Goal: Task Accomplishment & Management: Manage account settings

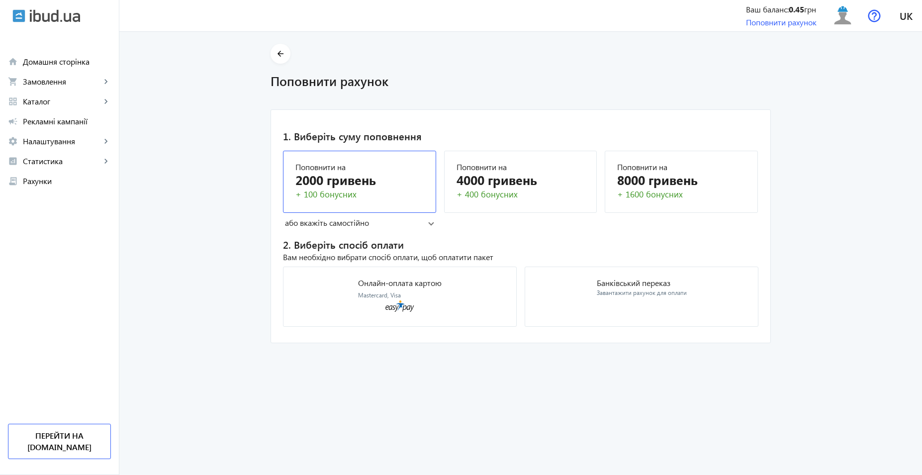
click at [370, 192] on div "+ 100 бонусних" at bounding box center [360, 195] width 128 height 12
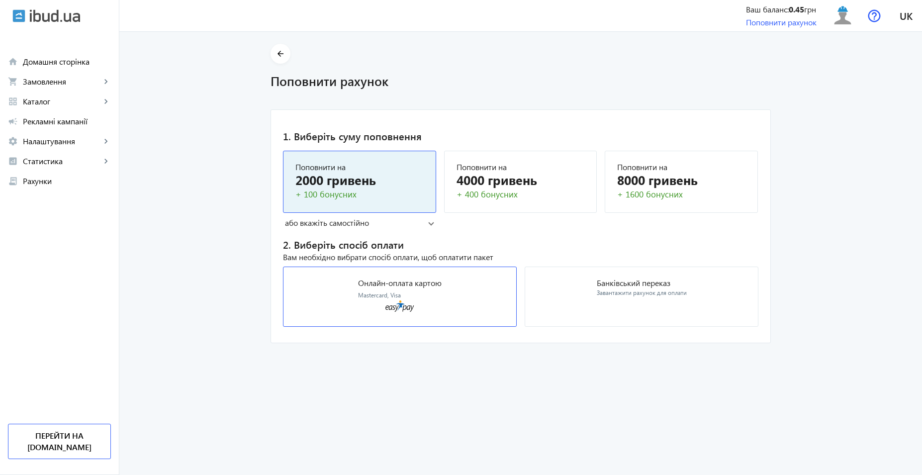
click at [404, 302] on icon at bounding box center [400, 305] width 29 height 11
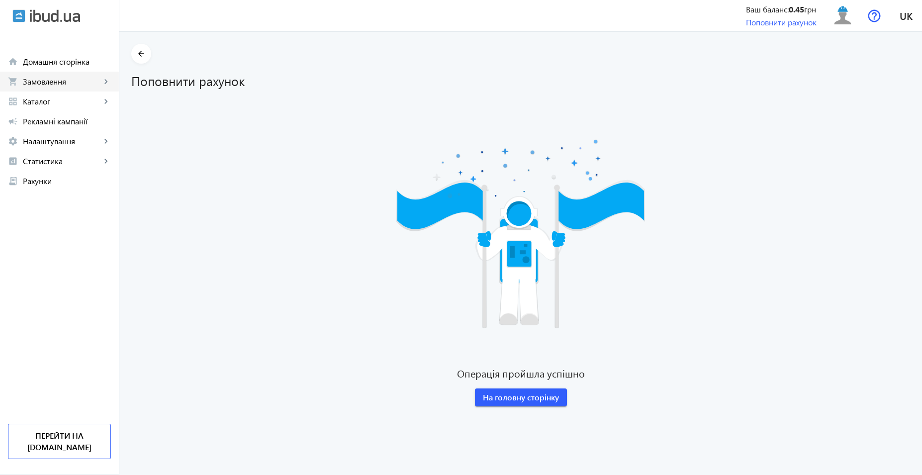
click at [65, 78] on span "Замовлення" at bounding box center [62, 82] width 78 height 10
click at [0, 0] on span "Онлайн-замовлення" at bounding box center [0, 0] width 0 height 0
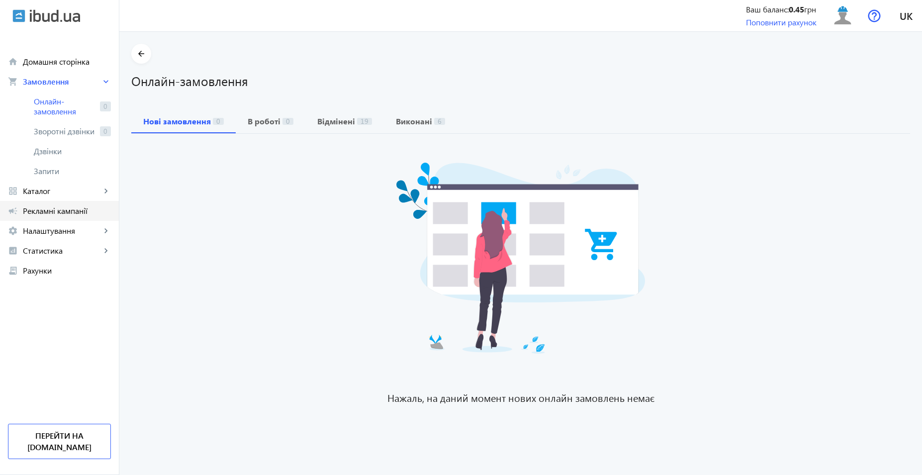
click at [70, 218] on link "campaign Рекламні кампанії" at bounding box center [59, 211] width 119 height 20
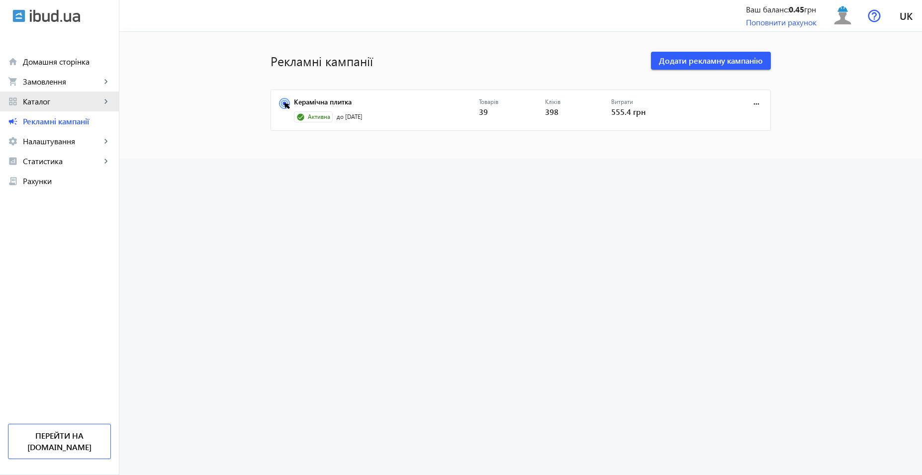
click at [64, 106] on span "Каталог" at bounding box center [62, 102] width 78 height 10
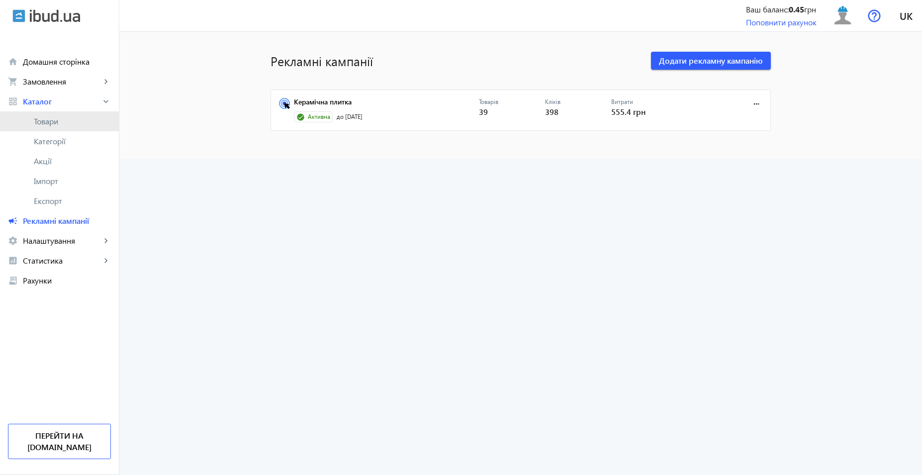
click at [68, 126] on span "Товари" at bounding box center [72, 121] width 77 height 10
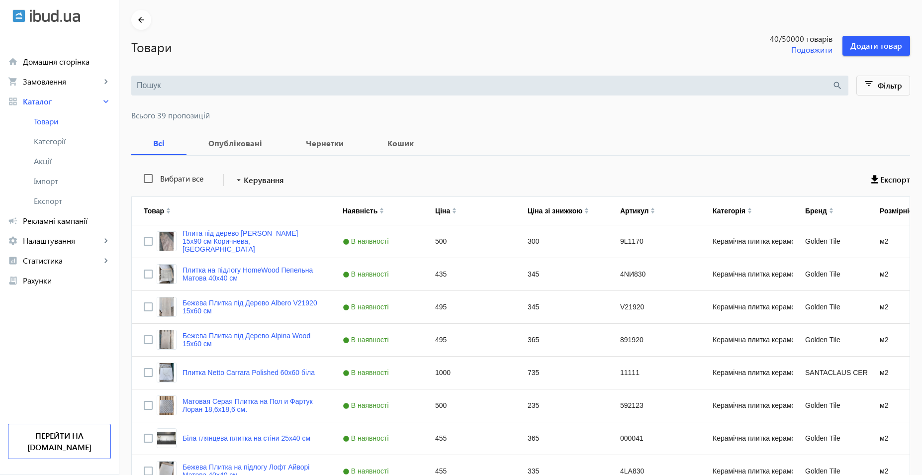
scroll to position [99, 0]
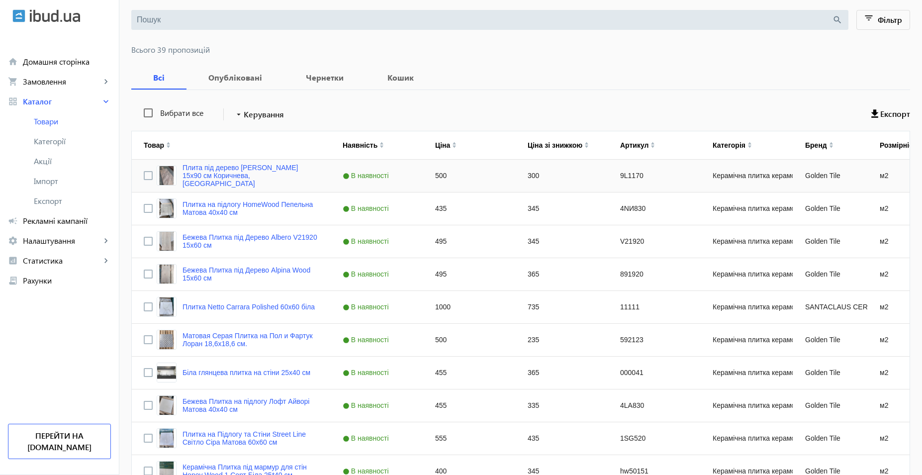
click at [430, 176] on div "500" at bounding box center [469, 176] width 93 height 32
type input "485"
click at [526, 176] on div "300" at bounding box center [562, 176] width 93 height 32
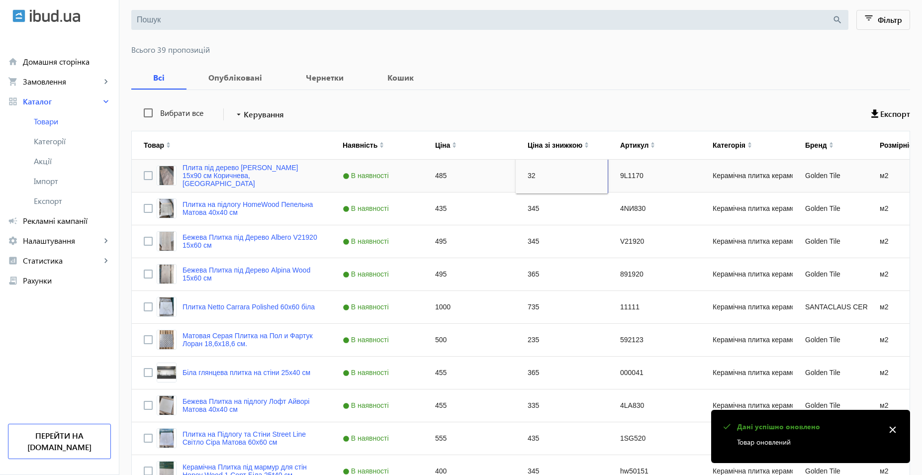
type input "325"
click at [538, 208] on div "345" at bounding box center [562, 209] width 93 height 32
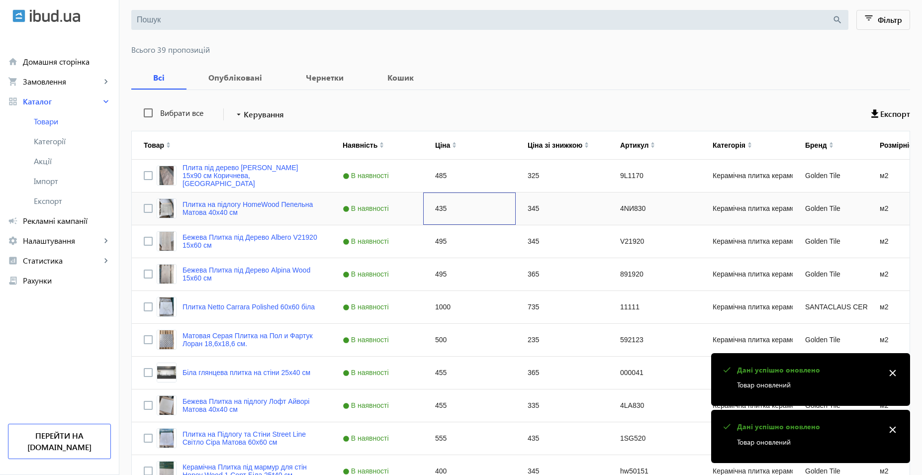
click at [446, 211] on div "435" at bounding box center [469, 209] width 93 height 32
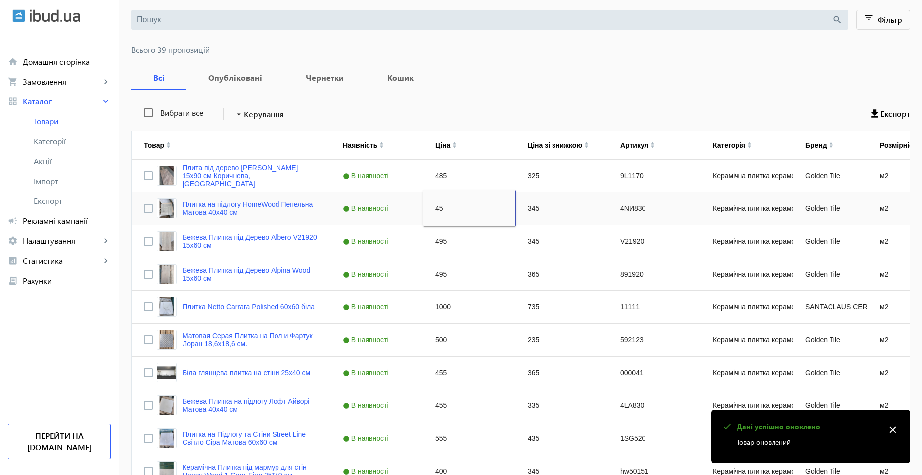
type input "450"
click at [524, 214] on div "345" at bounding box center [562, 209] width 93 height 32
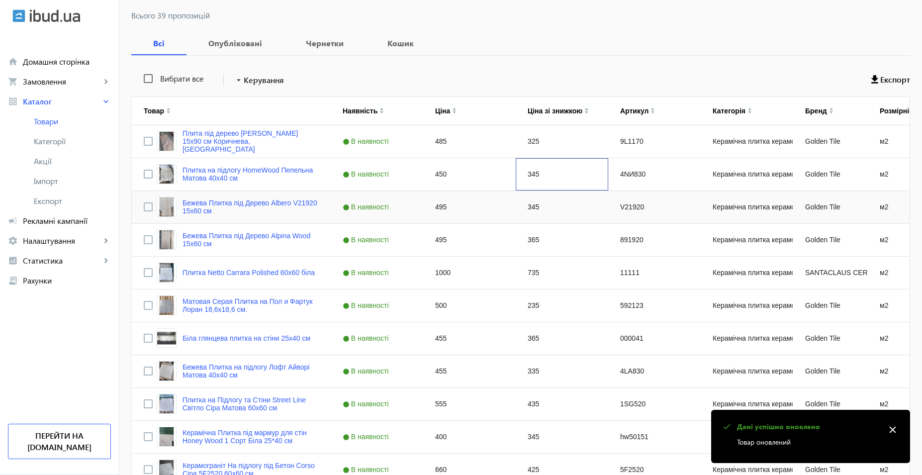
scroll to position [149, 0]
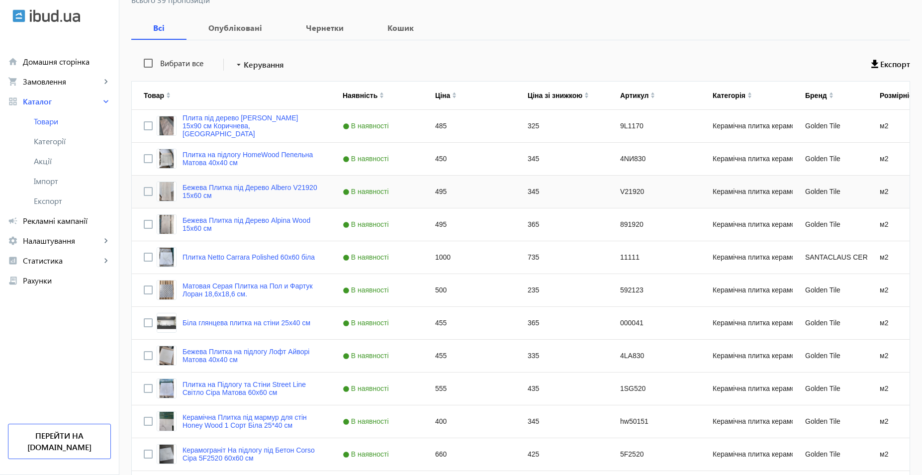
click at [445, 192] on div "495" at bounding box center [469, 192] width 93 height 32
type input "485"
click at [516, 196] on div "345" at bounding box center [562, 192] width 93 height 32
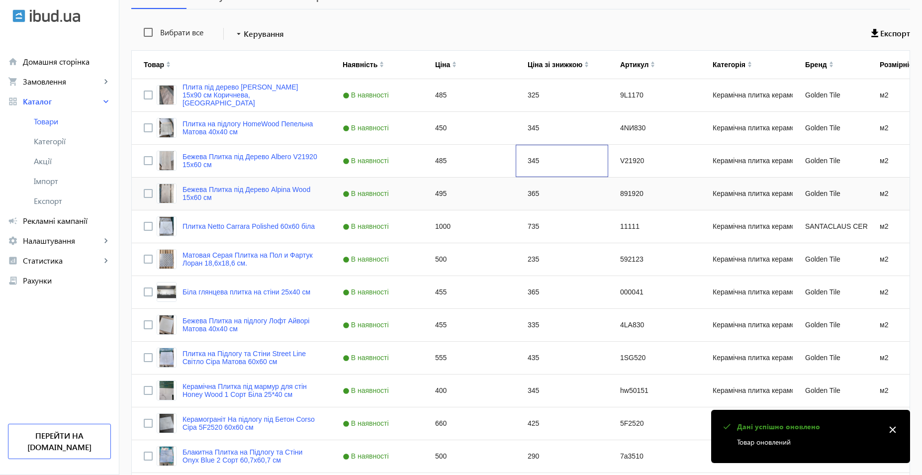
scroll to position [199, 0]
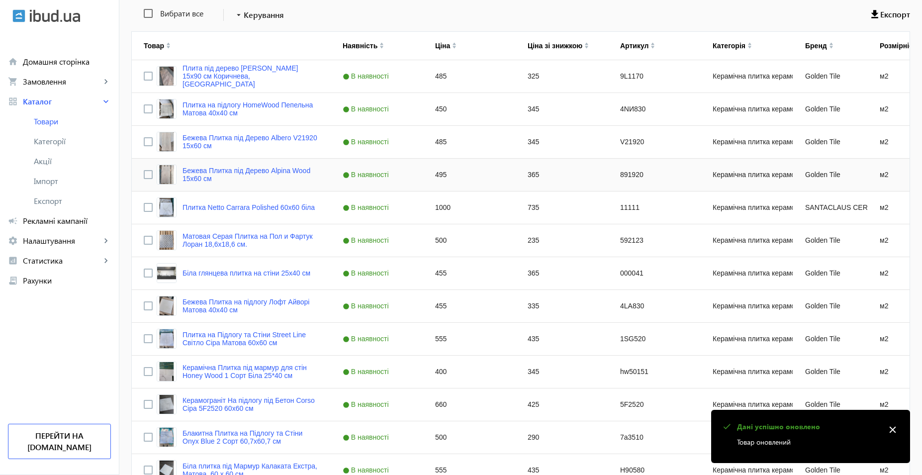
click at [438, 184] on div "495" at bounding box center [469, 175] width 93 height 32
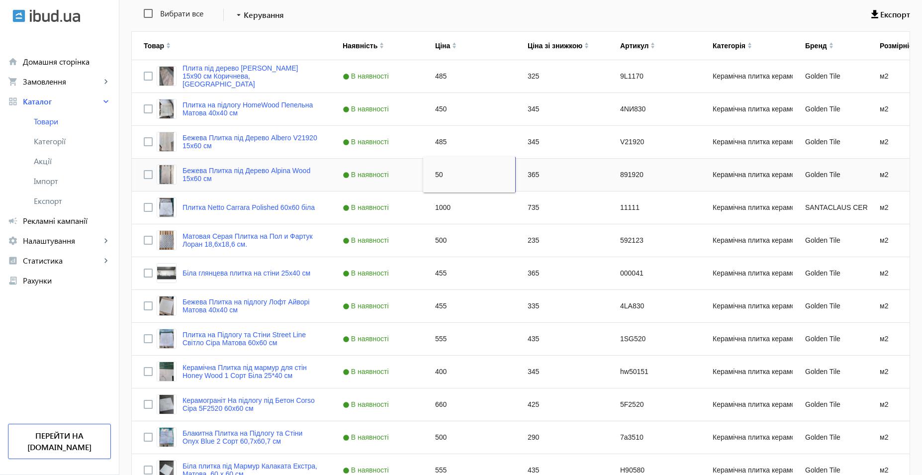
type input "500"
click at [463, 214] on div "1000" at bounding box center [469, 208] width 93 height 32
click at [527, 207] on div "735" at bounding box center [562, 208] width 93 height 32
type input "635"
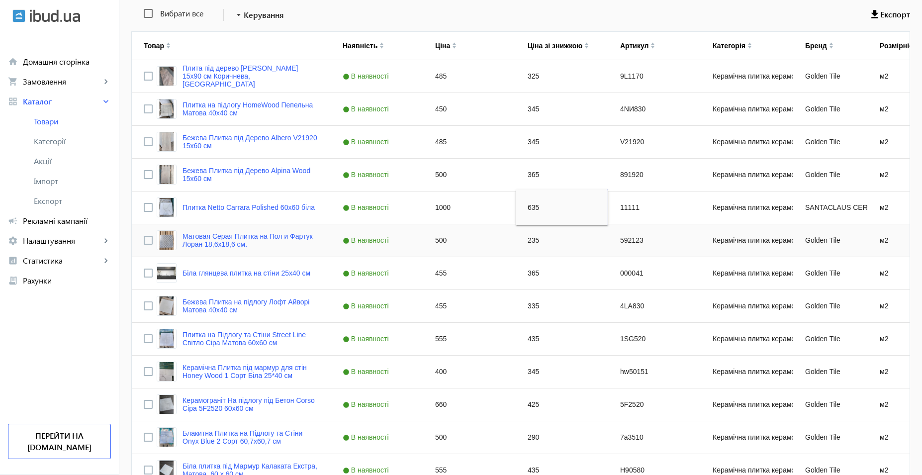
click at [525, 236] on div "235" at bounding box center [562, 240] width 93 height 32
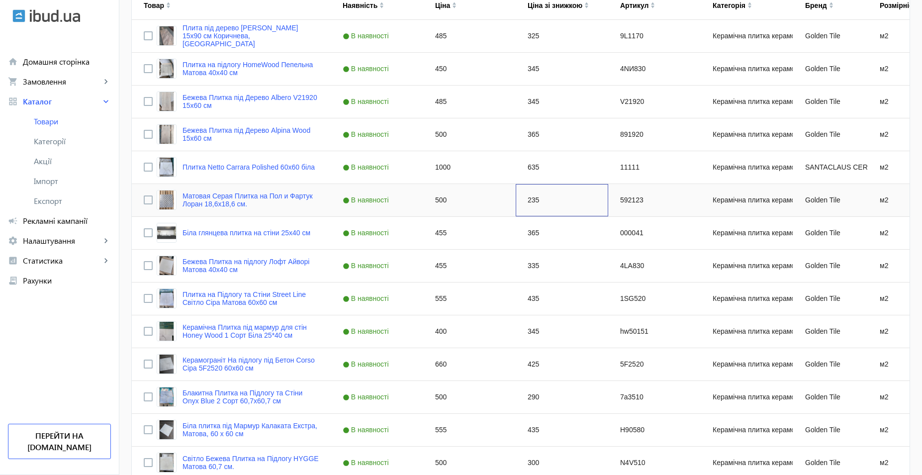
scroll to position [298, 0]
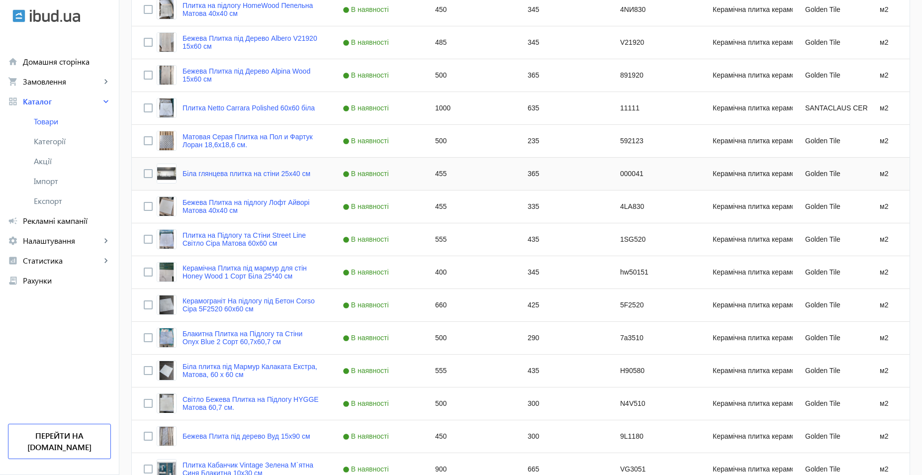
click at [452, 178] on div "455" at bounding box center [469, 174] width 93 height 32
type input "450"
click at [454, 202] on div "455" at bounding box center [469, 207] width 93 height 32
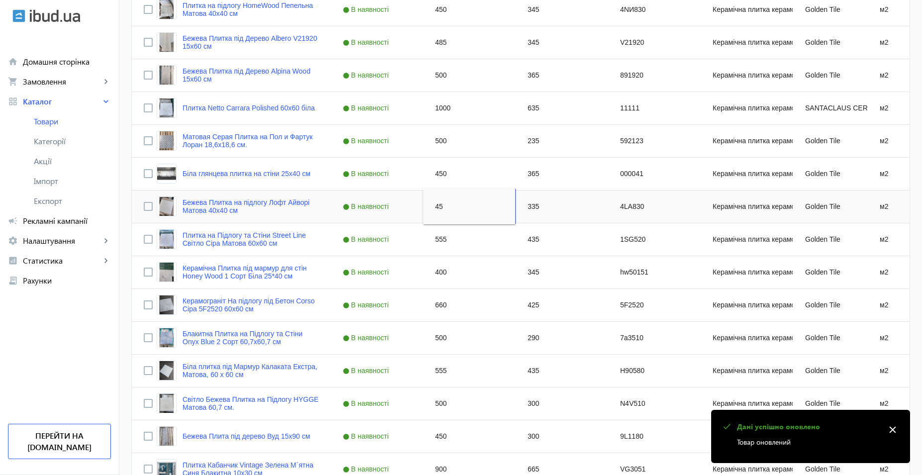
type input "450"
click at [568, 207] on div "335" at bounding box center [562, 207] width 93 height 32
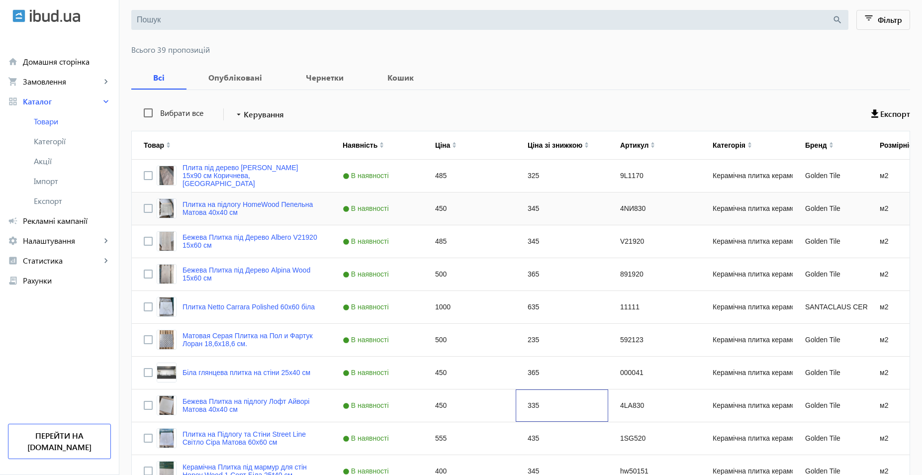
scroll to position [348, 0]
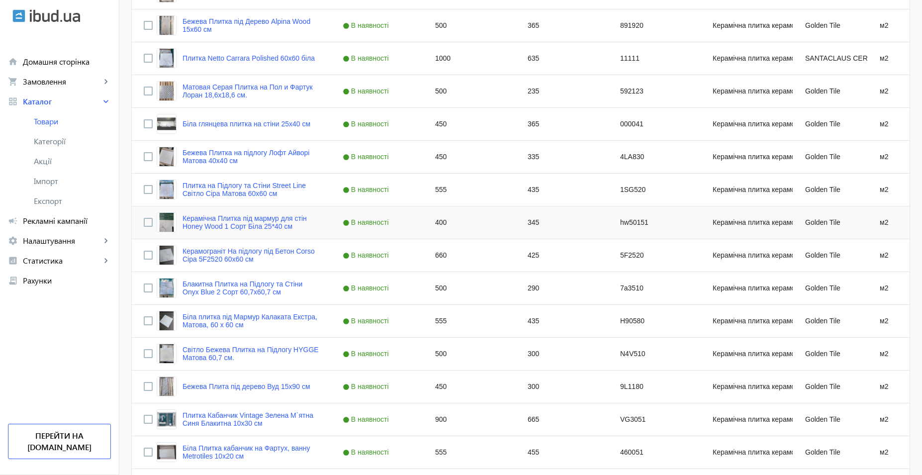
click at [442, 224] on div "400" at bounding box center [469, 222] width 93 height 32
type input "435"
click at [522, 225] on div "345" at bounding box center [562, 222] width 93 height 32
click at [533, 227] on div "345" at bounding box center [562, 222] width 93 height 32
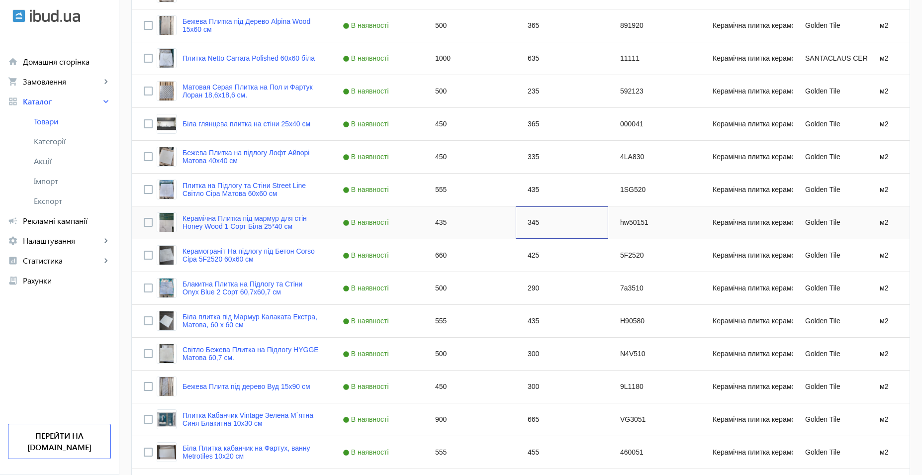
click at [533, 227] on div "345" at bounding box center [562, 222] width 93 height 32
type input "350"
click at [533, 253] on div "425" at bounding box center [562, 255] width 93 height 32
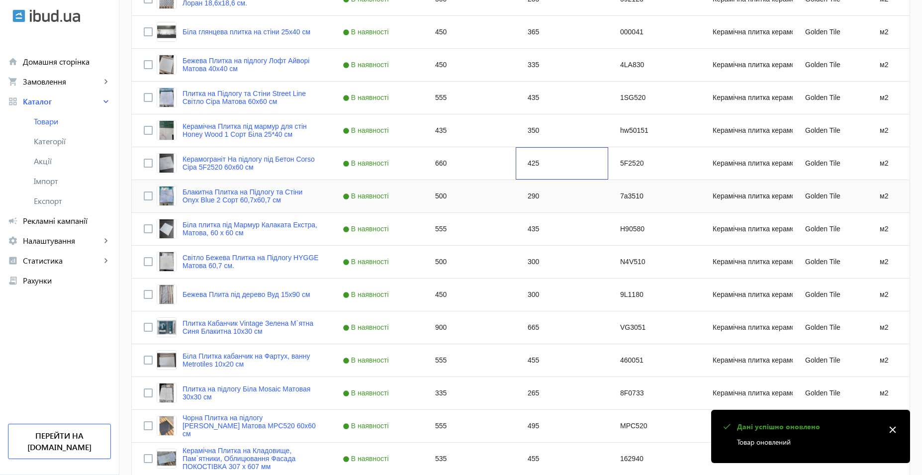
scroll to position [448, 0]
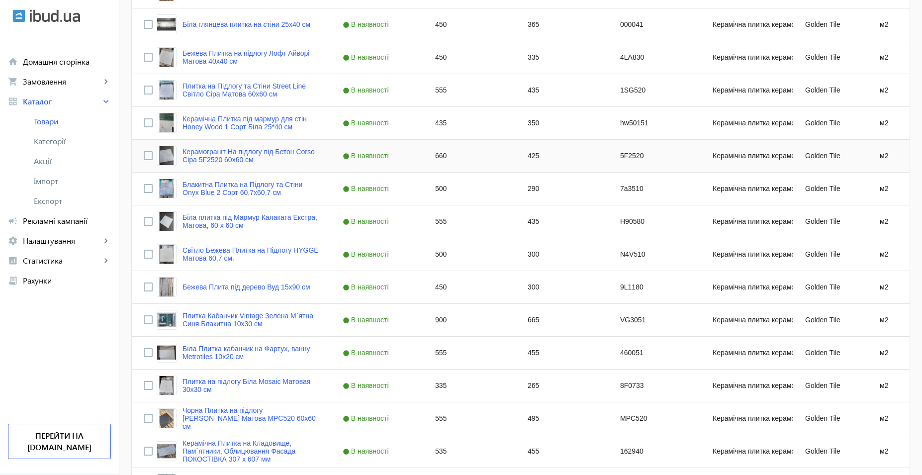
click at [441, 161] on div "660" at bounding box center [469, 156] width 93 height 32
type input "700"
click at [538, 163] on div "425" at bounding box center [562, 156] width 93 height 32
drag, startPoint x: 528, startPoint y: 158, endPoint x: 542, endPoint y: 158, distance: 13.4
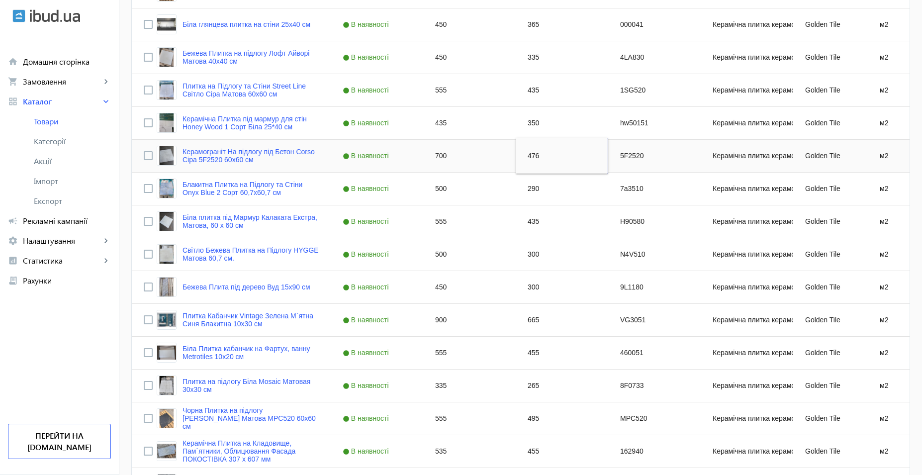
click at [542, 158] on input "476" at bounding box center [562, 156] width 84 height 20
type input "485"
click at [539, 196] on div "290" at bounding box center [562, 189] width 93 height 32
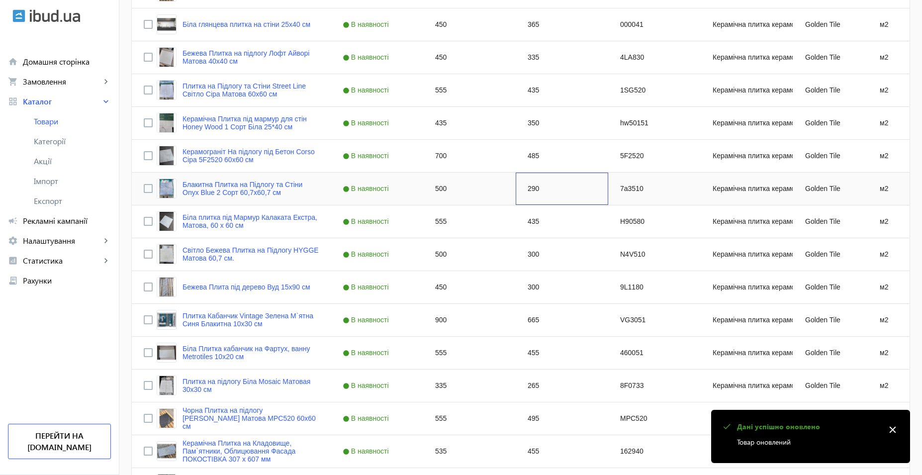
click at [542, 192] on div "290" at bounding box center [562, 189] width 93 height 32
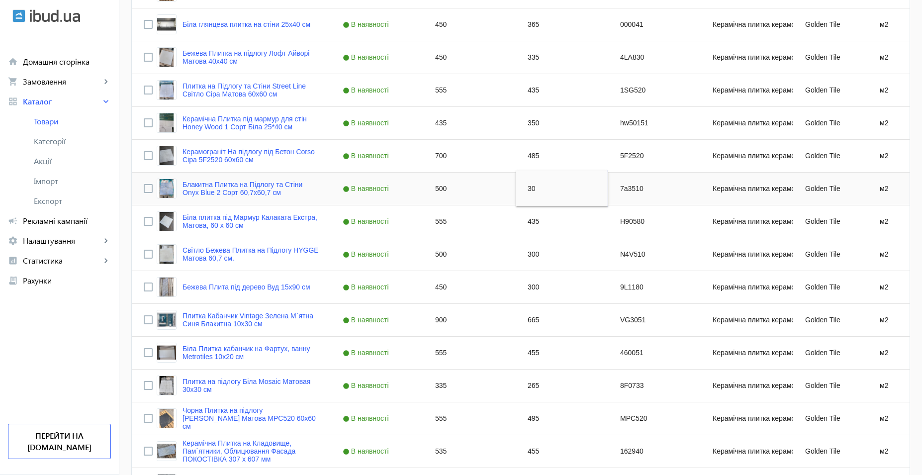
type input "300"
click at [443, 186] on div "500" at bounding box center [469, 189] width 93 height 32
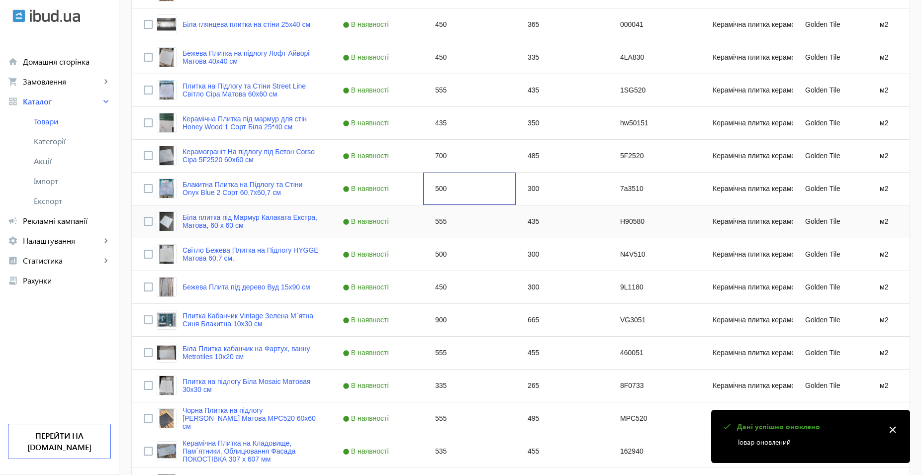
scroll to position [497, 0]
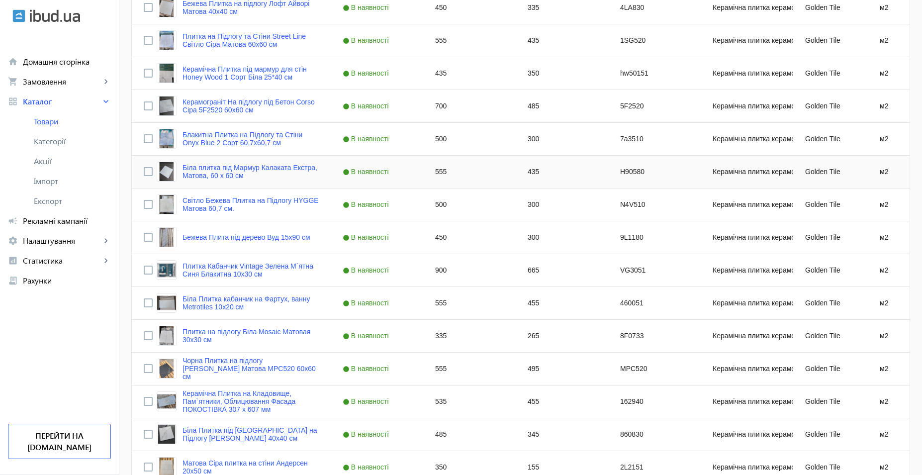
click at [443, 176] on div "555" at bounding box center [469, 172] width 93 height 32
type input "600"
click at [532, 179] on div "435" at bounding box center [562, 172] width 93 height 32
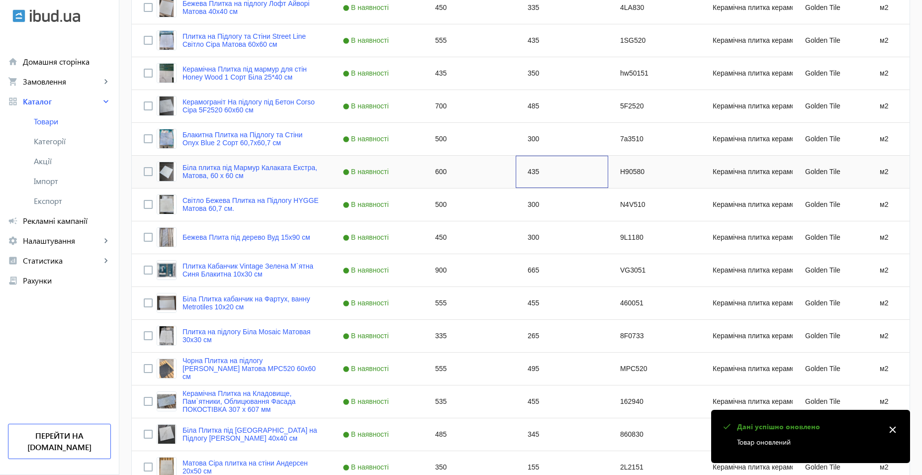
click at [533, 178] on div "435" at bounding box center [562, 172] width 93 height 32
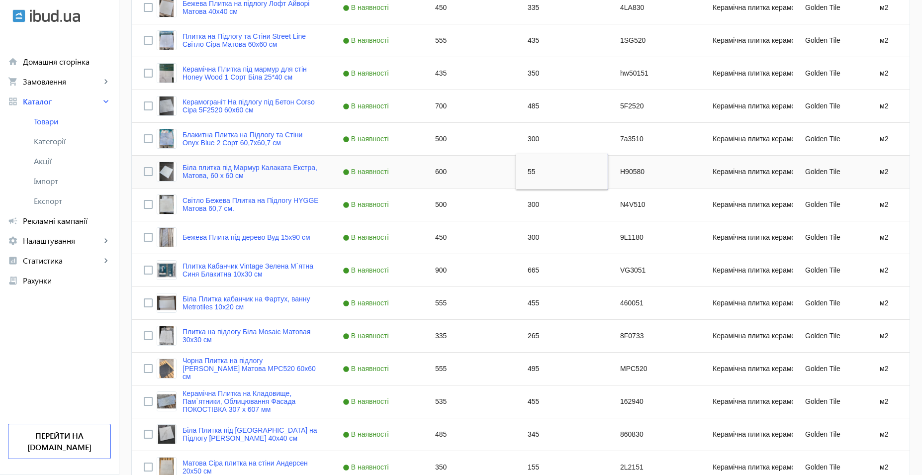
type input "550"
click at [539, 175] on input "550" at bounding box center [562, 172] width 84 height 20
click at [545, 213] on div "300" at bounding box center [562, 205] width 93 height 32
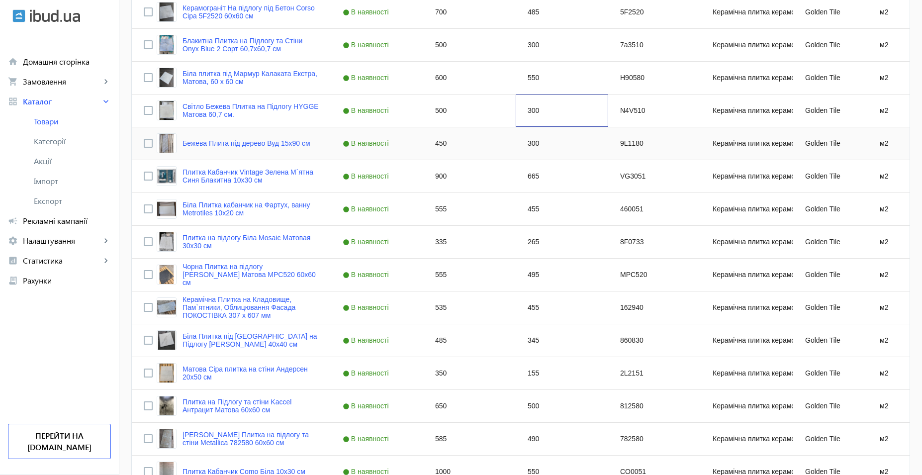
scroll to position [597, 0]
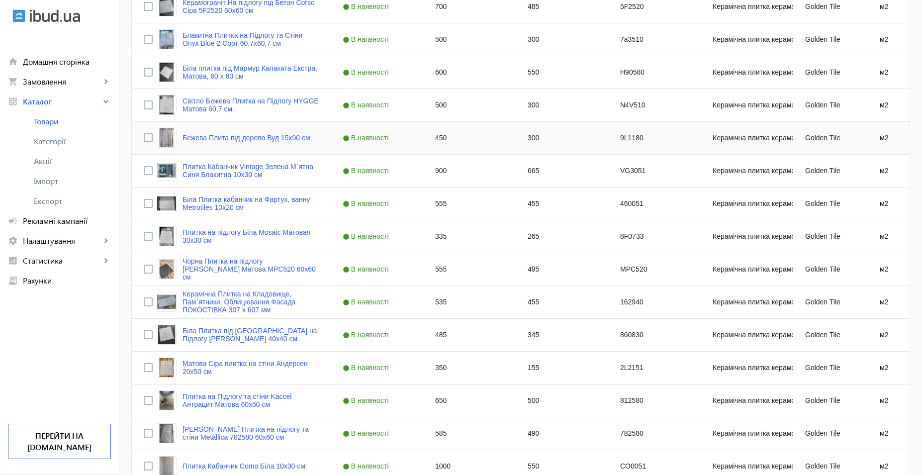
click at [523, 139] on div "300" at bounding box center [562, 138] width 93 height 32
type input "325"
click at [441, 138] on div "450" at bounding box center [469, 138] width 93 height 32
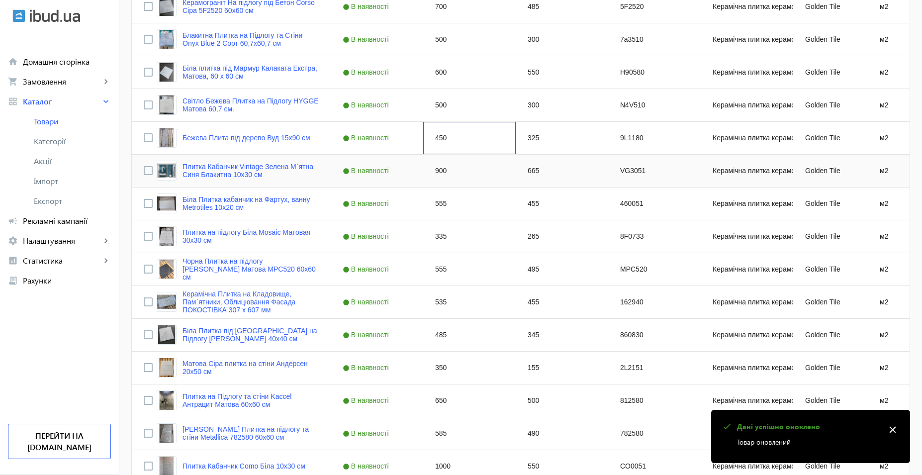
scroll to position [647, 0]
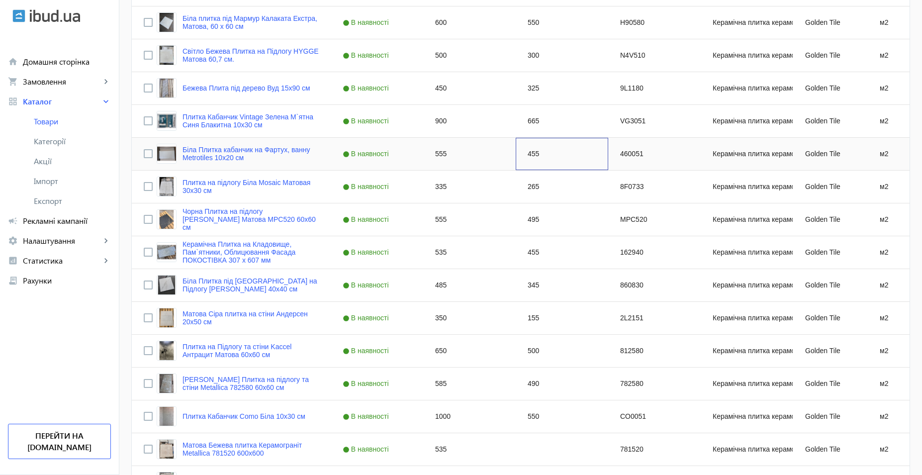
click at [530, 160] on div "455" at bounding box center [562, 154] width 93 height 32
click at [431, 157] on div "555" at bounding box center [469, 154] width 93 height 32
drag, startPoint x: 444, startPoint y: 155, endPoint x: 404, endPoint y: 154, distance: 39.3
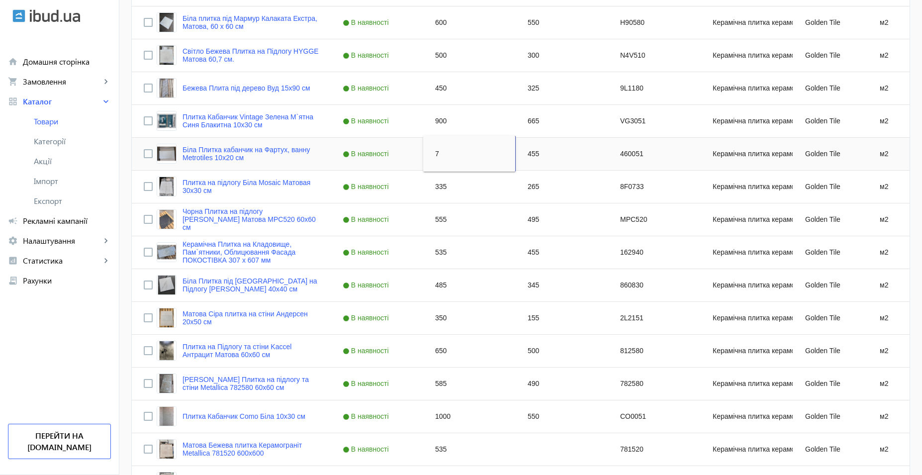
click at [404, 154] on div "Біла Плитка кабанчик на Фартух, ванну Metrotiles 10x20 см В наявності 7 455 460…" at bounding box center [537, 154] width 811 height 33
type input "650"
click at [527, 157] on div "455" at bounding box center [562, 154] width 93 height 32
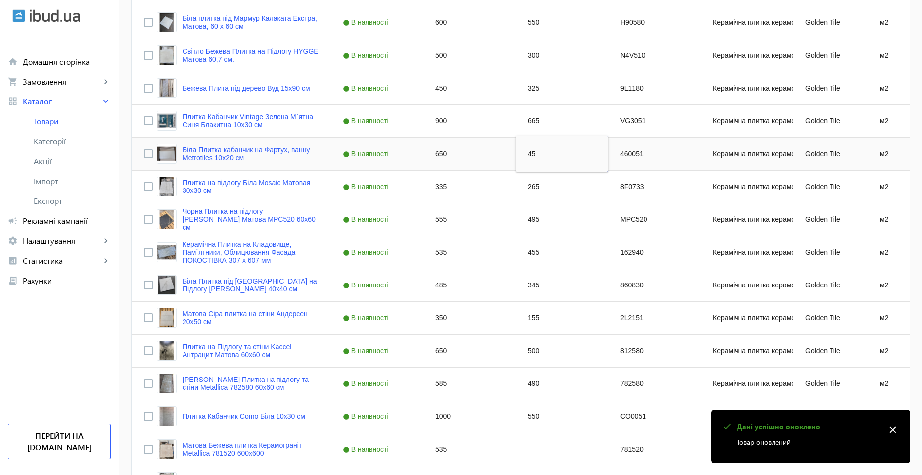
type input "450"
click at [538, 178] on div "265" at bounding box center [562, 187] width 93 height 32
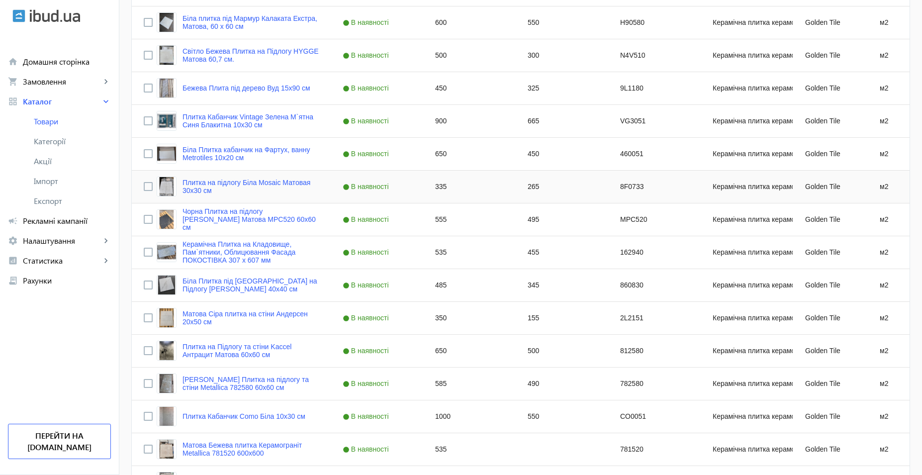
click at [440, 189] on div "335" at bounding box center [469, 187] width 93 height 32
type input "385"
click at [533, 186] on div "265" at bounding box center [562, 187] width 93 height 32
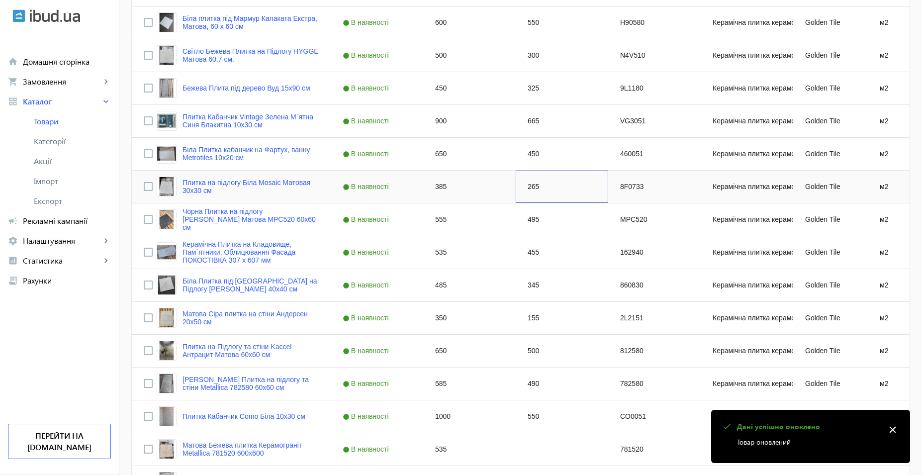
click at [537, 193] on div "265" at bounding box center [562, 187] width 93 height 32
click at [537, 210] on div "495" at bounding box center [562, 219] width 93 height 32
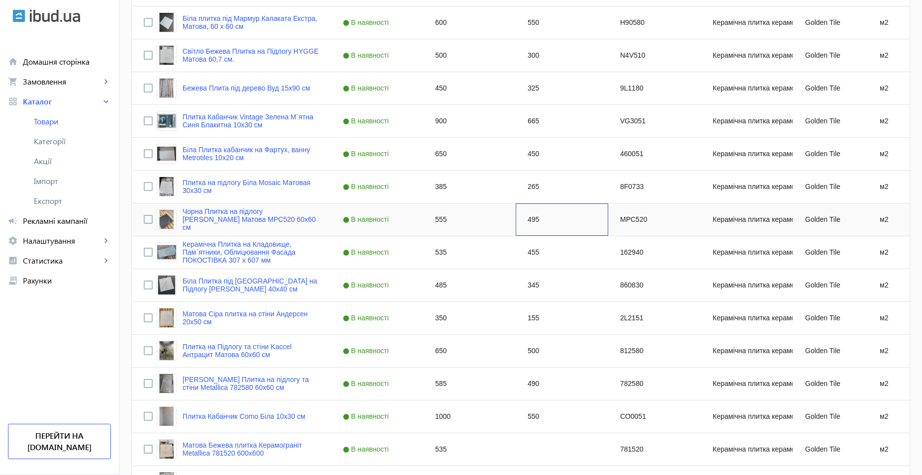
click at [545, 222] on div "495" at bounding box center [562, 219] width 93 height 32
type input "500"
click at [438, 224] on div "555" at bounding box center [469, 219] width 93 height 32
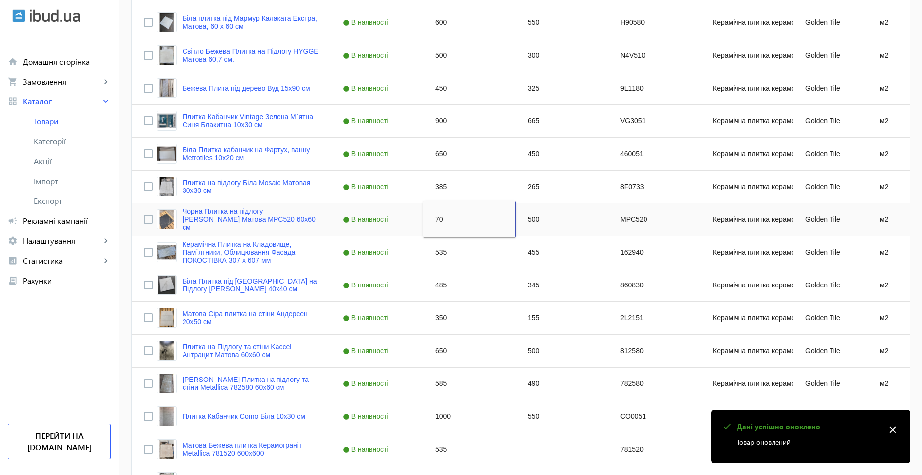
type input "700"
drag, startPoint x: 441, startPoint y: 221, endPoint x: 386, endPoint y: 219, distance: 55.2
click at [386, 219] on div "Чорна Плитка на підлогу Marmo Perlanera Матова MPС520 60х60 см В наявності 700 …" at bounding box center [537, 219] width 811 height 33
click at [478, 273] on div "485" at bounding box center [469, 285] width 93 height 32
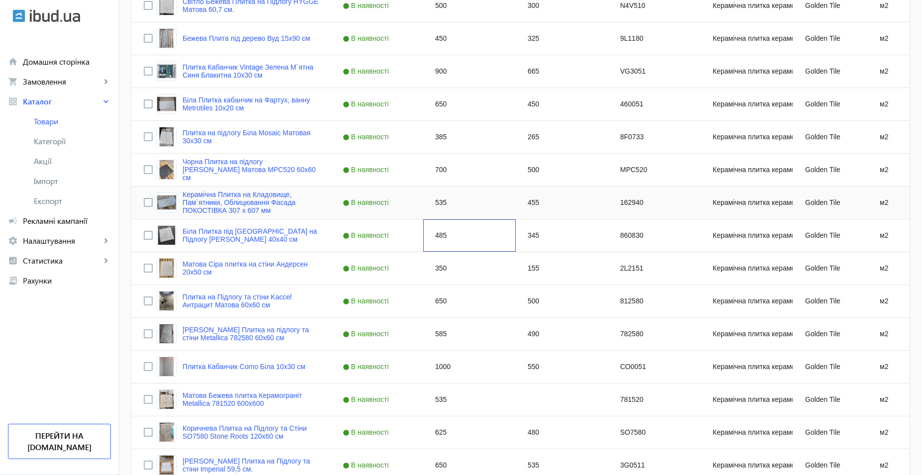
scroll to position [746, 0]
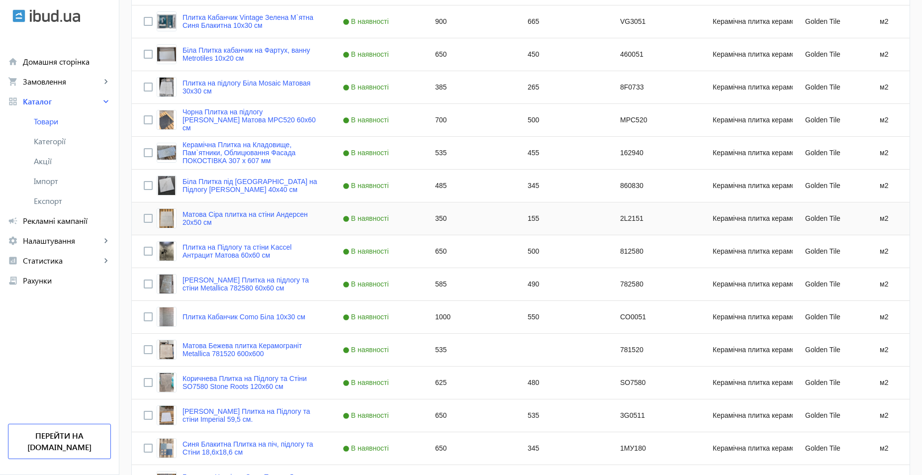
click at [449, 225] on div "350" at bounding box center [469, 218] width 93 height 32
click at [434, 185] on div "485" at bounding box center [469, 186] width 93 height 32
type input "475"
click at [456, 216] on div "350" at bounding box center [469, 218] width 93 height 32
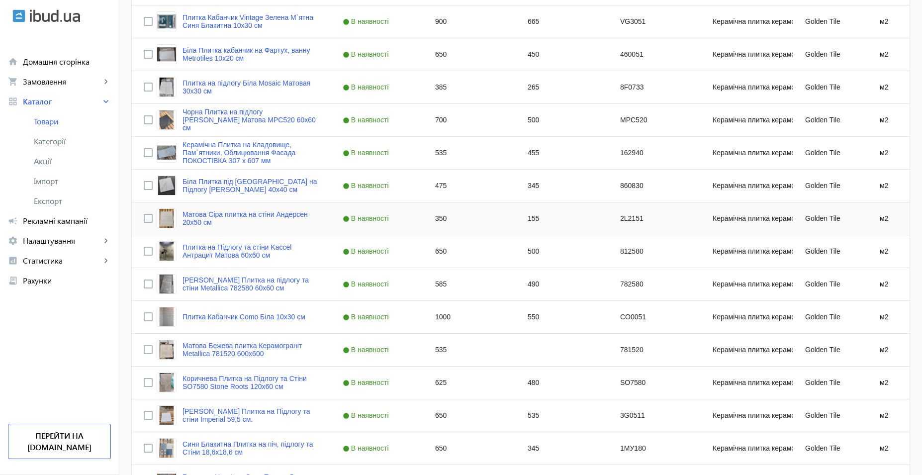
click at [533, 220] on div "155" at bounding box center [562, 218] width 93 height 32
type input "135"
click at [536, 247] on div "500" at bounding box center [562, 251] width 93 height 32
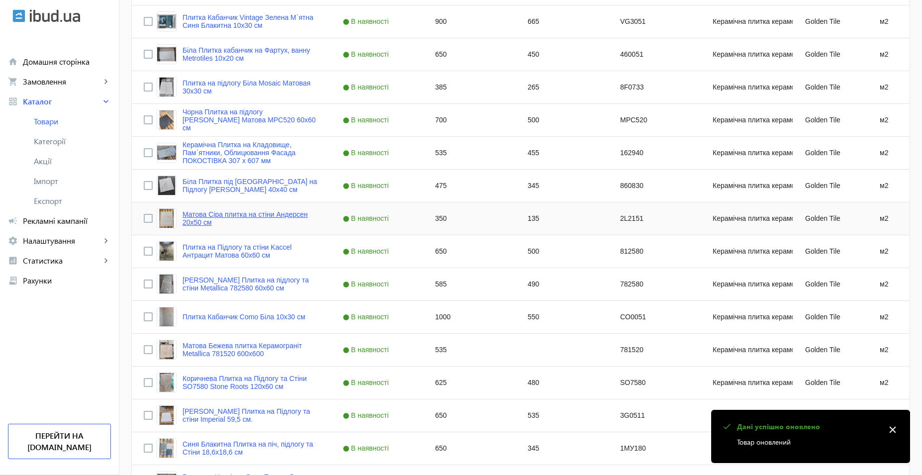
click at [290, 214] on link "Матова Сіра плитка на стіни Андерсен 20x50 см" at bounding box center [251, 218] width 136 height 16
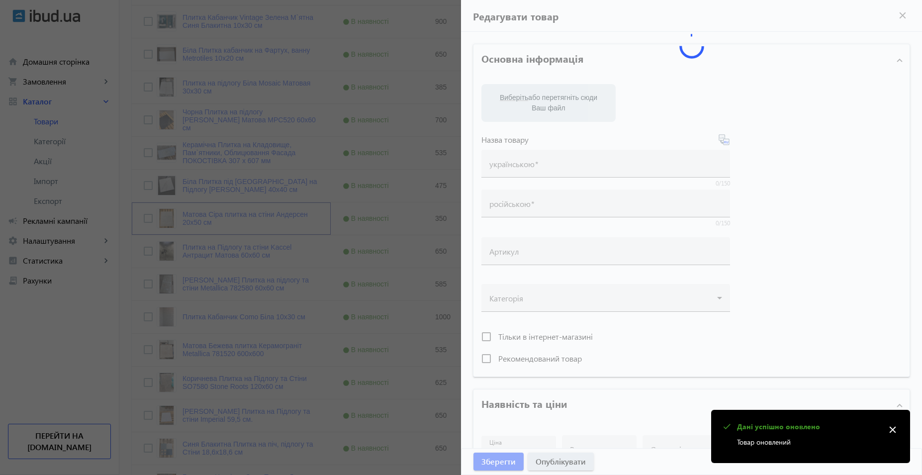
type input "Матова Сіра плитка на стіни Андерсен 20x50 см"
type input "Матовая Серая плитка на стены Андерсен 20x50 см"
type input "2L2151"
type input "350"
type input "4"
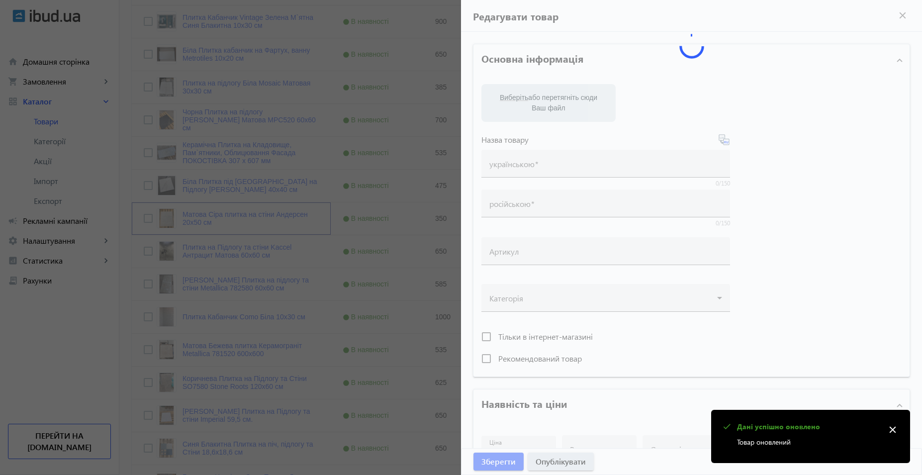
type input "80"
type input "Бежева Настінна сіра Плитка"
type input "Бежевая Настенная Плитка Орландо"
type textarea "Дешева плитка на стіни Київ"
type textarea "Бежевая Настенная Плитка Пиона"
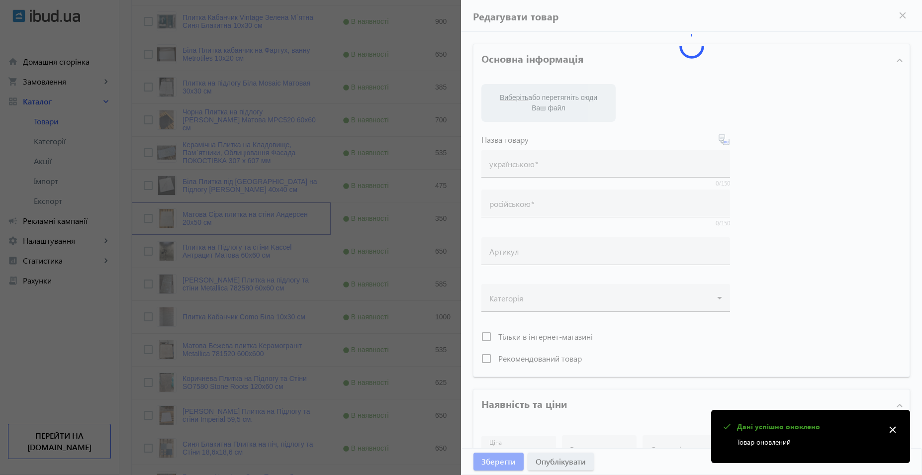
type input "Дешева плитка на стіни, купити плитку, придбати плитку, купити дешеву плитку, д…"
type input "Дешевая плитка на стены, купить плитку, купить плитку на стены, плитка на стены…"
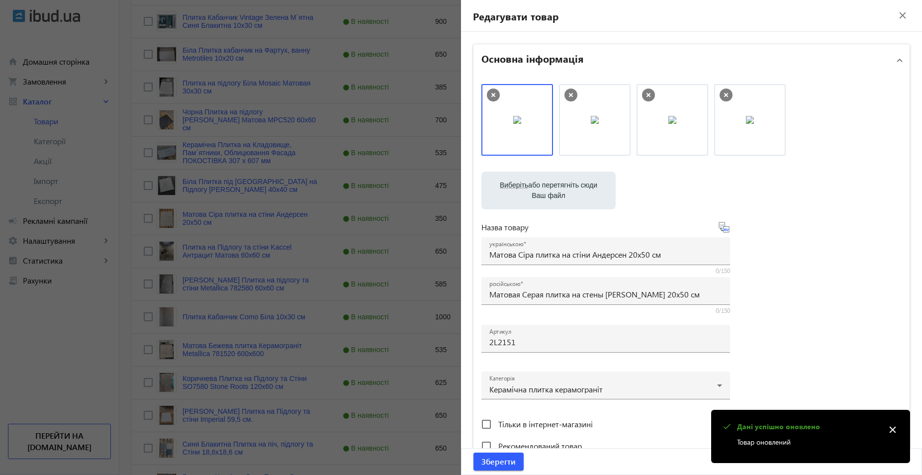
click at [487, 92] on icon at bounding box center [493, 95] width 13 height 13
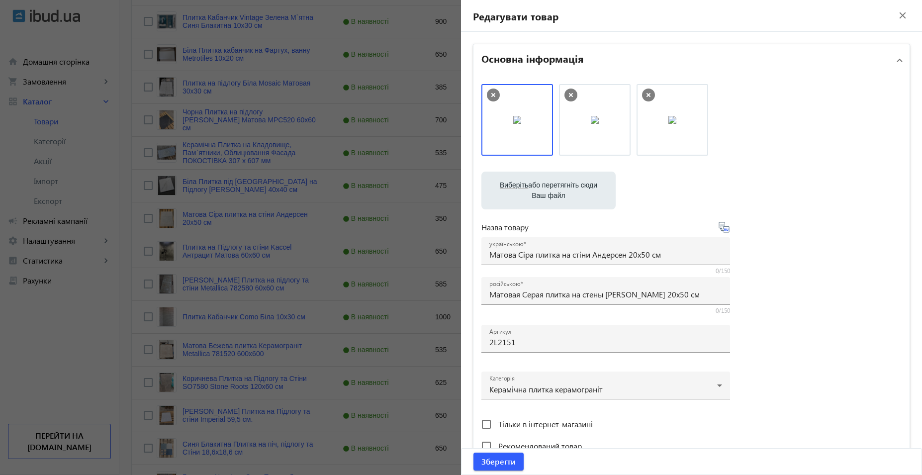
click at [488, 94] on icon at bounding box center [493, 95] width 13 height 13
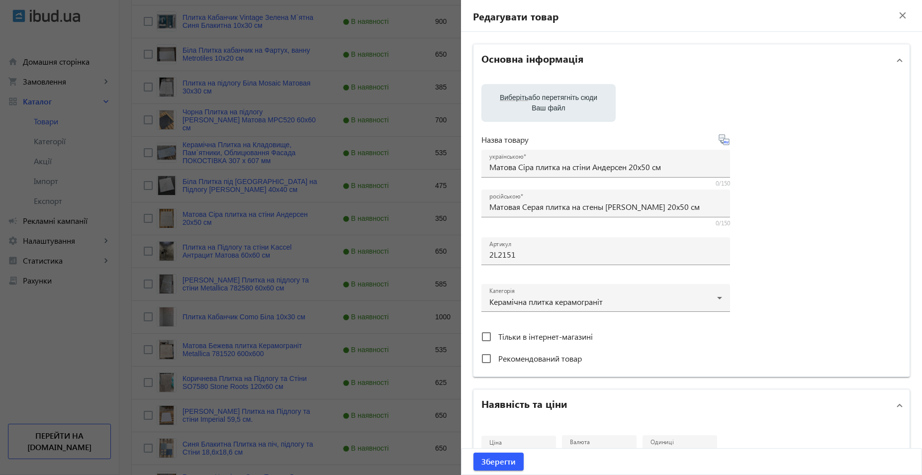
click at [527, 103] on label "Виберіть або перетягніть сюди Ваш файл" at bounding box center [549, 103] width 118 height 28
click at [527, 103] on input "Виберіть або перетягніть сюди Ваш файл" at bounding box center [549, 104] width 118 height 12
type input "C:\fakepath\photo_2025-07-10_22-29-39 (2).jpg"
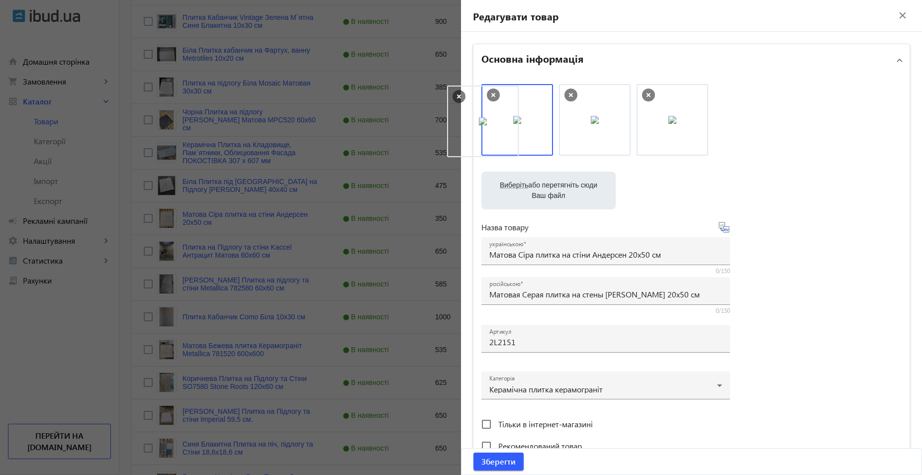
drag, startPoint x: 595, startPoint y: 125, endPoint x: 486, endPoint y: 127, distance: 109.0
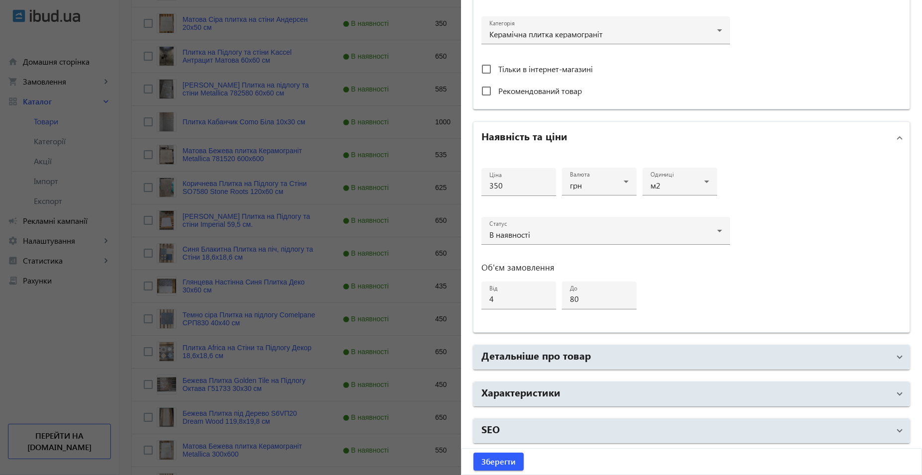
scroll to position [1144, 0]
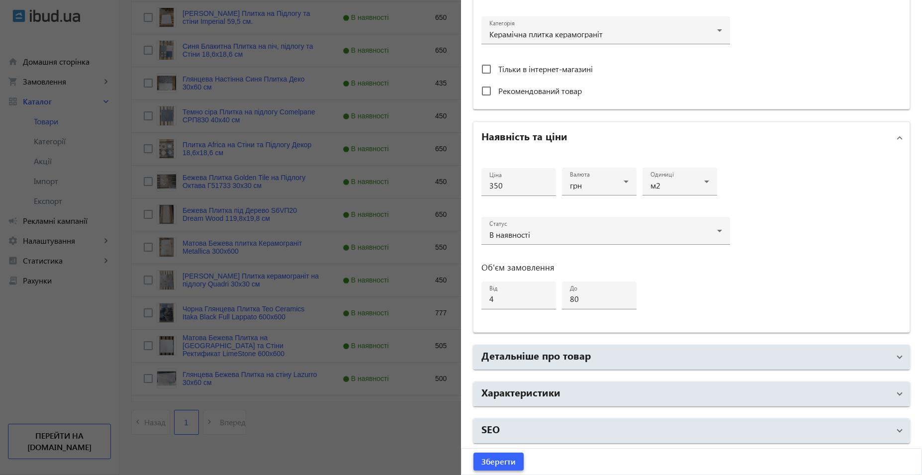
click at [511, 456] on span "Зберегти" at bounding box center [499, 461] width 34 height 11
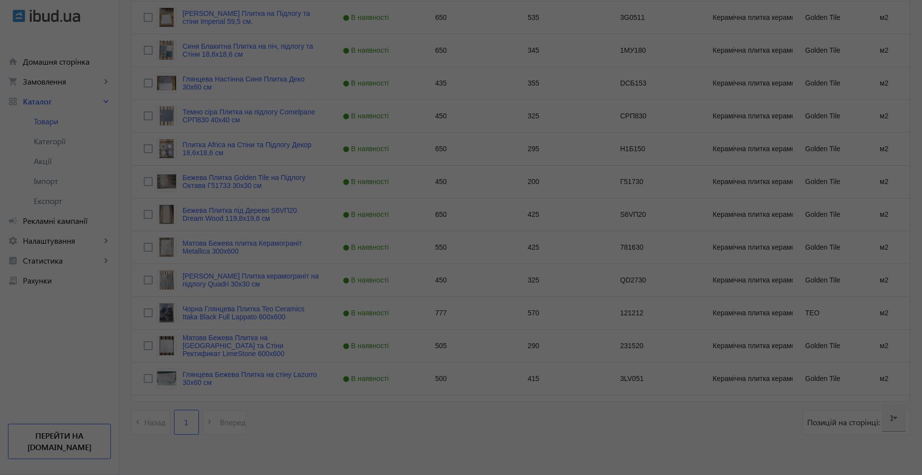
scroll to position [0, 0]
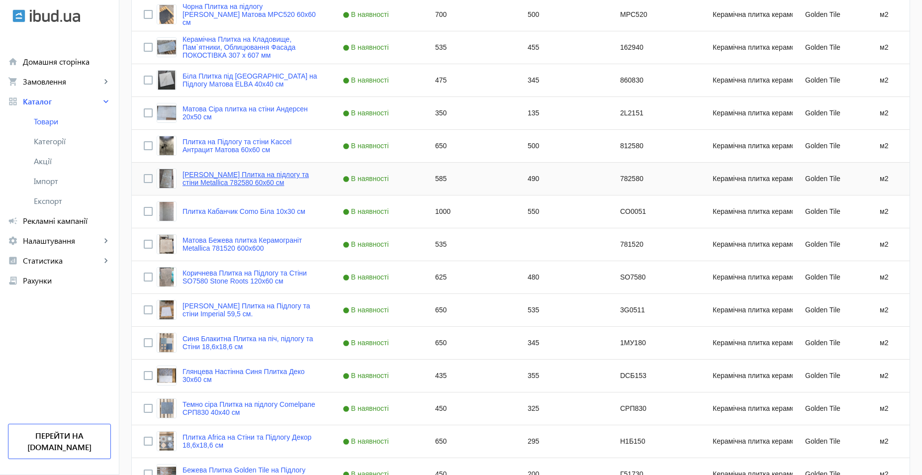
scroll to position [861, 0]
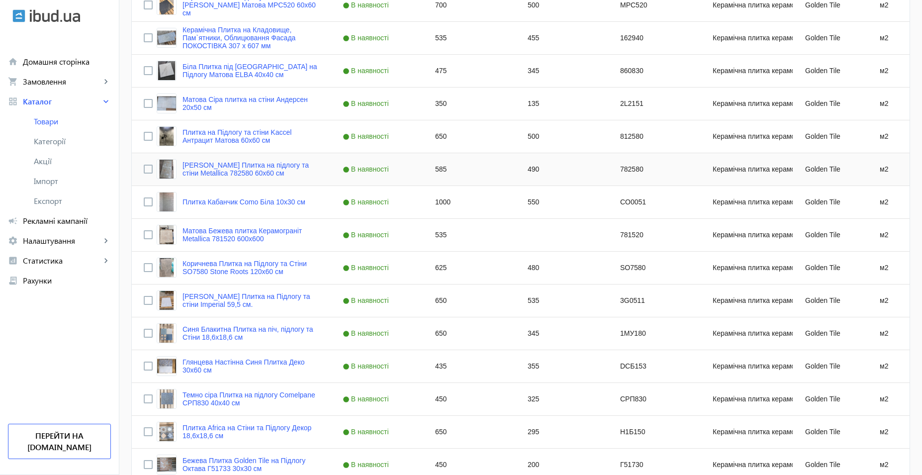
click at [447, 169] on div "585" at bounding box center [469, 169] width 93 height 32
type input "650"
click at [449, 201] on div "1000" at bounding box center [469, 202] width 93 height 32
click at [434, 237] on div "535" at bounding box center [469, 235] width 93 height 32
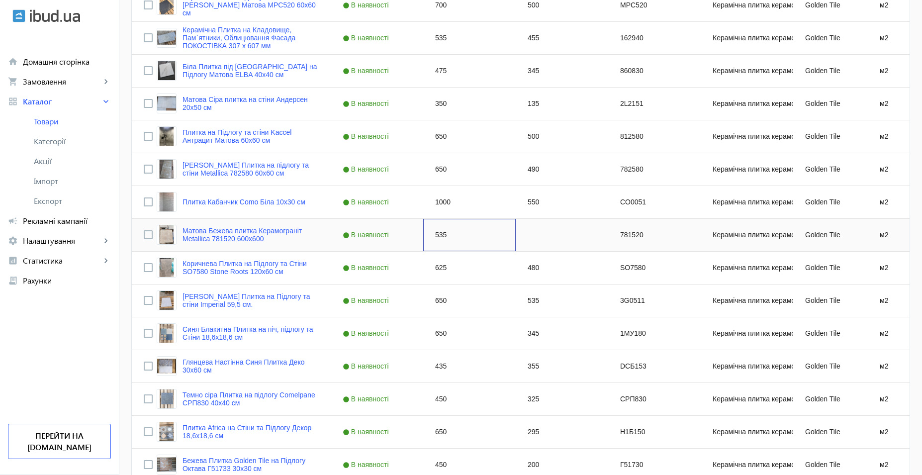
click at [434, 237] on div "535" at bounding box center [469, 235] width 93 height 32
type input "6"
type input "800"
click at [549, 232] on div "Press SPACE to select this row." at bounding box center [562, 235] width 93 height 32
click at [549, 232] on div "535" at bounding box center [562, 235] width 93 height 32
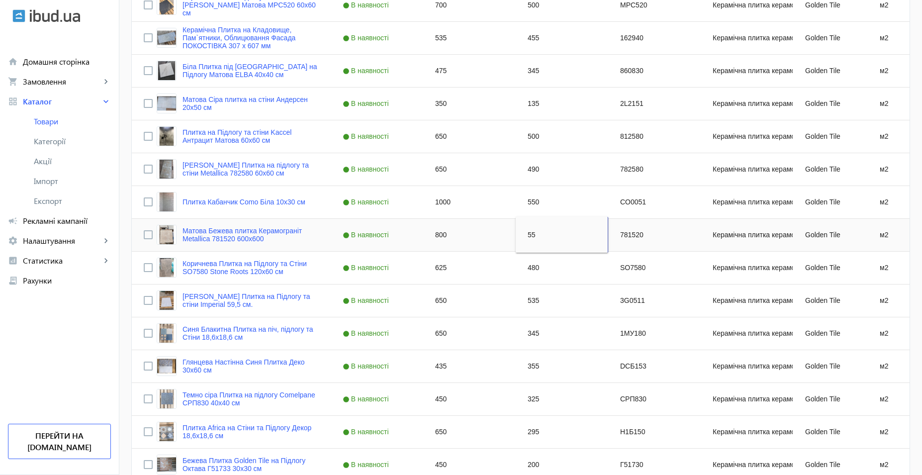
type input "550"
click at [542, 267] on div "480" at bounding box center [562, 268] width 93 height 32
click at [527, 301] on div "535" at bounding box center [562, 301] width 93 height 32
type input "475"
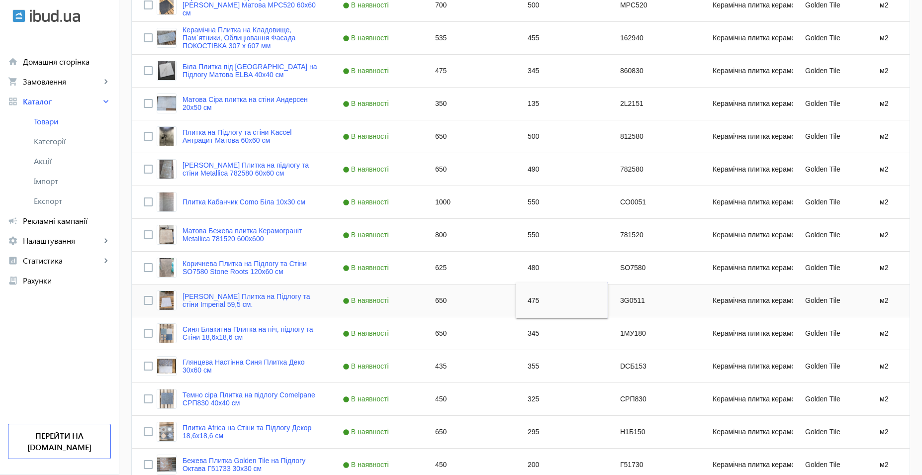
click at [442, 300] on div "650" at bounding box center [469, 301] width 93 height 32
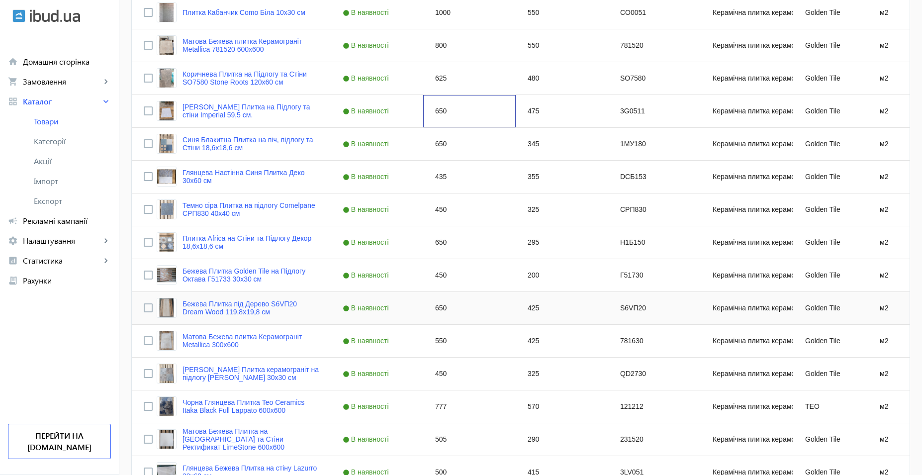
scroll to position [1110, 0]
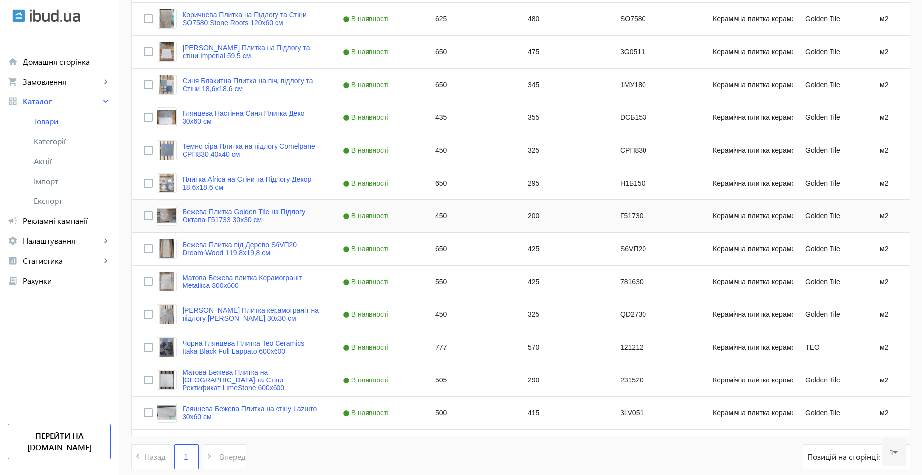
click at [527, 216] on div "200" at bounding box center [562, 216] width 93 height 32
type input "225"
click at [443, 218] on div "450" at bounding box center [469, 216] width 93 height 32
click at [442, 252] on div "650" at bounding box center [469, 249] width 93 height 32
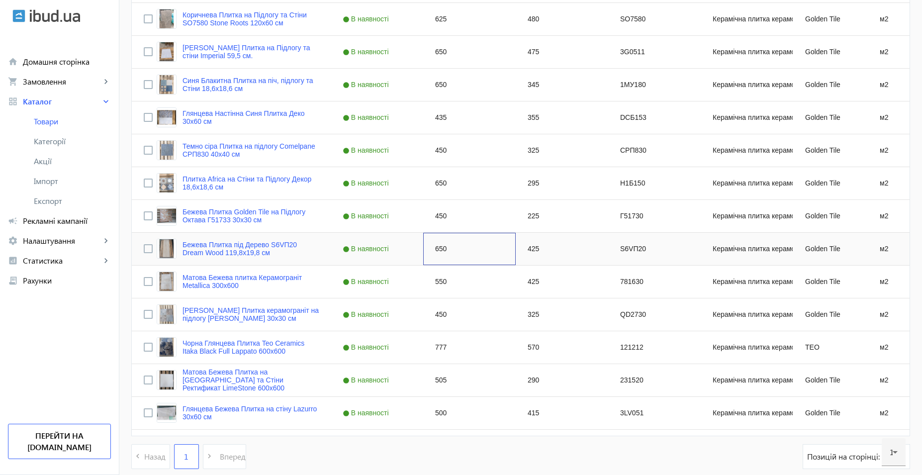
click at [442, 252] on div "650" at bounding box center [469, 249] width 93 height 32
type input "700"
click at [437, 290] on div "550" at bounding box center [469, 282] width 93 height 32
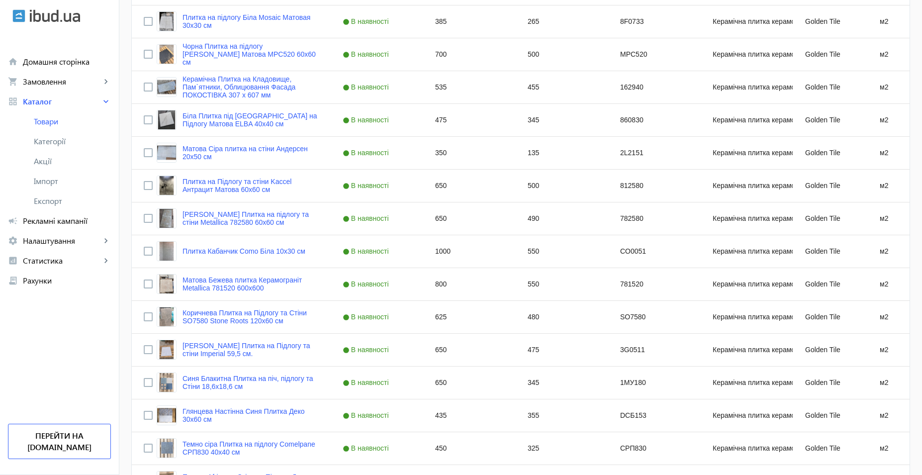
scroll to position [811, 0]
click at [258, 319] on link "Коричнева Плитка на Підлогу та Стіни SO7580 Stone Roots 120x60 см" at bounding box center [251, 317] width 136 height 16
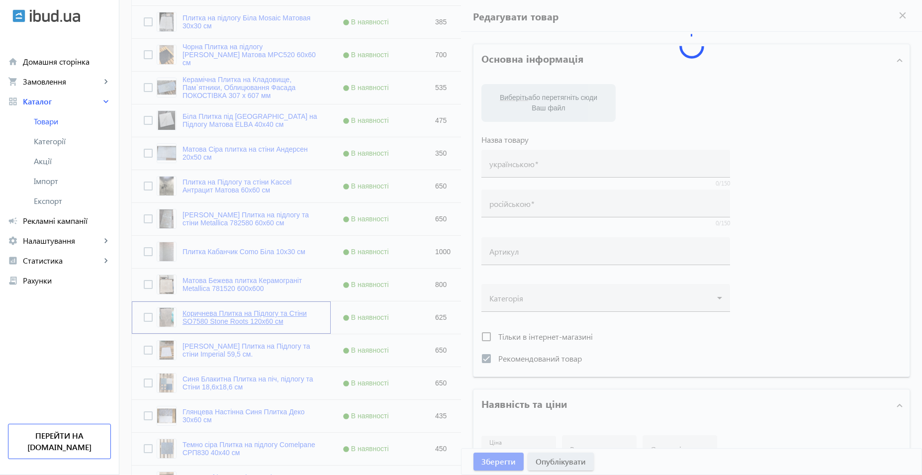
type input "Коричнева Плитка на Підлогу та Стіни SO7580 Stone Roots 120x60 см"
type input "Коричневая Плитка на Пол и Стены SO7580 Stone Roots 120x60 см"
type input "SO7580"
checkbox input "true"
type input "625"
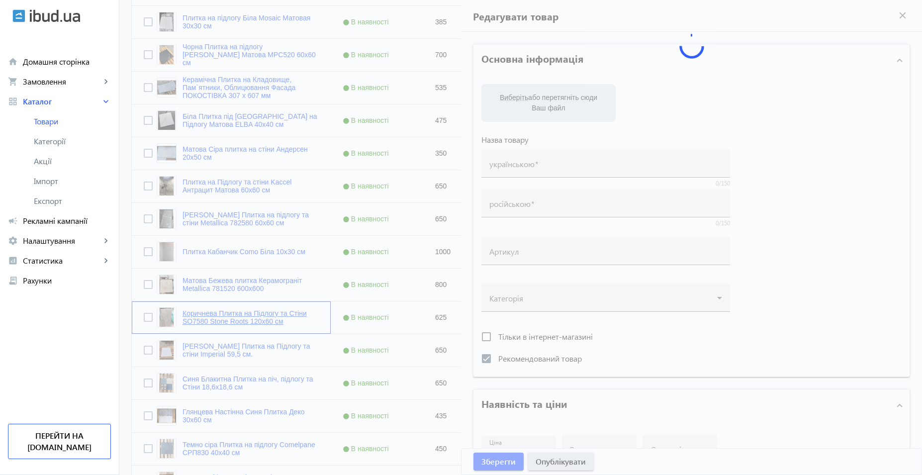
type input "6"
type input "100"
type input "Темно бежева плитка_на_підлогу"
type input "Коричневая Плитка на пол"
type input "купити_плитку, плитка_на_підлогу, коричнева плитка"
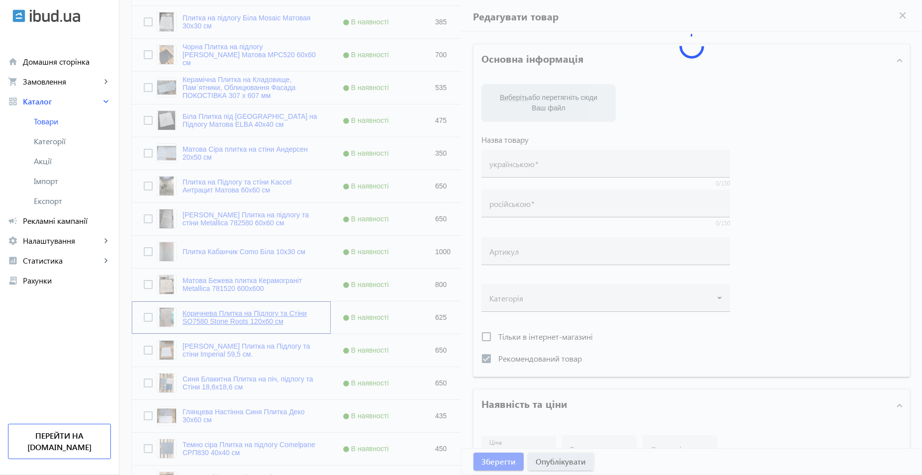
type input "Плитка на пол, серая плитка, плитка 60 на 60, плитка_на_пол, плитка_харьковская…"
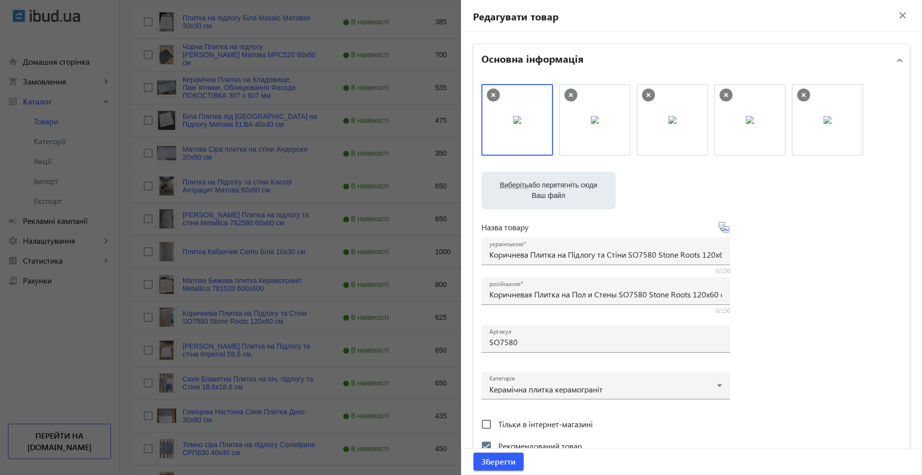
click at [492, 96] on icon at bounding box center [494, 95] width 4 height 4
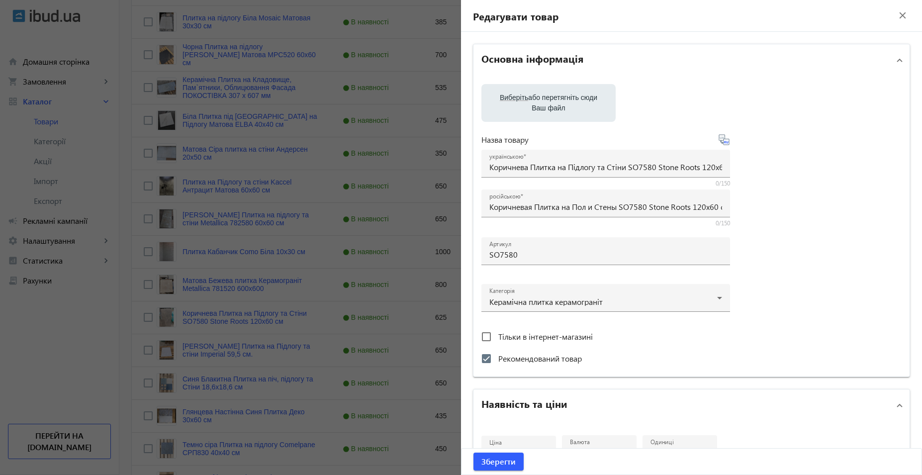
click at [542, 104] on label "Виберіть або перетягніть сюди Ваш файл" at bounding box center [549, 103] width 118 height 28
click at [542, 104] on input "Виберіть або перетягніть сюди Ваш файл" at bounding box center [549, 104] width 118 height 12
type input "C:\fakepath\photo_2025-08-07_16-11-16 (2).jpg"
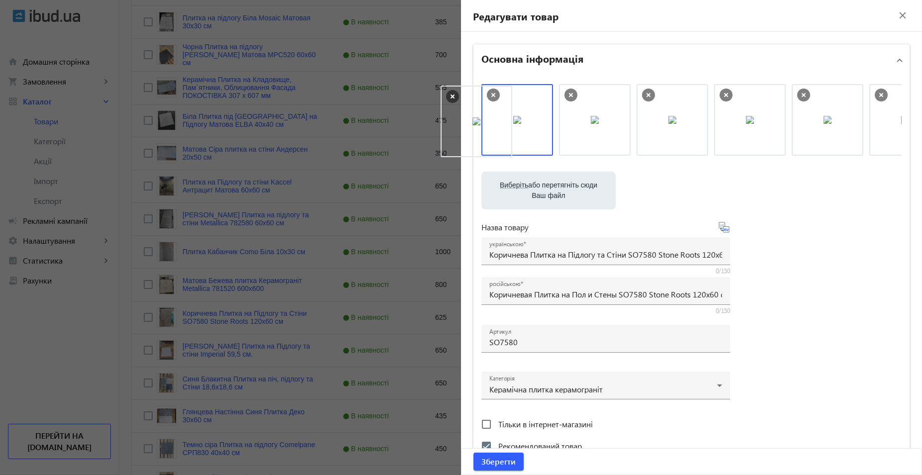
drag, startPoint x: 737, startPoint y: 137, endPoint x: 467, endPoint y: 139, distance: 270.6
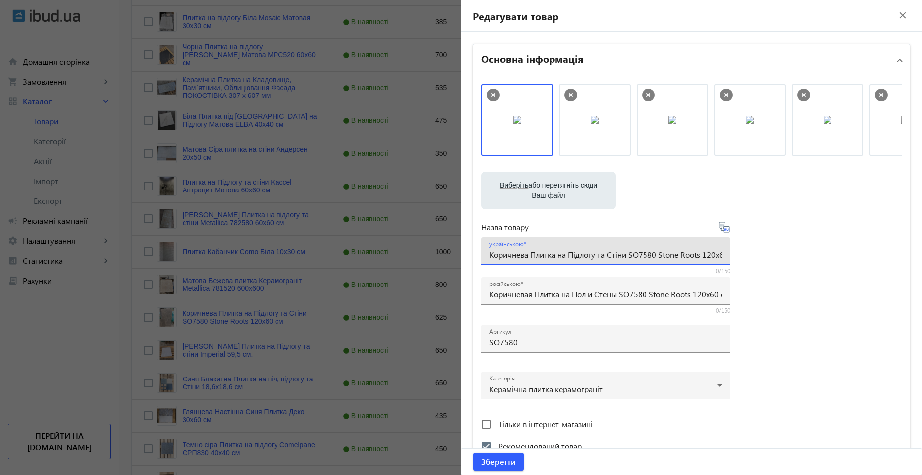
scroll to position [0, 19]
drag, startPoint x: 554, startPoint y: 254, endPoint x: 816, endPoint y: 254, distance: 262.2
click at [816, 254] on div "Виберіть або перетягніть сюди Ваш файл stone-roots-60brown-1.jpg stone-roots-60…" at bounding box center [692, 270] width 420 height 372
click at [637, 256] on input "Коричнева Плитка на Підлогу та Стіни SO7580 Stone Roots 120x60 см" at bounding box center [606, 254] width 233 height 10
drag, startPoint x: 638, startPoint y: 252, endPoint x: 622, endPoint y: 253, distance: 15.4
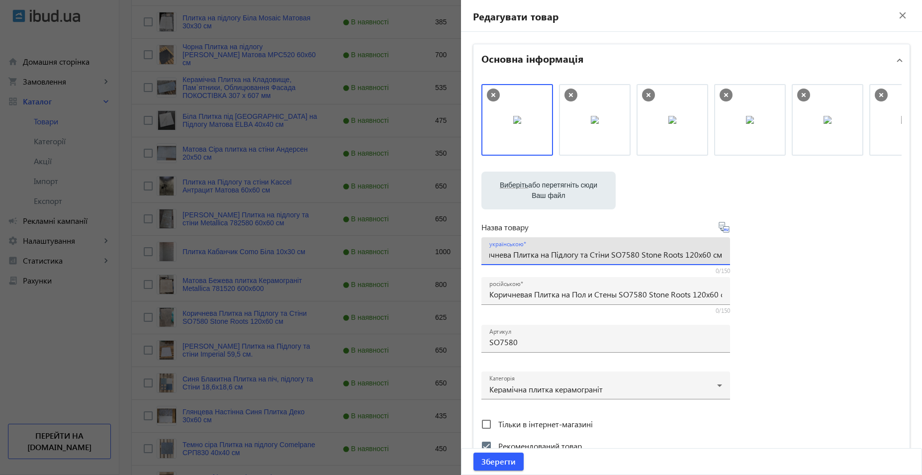
click at [622, 253] on input "Коричнева Плитка на Підлогу та Стіни SO7580 Stone Roots 120x60 см" at bounding box center [606, 254] width 233 height 10
click at [692, 254] on input "Коричнева Плитка на Підлогу та Стіни SO7580 Stone Roots 120x60 см" at bounding box center [606, 254] width 233 height 10
type input "Коричнева Плитка на Підлогу та Стіни SO7580 Stone Roots 60x60 см"
click at [701, 294] on input "Коричневая Плитка на Пол и Стены SO7580 Stone Roots 120x60 см" at bounding box center [606, 294] width 233 height 10
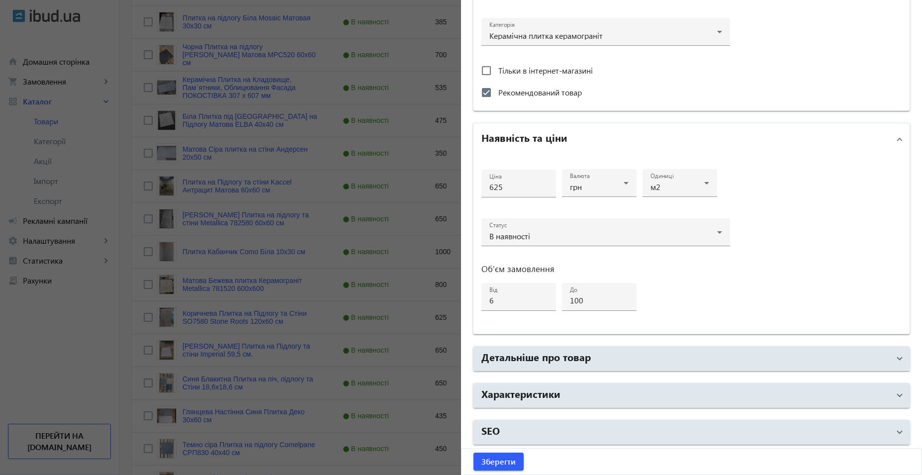
scroll to position [355, 0]
type input "Коричневая Плитка на Пол и Стены SO7580 Stone Roots 60x60 см"
drag, startPoint x: 574, startPoint y: 300, endPoint x: 508, endPoint y: 300, distance: 65.2
click at [508, 300] on div "Ціна 625 Валюта грн Одиниці м2 Статус В наявності Об'єм замовлення від 6 до 100" at bounding box center [606, 243] width 249 height 163
type input "70"
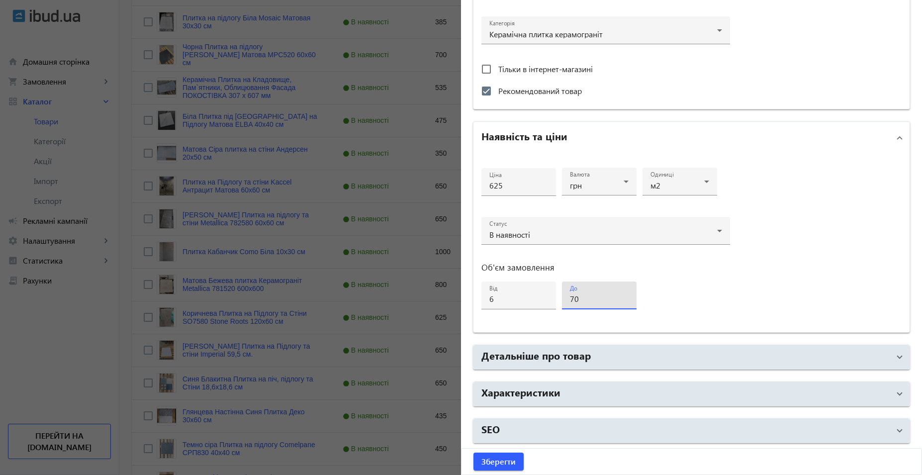
click at [704, 268] on h3 "Об'єм замовлення" at bounding box center [606, 268] width 249 height 8
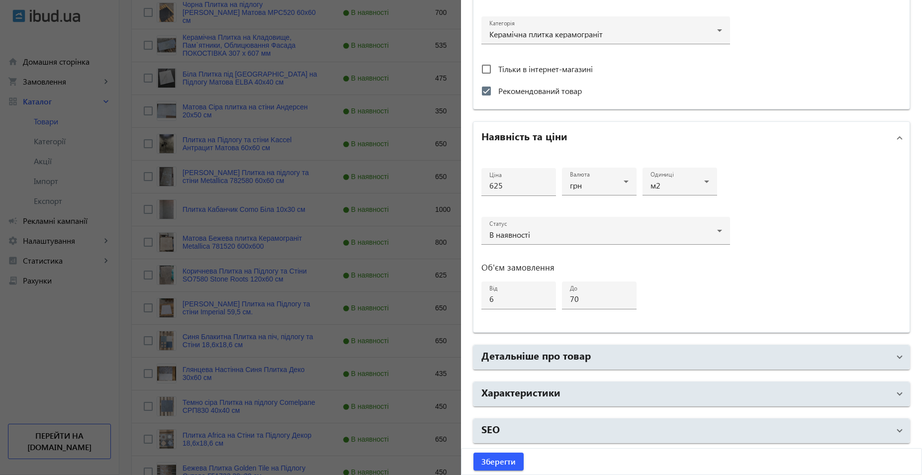
scroll to position [911, 0]
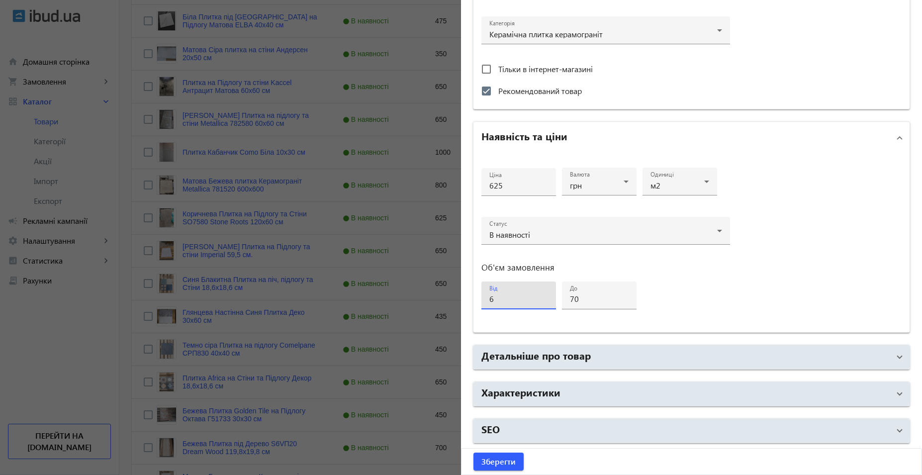
drag, startPoint x: 509, startPoint y: 302, endPoint x: 444, endPoint y: 302, distance: 65.2
type input "4"
click at [704, 285] on div "Ціна 625 Валюта грн Одиниці м2 Статус В наявності Об'єм замовлення від 4 до 70" at bounding box center [606, 243] width 249 height 163
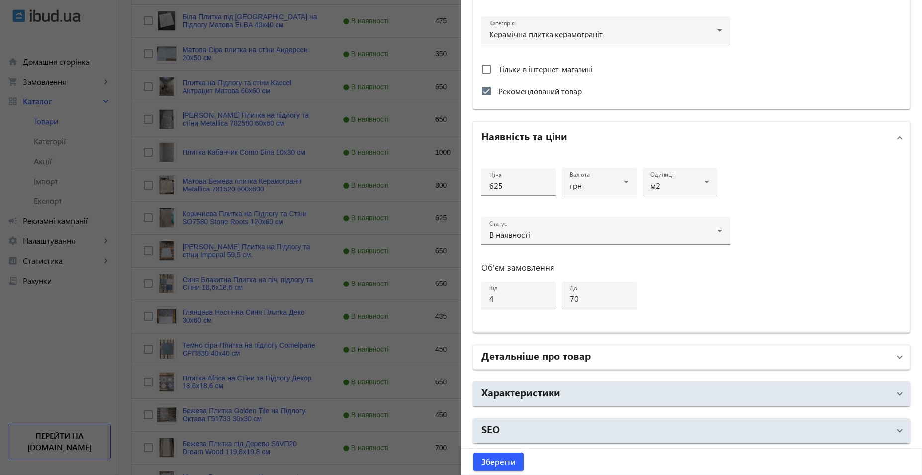
click at [619, 352] on mat-panel-title "Детальніше про товар" at bounding box center [686, 357] width 408 height 18
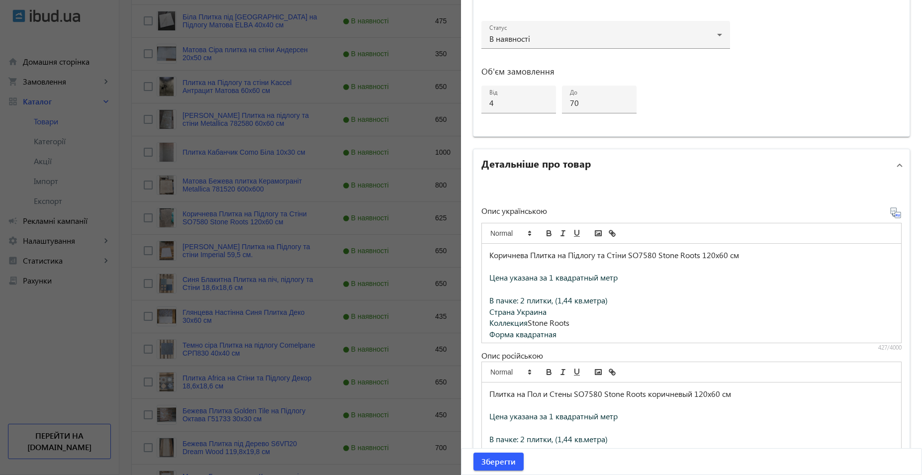
scroll to position [554, 0]
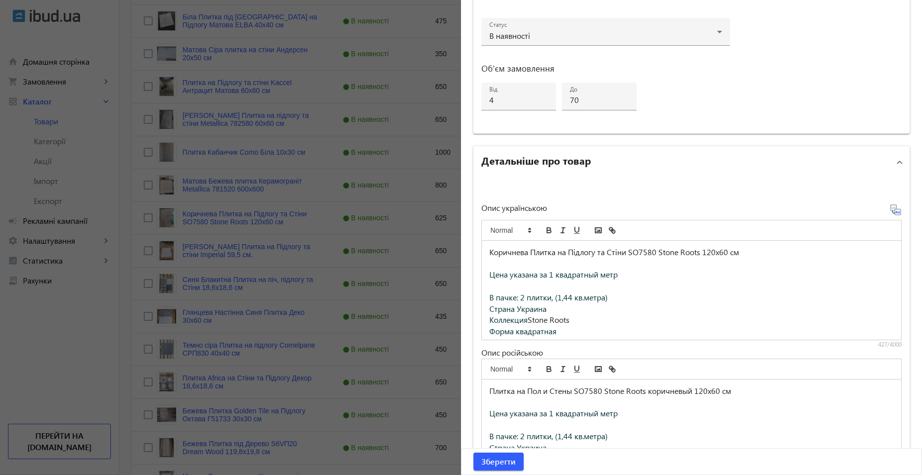
click at [711, 253] on p "Коричнева Плитка на Підлогу та Стіни SO7580 Stone Roots 120x60 см" at bounding box center [692, 252] width 404 height 11
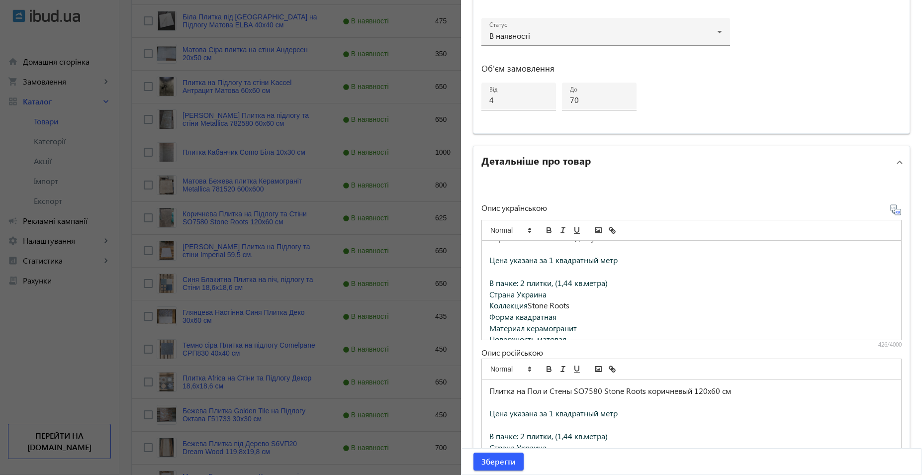
scroll to position [0, 0]
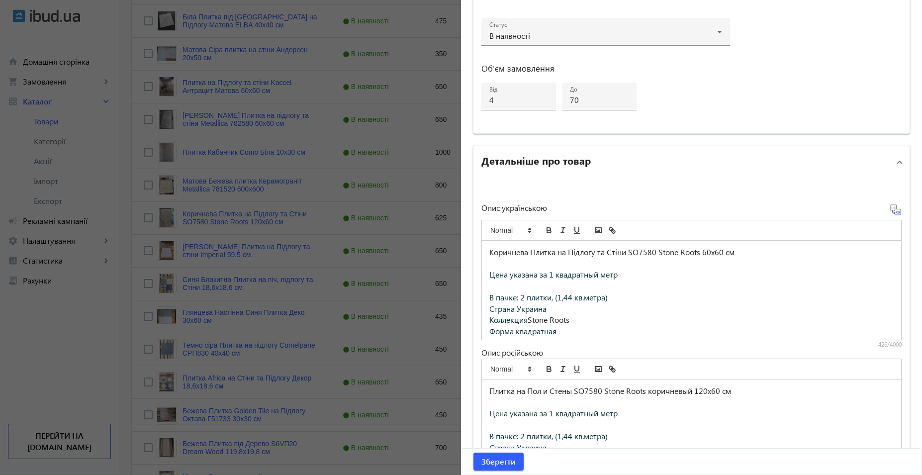
click at [522, 297] on span "В пачке: 2 плитки, (1,44 кв.метра)" at bounding box center [549, 297] width 118 height 10
drag, startPoint x: 615, startPoint y: 297, endPoint x: 476, endPoint y: 298, distance: 139.3
click at [476, 298] on div "Опис українською Коричнева Плитка на Підлогу та Стіни SO7580 Stone Roots 60x60 …" at bounding box center [692, 339] width 436 height 323
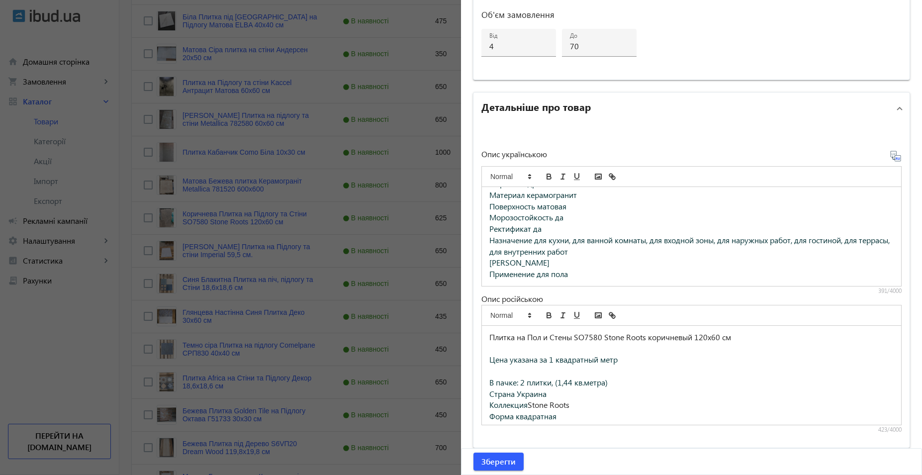
scroll to position [654, 0]
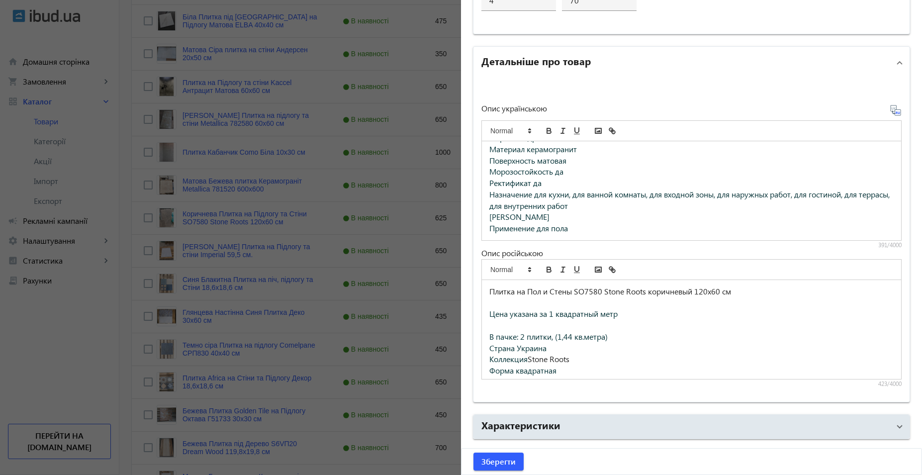
click at [704, 292] on p "Плитка на Пол и Стены SO7580 Stone Roots коричневый 120x60 см" at bounding box center [692, 291] width 404 height 11
drag, startPoint x: 620, startPoint y: 332, endPoint x: 438, endPoint y: 335, distance: 182.1
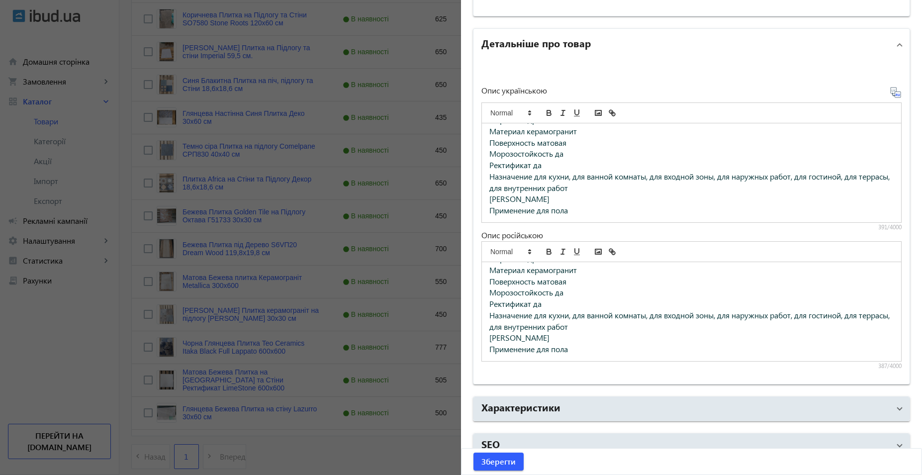
scroll to position [687, 0]
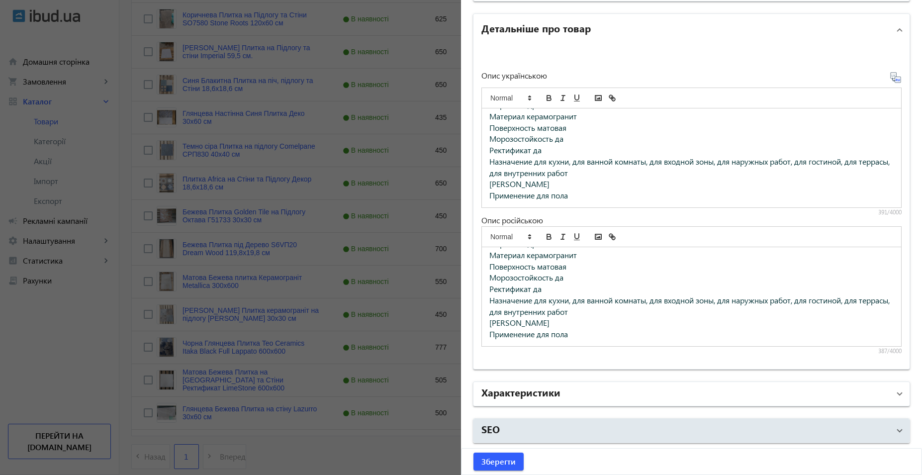
click at [555, 393] on h2 "Характеристики" at bounding box center [521, 392] width 79 height 14
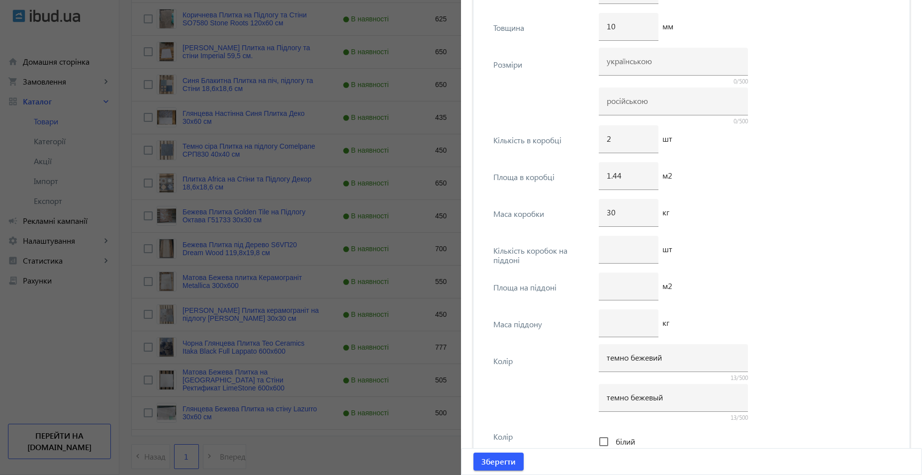
scroll to position [3821, 0]
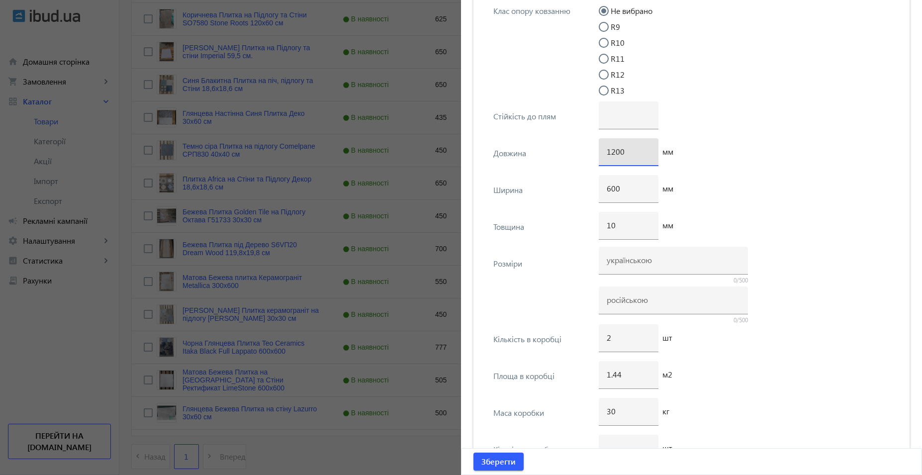
drag, startPoint x: 634, startPoint y: 155, endPoint x: 556, endPoint y: 155, distance: 77.6
click at [556, 155] on div "Довжина 1200 мм" at bounding box center [692, 156] width 420 height 37
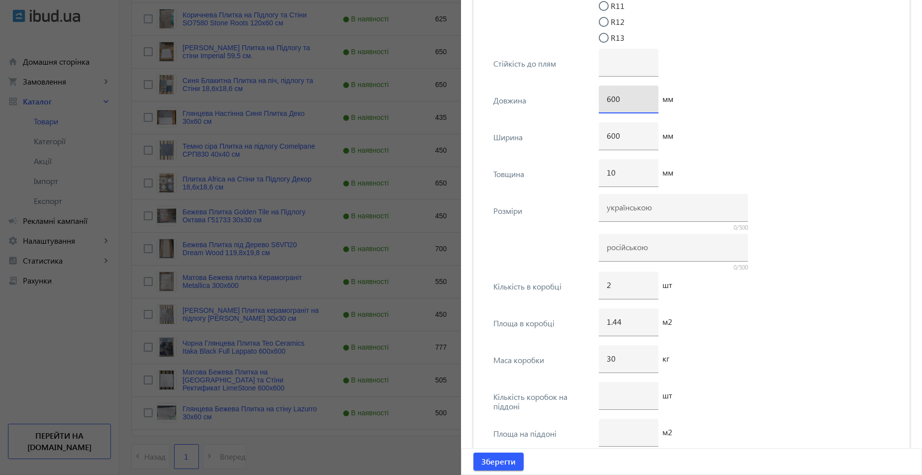
scroll to position [3920, 0]
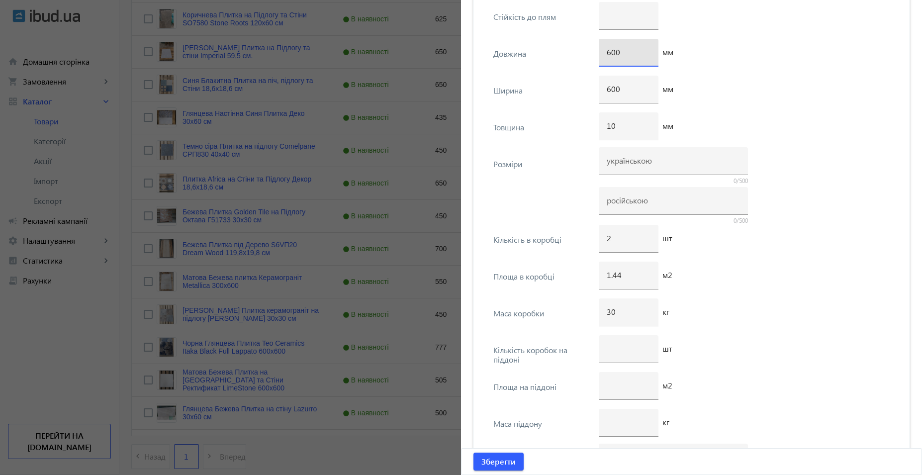
type input "600"
drag, startPoint x: 576, startPoint y: 236, endPoint x: 569, endPoint y: 236, distance: 7.0
click at [569, 236] on div "Кількість в коробці 2 шт" at bounding box center [692, 243] width 420 height 37
type input "3"
drag, startPoint x: 629, startPoint y: 274, endPoint x: 556, endPoint y: 280, distance: 72.8
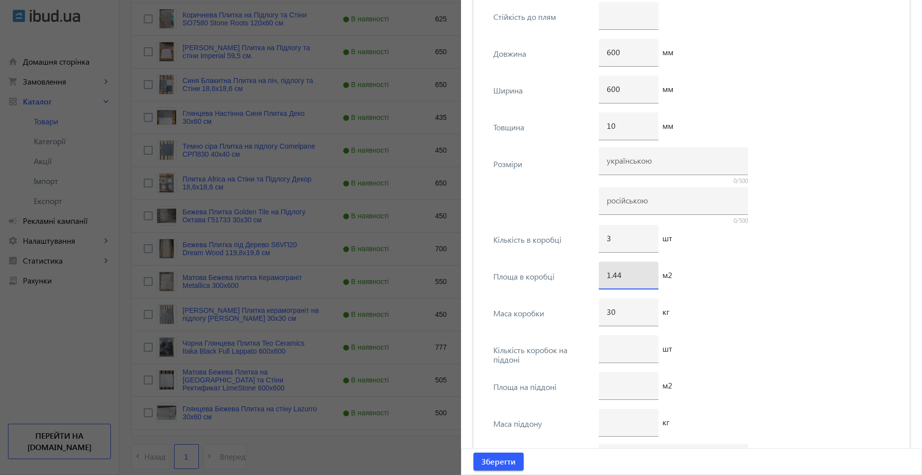
click at [556, 280] on div "Площа в коробці 1.44 м2" at bounding box center [692, 280] width 420 height 37
type input "1.08"
click at [762, 294] on div "1.08 м2" at bounding box center [747, 280] width 297 height 37
drag, startPoint x: 620, startPoint y: 313, endPoint x: 559, endPoint y: 311, distance: 61.2
click at [559, 311] on div "Маса коробки 30 кг" at bounding box center [692, 316] width 420 height 37
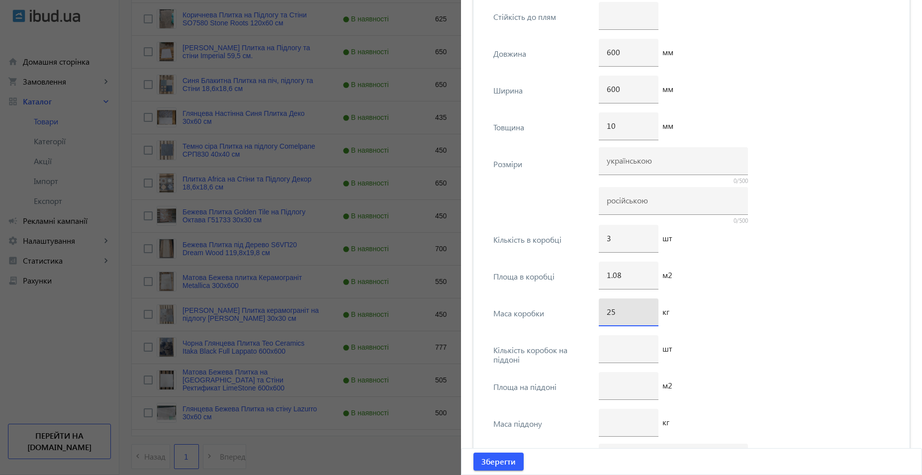
type input "25"
click at [792, 321] on div "25 кг" at bounding box center [747, 316] width 297 height 37
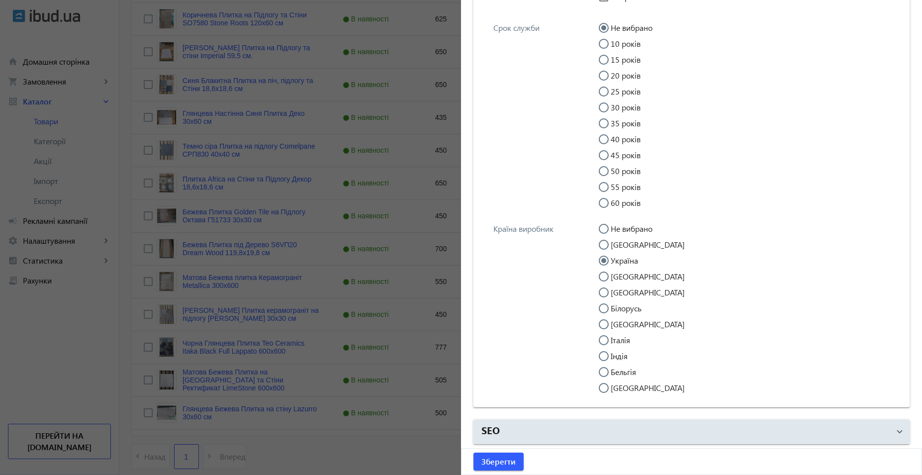
scroll to position [4698, 0]
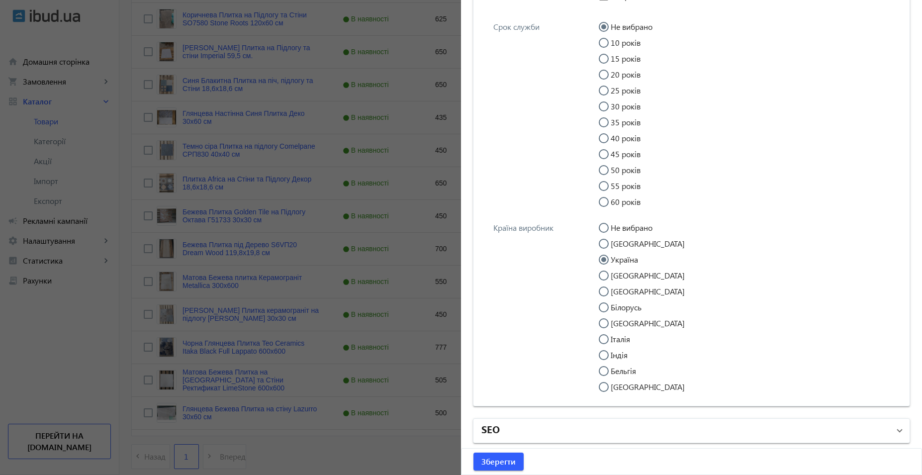
click at [570, 426] on mat-panel-title "SEO" at bounding box center [686, 431] width 408 height 18
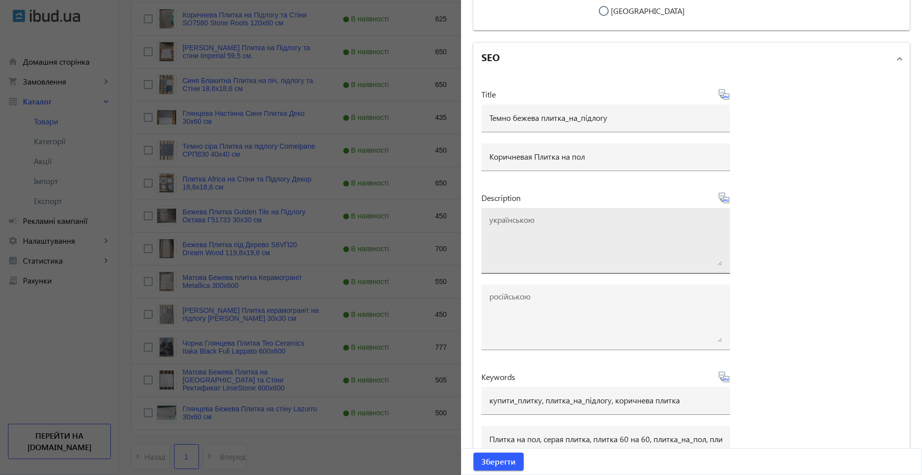
scroll to position [5096, 0]
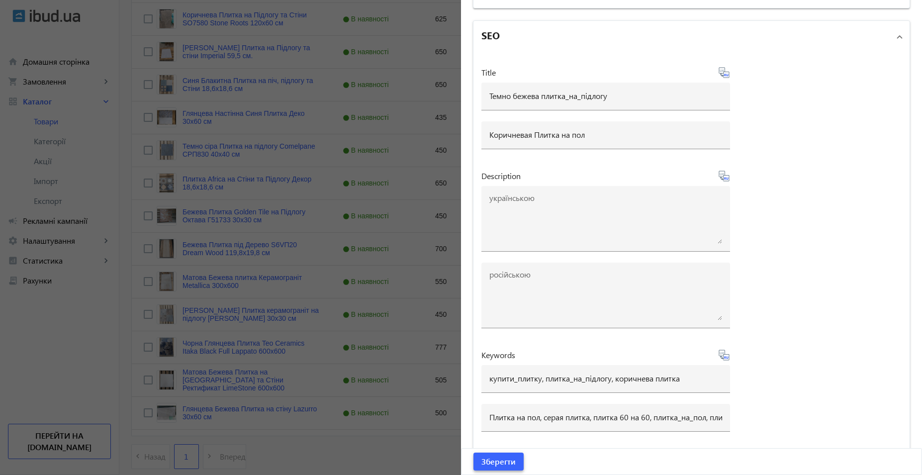
click at [506, 461] on span "Зберегти" at bounding box center [499, 461] width 34 height 11
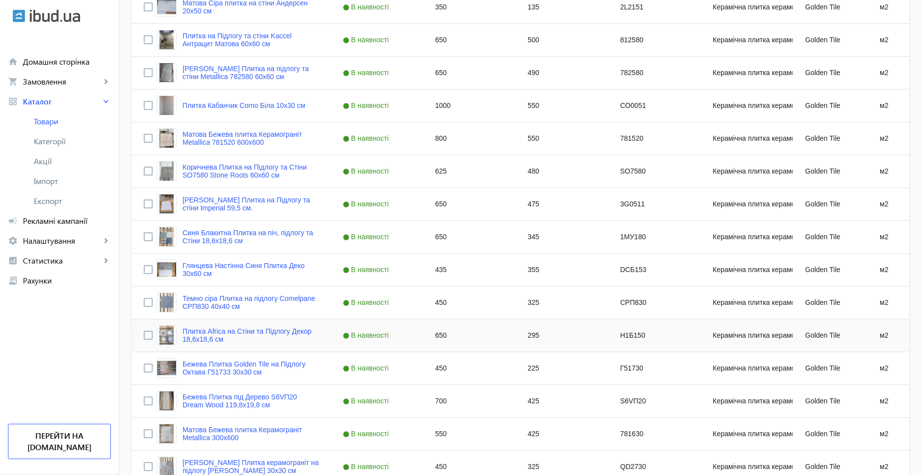
scroll to position [911, 0]
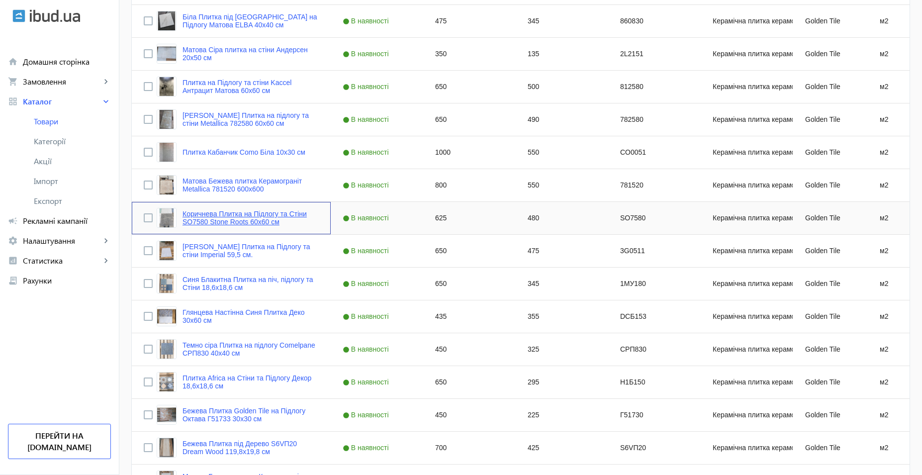
click at [244, 223] on link "Коричнева Плитка на Підлогу та Стіни SO7580 Stone Roots 60x60 см" at bounding box center [251, 218] width 136 height 16
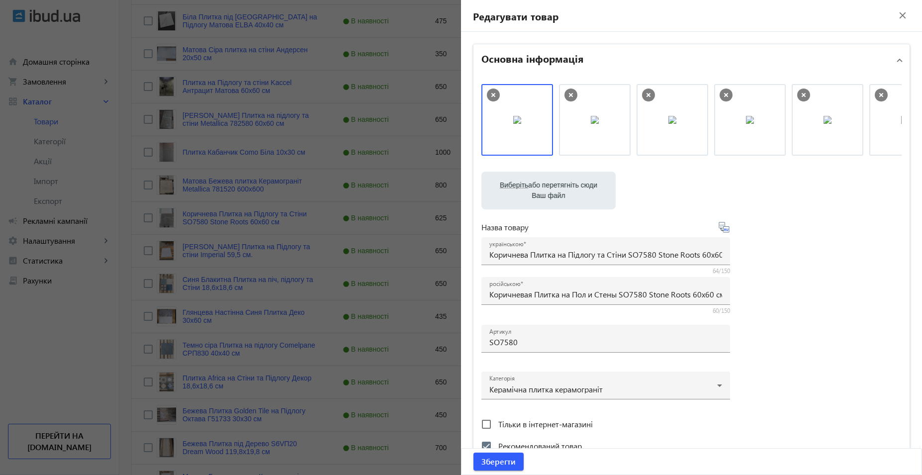
click at [897, 15] on mat-icon "close" at bounding box center [902, 15] width 15 height 15
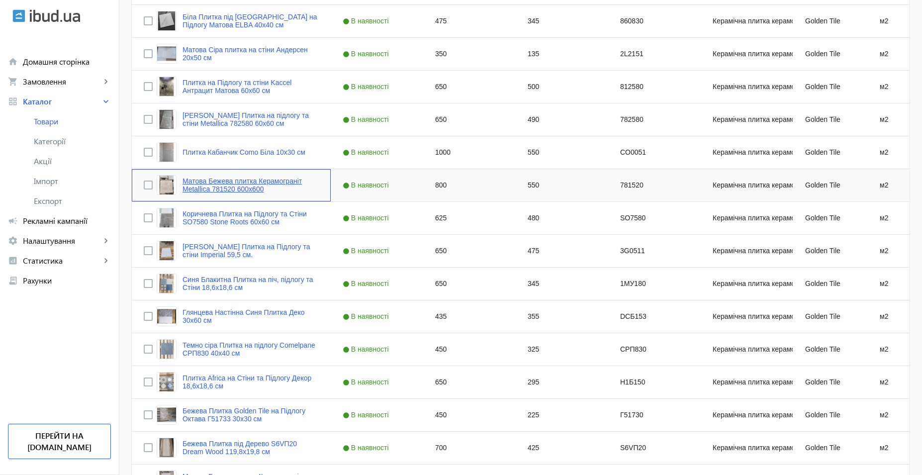
click at [218, 187] on link "Матова Бежева плитка Керамограніт Metallica 781520 600х600" at bounding box center [251, 185] width 136 height 16
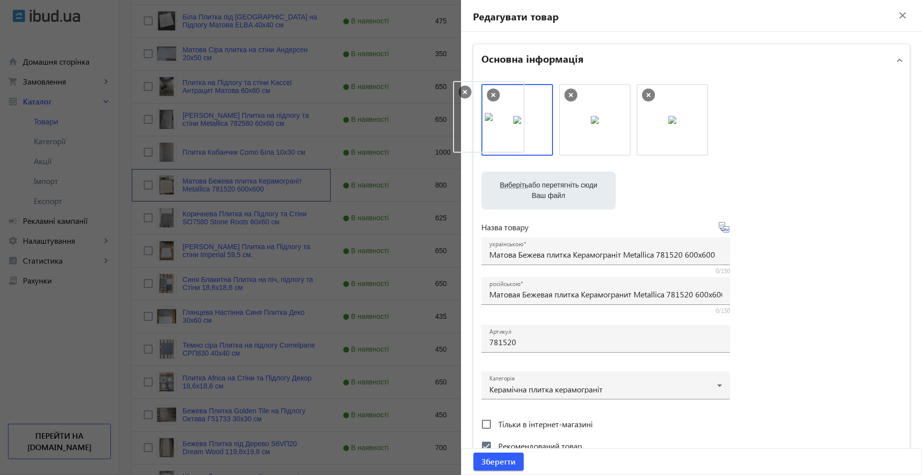
drag, startPoint x: 671, startPoint y: 133, endPoint x: 490, endPoint y: 132, distance: 181.6
click at [691, 255] on input "Матова Бежева плитка Керамограніт Metallica 781520 600х600" at bounding box center [606, 254] width 233 height 10
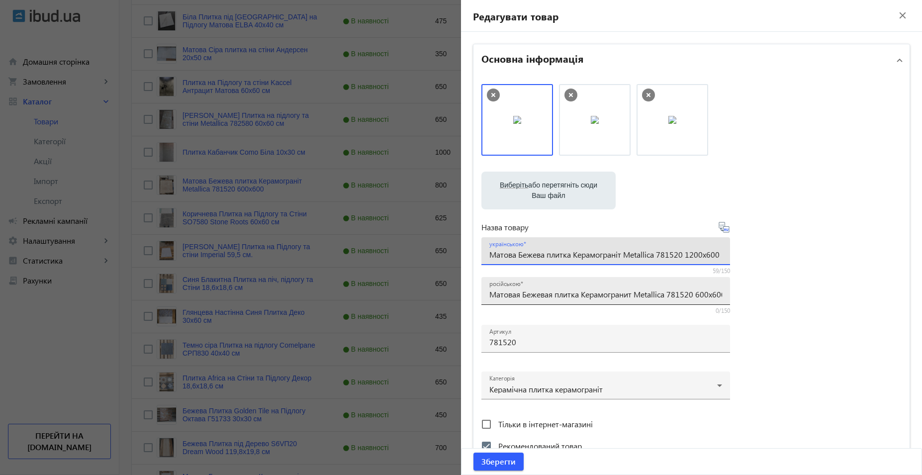
type input "Матова Бежева плитка Керамограніт Metallica 781520 1200х600"
click at [699, 296] on input "Матовая Бежевая плитка Керамогранит Metallica 781520 600х600" at bounding box center [606, 294] width 233 height 10
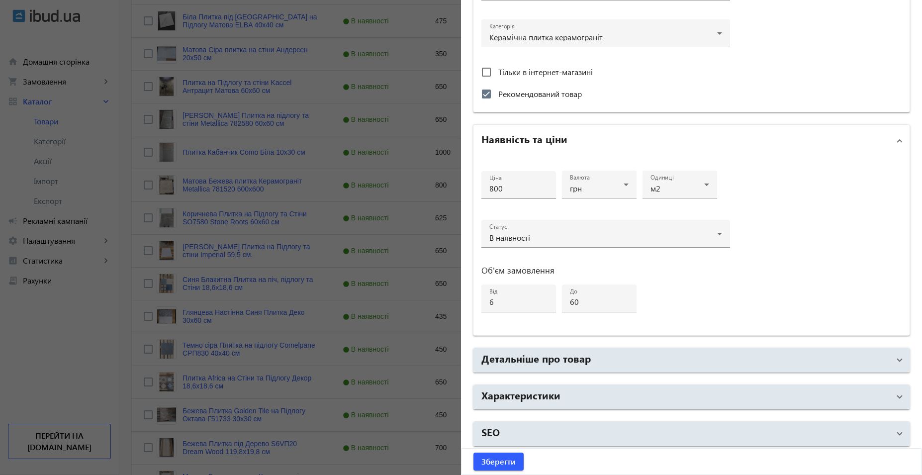
scroll to position [355, 0]
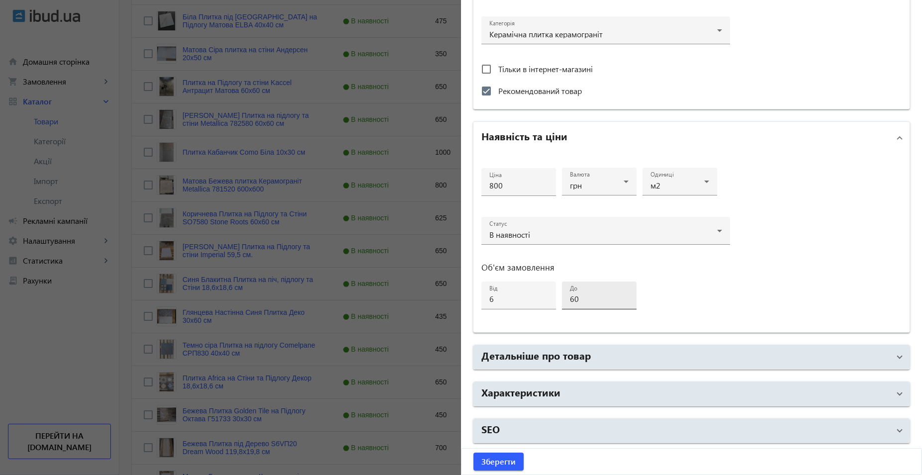
type input "Матовая Бежевая плитка Керамогранит Metallica 781520 1200х600"
drag, startPoint x: 592, startPoint y: 300, endPoint x: 481, endPoint y: 298, distance: 111.0
click at [482, 298] on div "Ціна 800 Валюта грн Одиниці м2 Статус В наявності Об'єм замовлення від 6 до 60" at bounding box center [606, 243] width 249 height 163
type input "40"
click at [725, 289] on div "Ціна 800 Валюта грн Одиниці м2 Статус В наявності Об'єм замовлення від 6 до 40" at bounding box center [606, 243] width 249 height 163
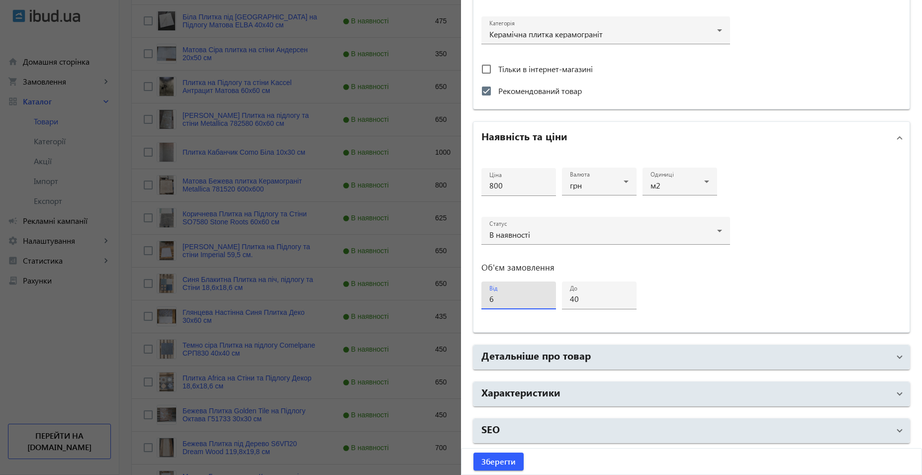
drag, startPoint x: 498, startPoint y: 300, endPoint x: 453, endPoint y: 301, distance: 45.3
type input "4"
click at [717, 299] on div "Ціна 800 Валюта грн Одиниці м2 Статус В наявності Об'єм замовлення від 4 до 40" at bounding box center [606, 243] width 249 height 163
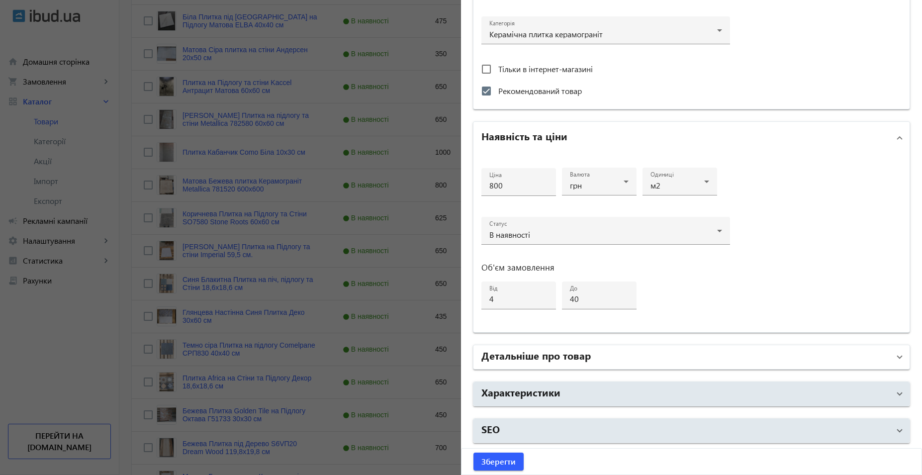
click at [633, 353] on mat-panel-title "Детальніше про товар" at bounding box center [686, 357] width 408 height 18
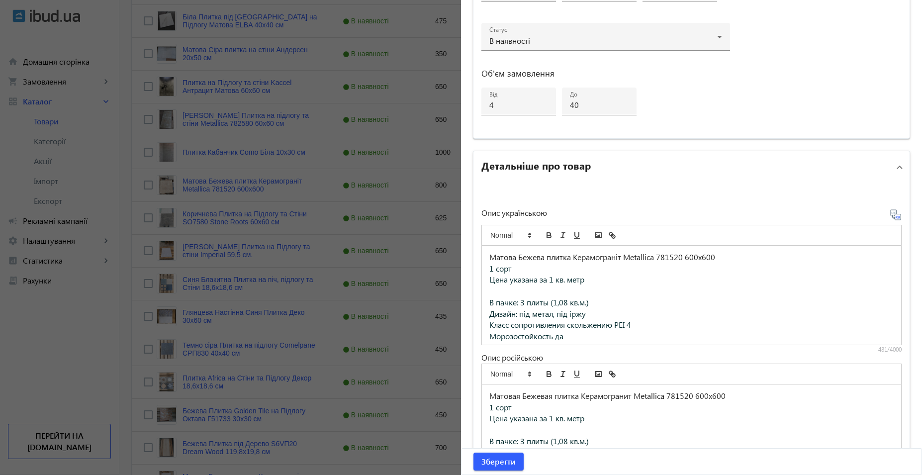
scroll to position [604, 0]
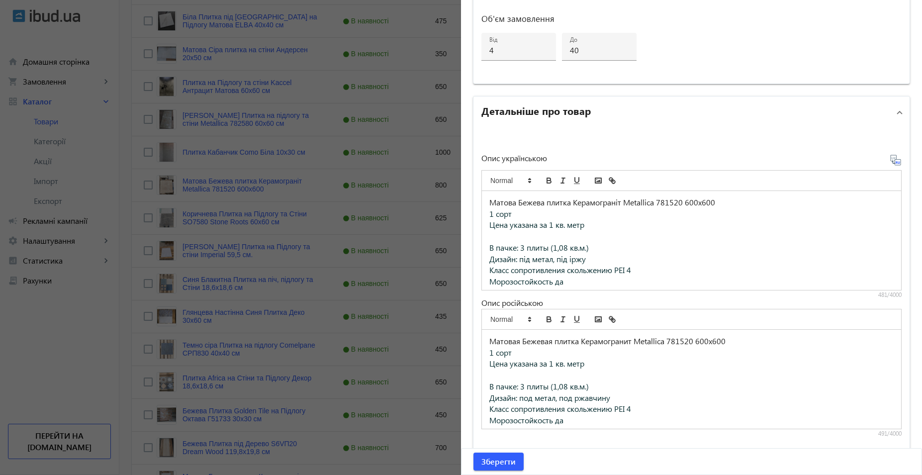
click at [690, 204] on p "Матова Бежева плитка Керамограніт Metallica 781520 600х600" at bounding box center [692, 202] width 404 height 11
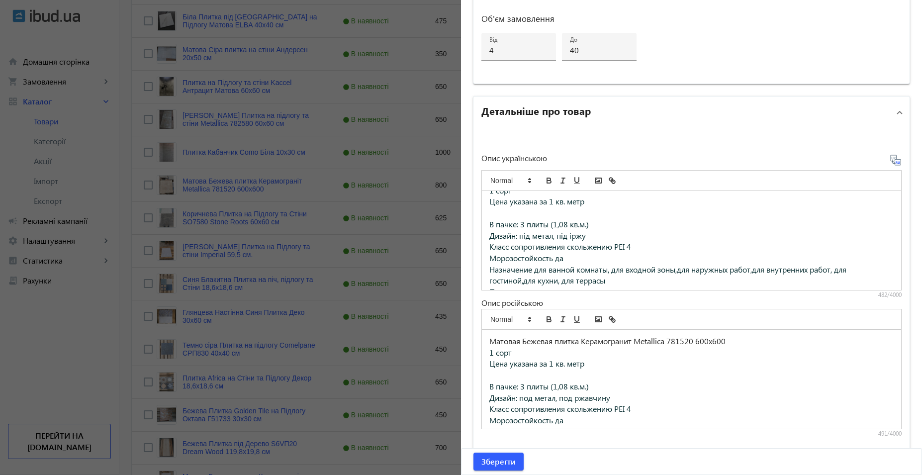
scroll to position [0, 0]
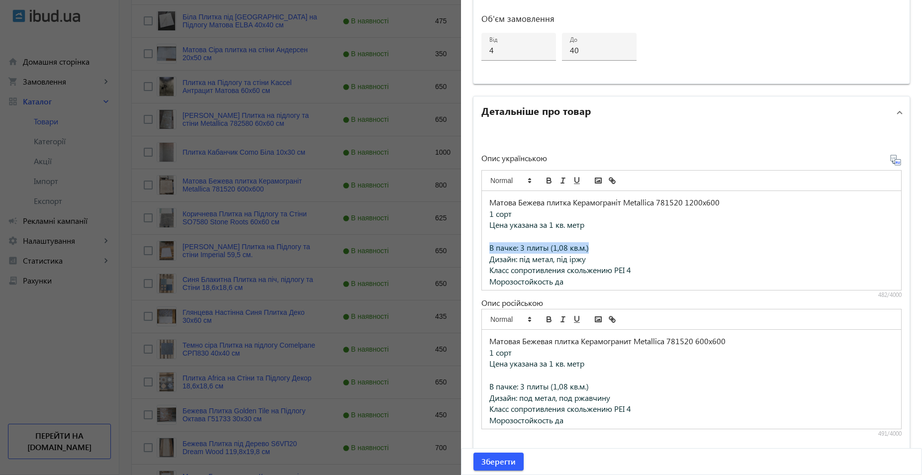
drag, startPoint x: 614, startPoint y: 243, endPoint x: 473, endPoint y: 244, distance: 141.3
click at [474, 244] on div "Опис українською Матова Бежева плитка Керамограніт Metallica 781520 1200х600 1 …" at bounding box center [692, 289] width 436 height 323
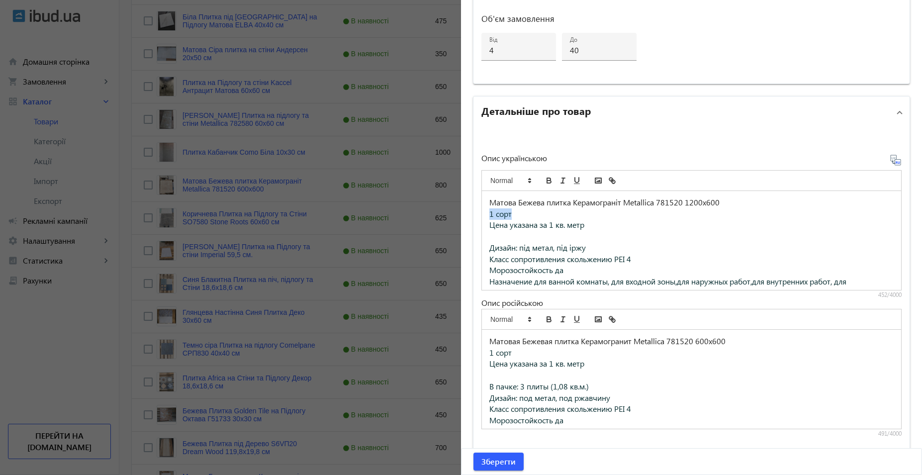
drag, startPoint x: 489, startPoint y: 214, endPoint x: 436, endPoint y: 213, distance: 52.7
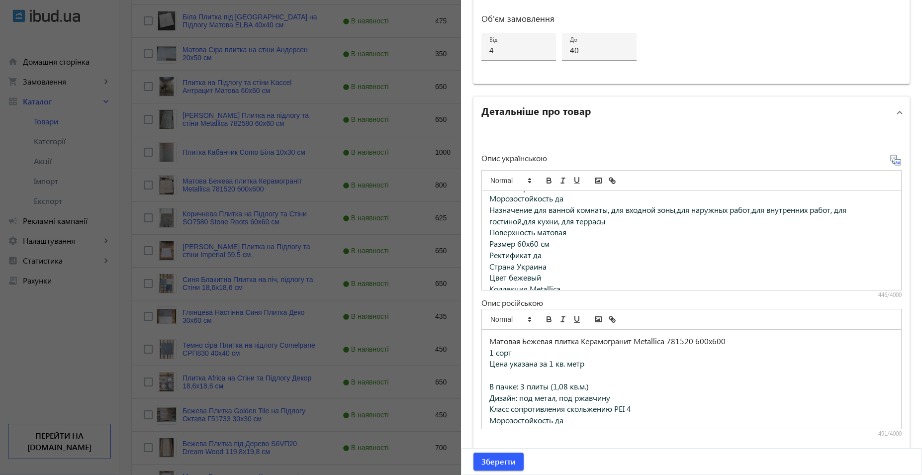
scroll to position [55, 0]
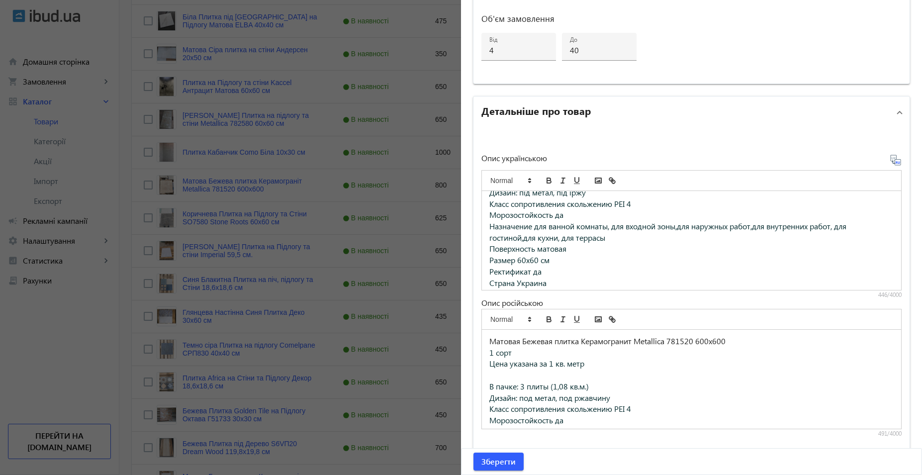
click at [519, 259] on span "Размер 60x60 см" at bounding box center [520, 260] width 60 height 10
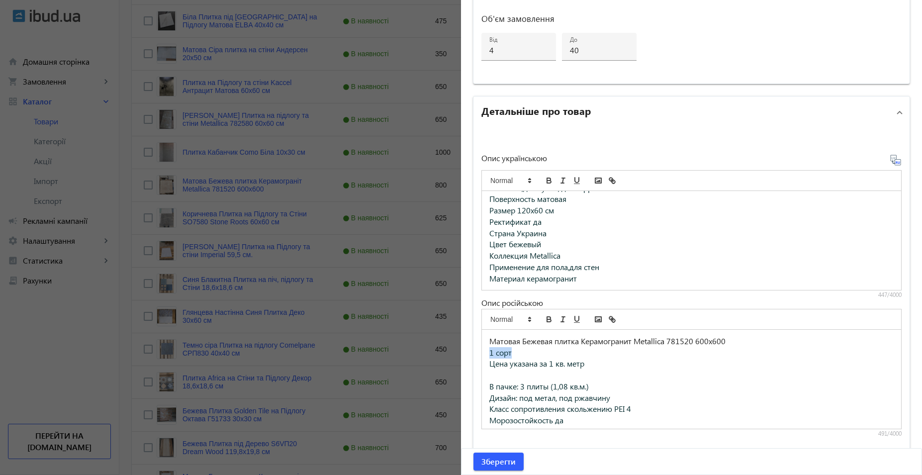
drag, startPoint x: 525, startPoint y: 350, endPoint x: 450, endPoint y: 351, distance: 75.1
click at [700, 340] on p "Матовая Бежевая плитка Керамогранит Metallica 781520 600х600" at bounding box center [692, 341] width 404 height 11
drag, startPoint x: 603, startPoint y: 385, endPoint x: 463, endPoint y: 384, distance: 139.8
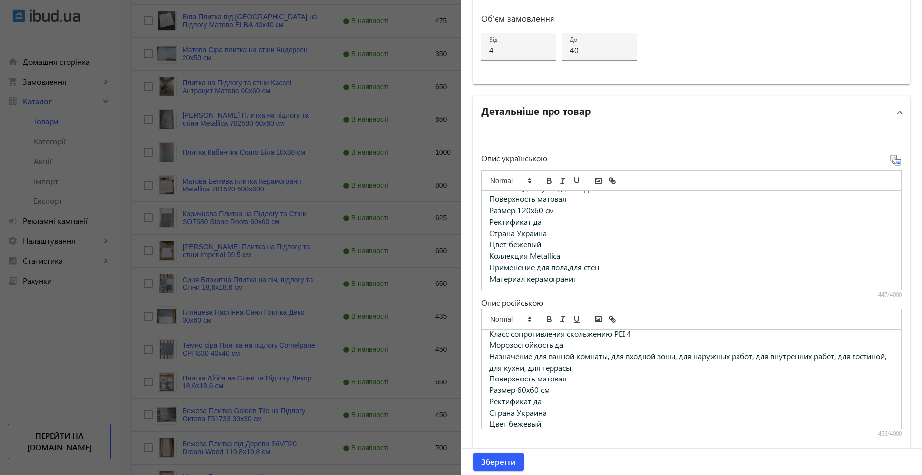
scroll to position [50, 0]
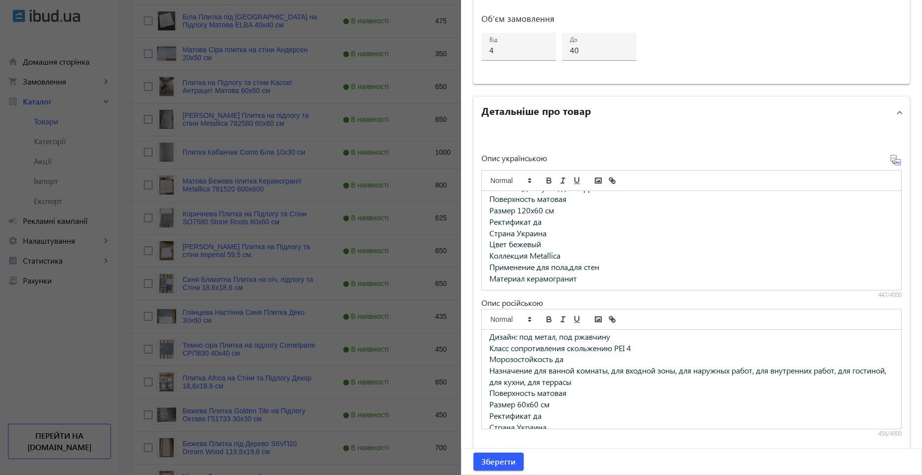
click at [517, 404] on span "Размер 60x60 см" at bounding box center [520, 404] width 60 height 10
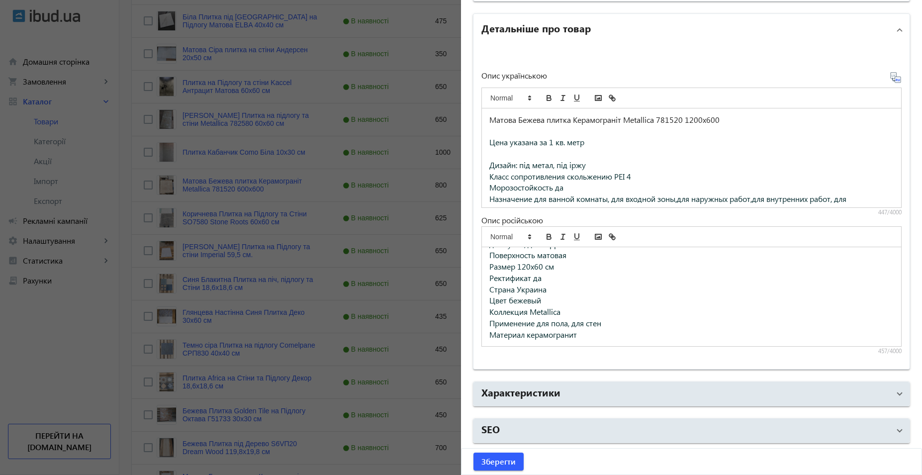
scroll to position [1060, 0]
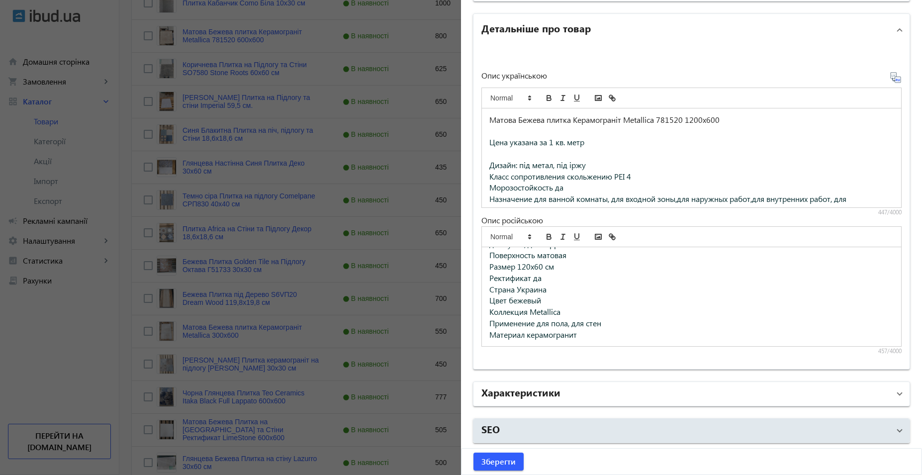
click at [598, 389] on mat-panel-title "Характеристики" at bounding box center [686, 394] width 408 height 18
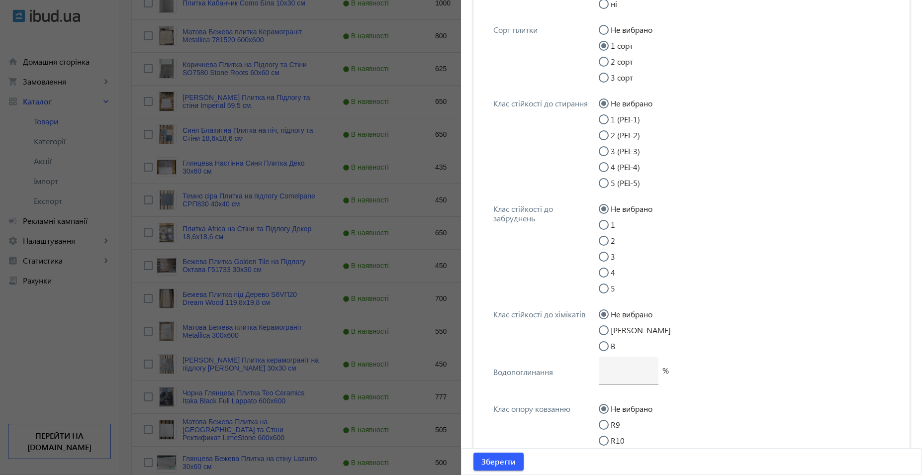
scroll to position [3721, 0]
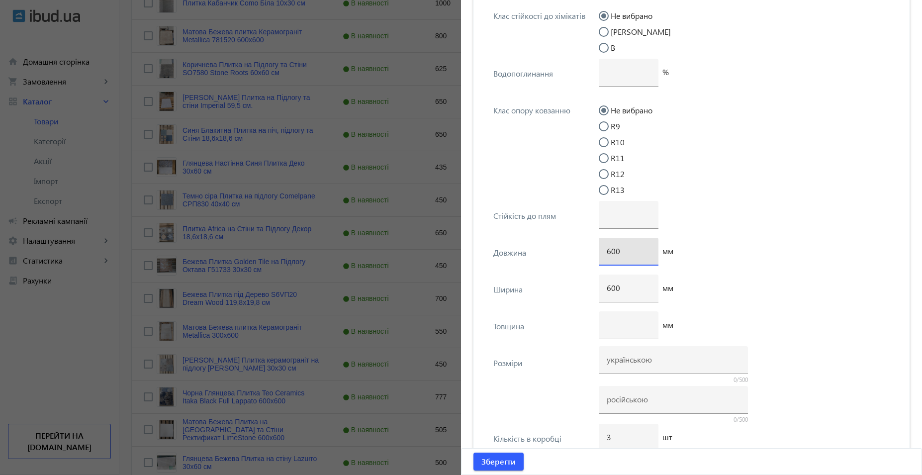
drag, startPoint x: 622, startPoint y: 248, endPoint x: 552, endPoint y: 248, distance: 69.6
click at [552, 248] on div "Довжина 600 мм" at bounding box center [692, 256] width 420 height 37
type input "1200"
click at [746, 239] on div "1200 мм" at bounding box center [747, 256] width 297 height 37
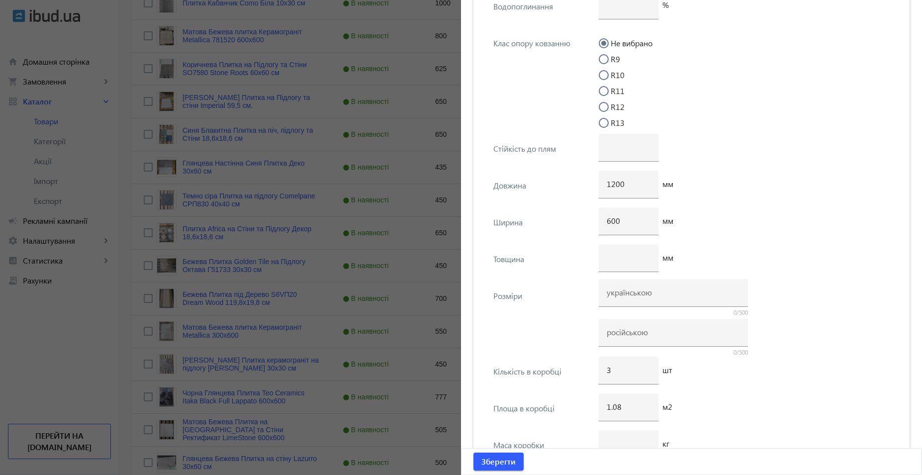
scroll to position [3870, 0]
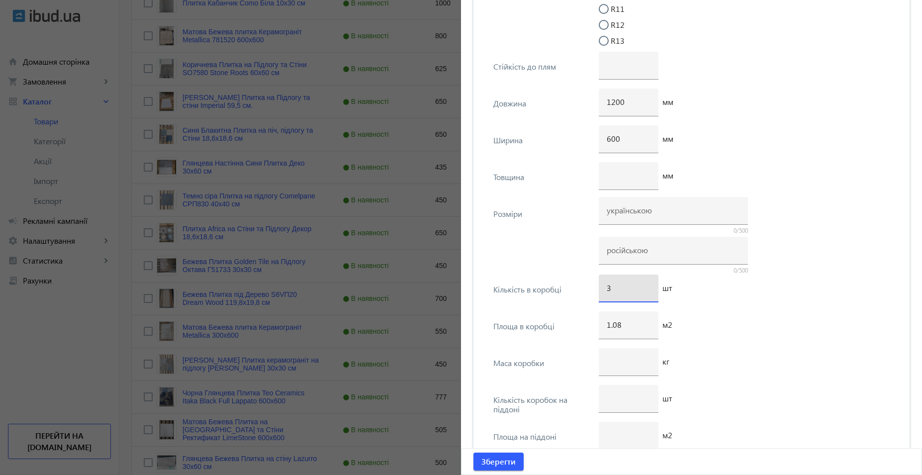
drag, startPoint x: 620, startPoint y: 287, endPoint x: 564, endPoint y: 284, distance: 56.3
click at [564, 284] on div "Кількість в коробці 3 шт" at bounding box center [692, 293] width 420 height 37
type input "2"
drag, startPoint x: 614, startPoint y: 325, endPoint x: 577, endPoint y: 322, distance: 37.4
click at [577, 322] on div "Площа в коробці 1.08 м2" at bounding box center [692, 329] width 420 height 37
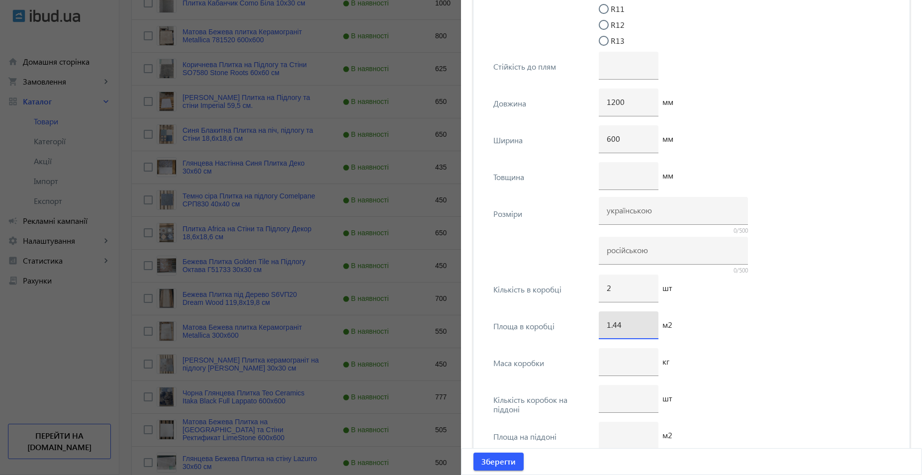
type input "1.44"
click at [799, 361] on div "кг" at bounding box center [747, 366] width 297 height 37
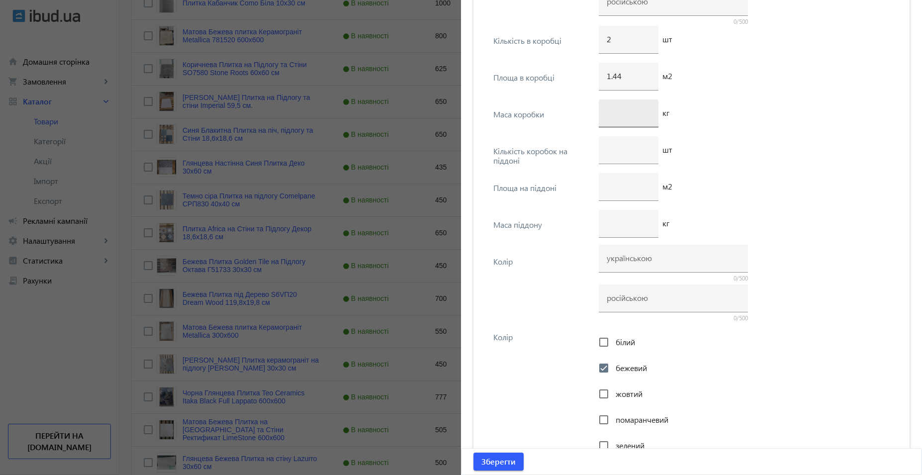
click at [625, 110] on input "number" at bounding box center [629, 112] width 44 height 10
type input "30"
click at [732, 138] on div "шт" at bounding box center [747, 154] width 297 height 37
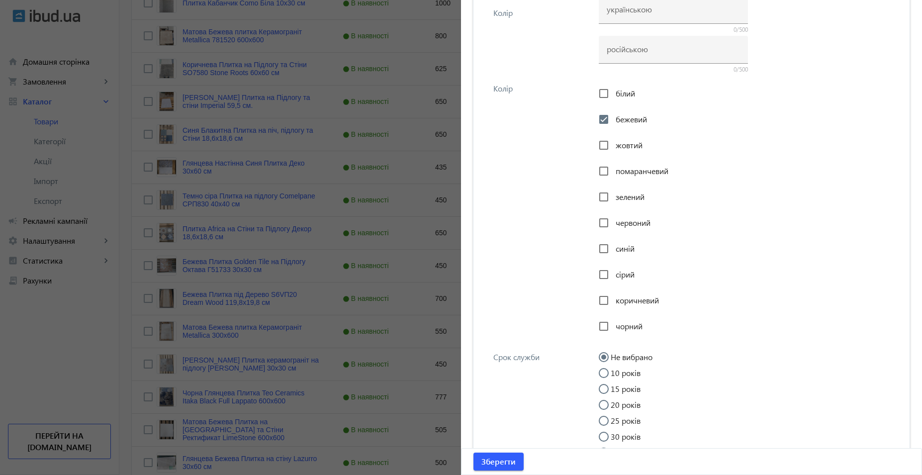
scroll to position [4698, 0]
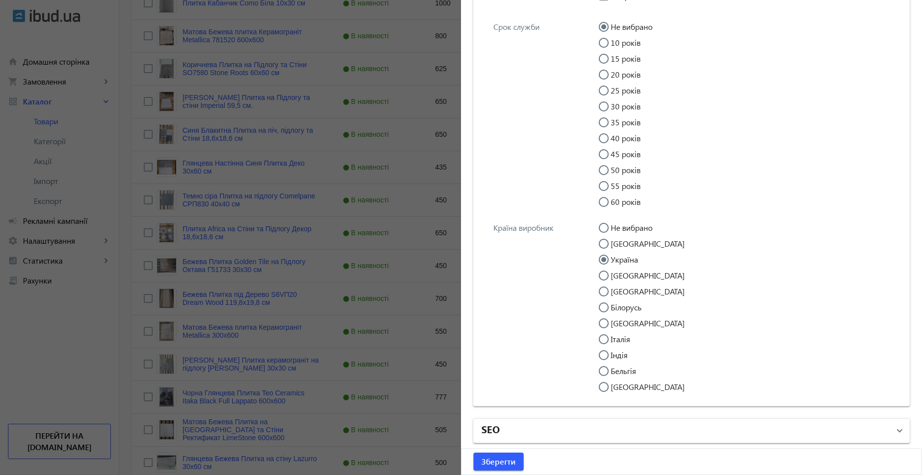
click at [523, 432] on mat-panel-title "SEO" at bounding box center [686, 431] width 408 height 18
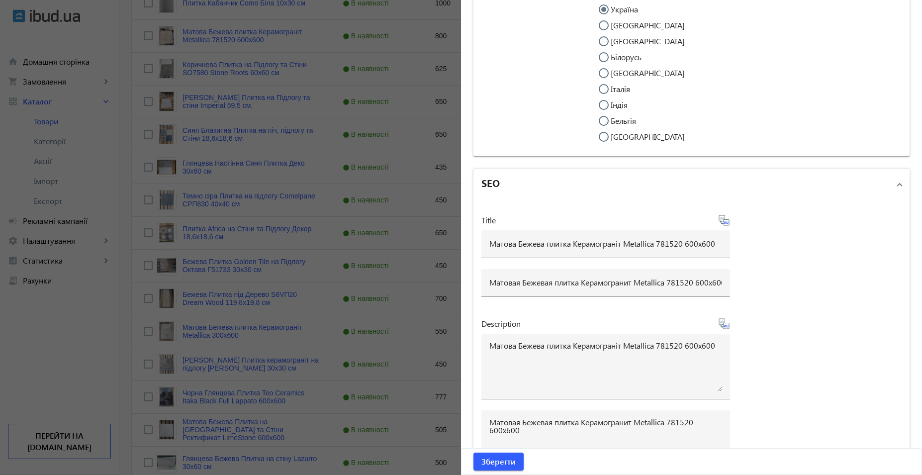
scroll to position [5096, 0]
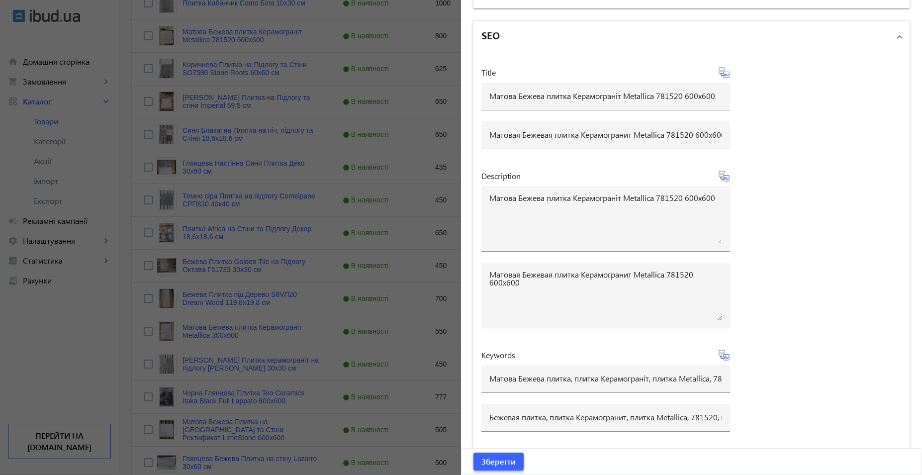
click at [503, 462] on span "Зберегти" at bounding box center [499, 461] width 34 height 11
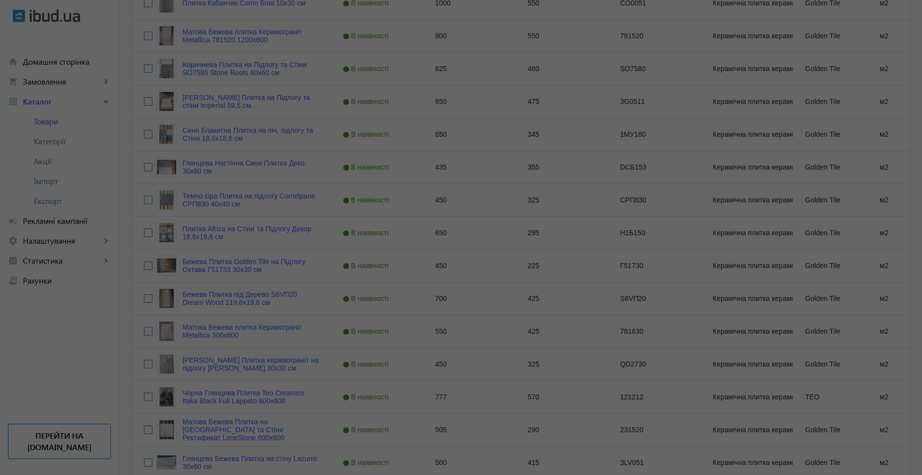
scroll to position [0, 0]
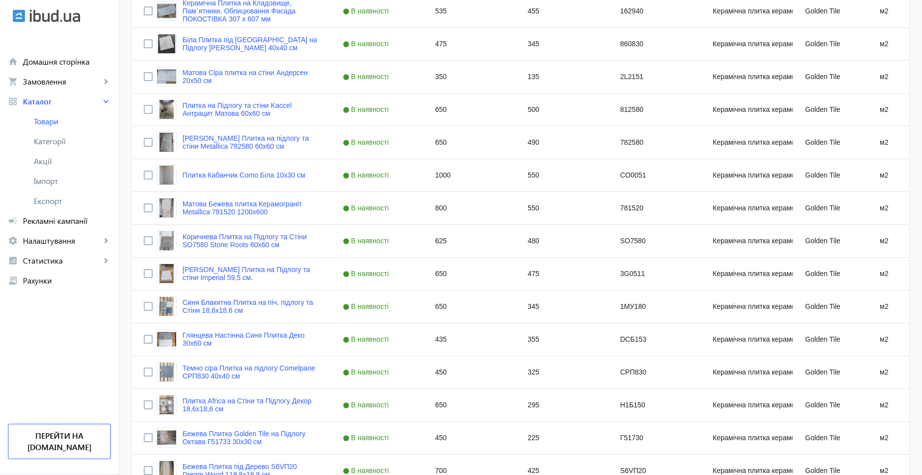
scroll to position [895, 0]
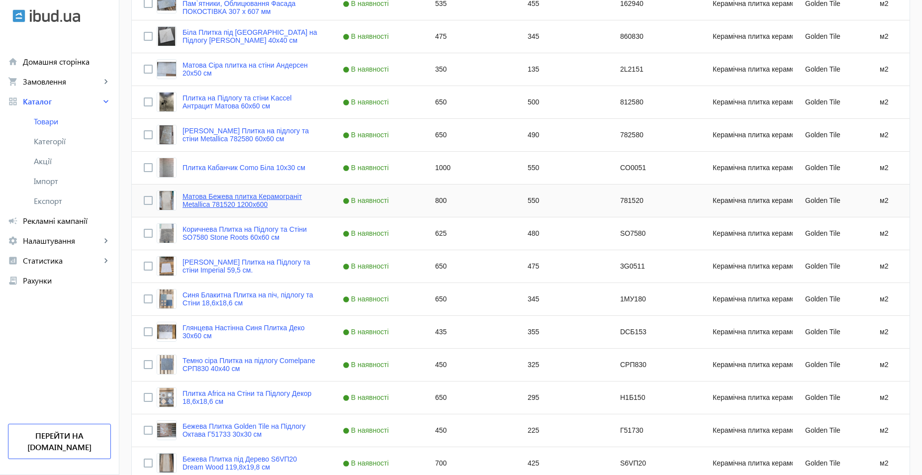
click at [285, 198] on link "Матова Бежева плитка Керамограніт Metallica 781520 1200х600" at bounding box center [251, 201] width 136 height 16
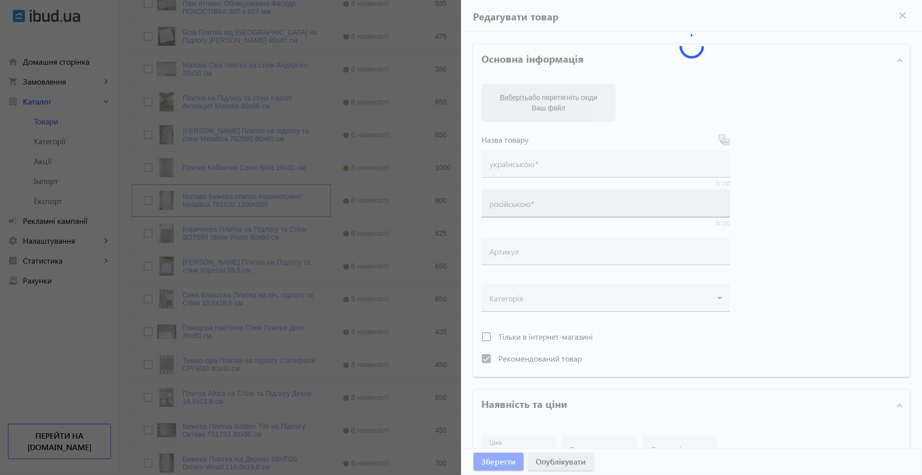
type input "Матова Бежева плитка Керамограніт Metallica 781520 1200х600"
type input "Матовая Бежевая плитка Керамогранит Metallica 781520 1200х600"
type input "781520"
checkbox input "true"
type input "800"
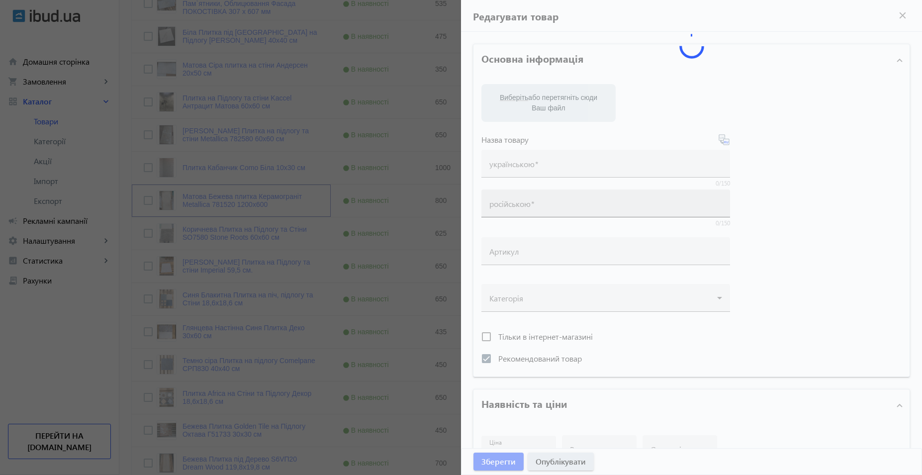
type input "4"
type input "40"
type input "Матова Бежева плитка Керамограніт Metallica 781520 600х600"
type input "Матовая Бежевая плитка Керамогранит Metallica 781520 600х600"
type textarea "Матова Бежева плитка Керамограніт Metallica 781520 600х600"
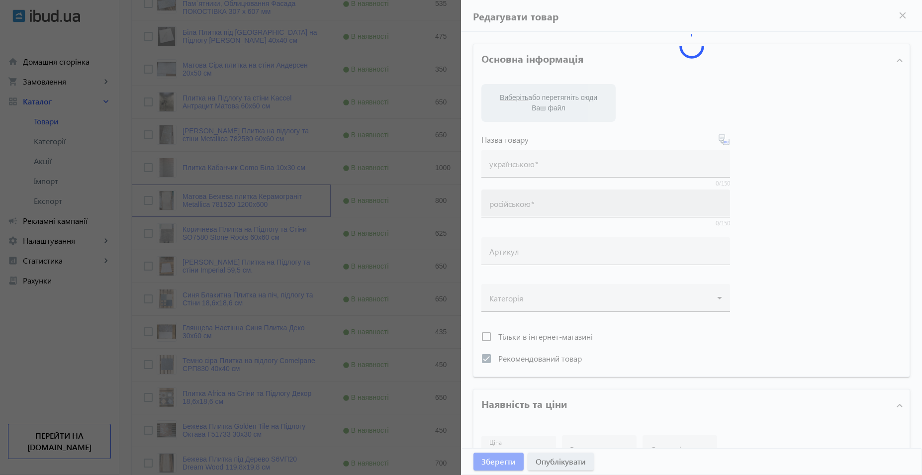
type textarea "Матовая Бежевая плитка Керамогранит Metallica 781520 600х600"
type input "Матова Бежева плитка, плитка Керамограніт, плитка Metallica, 781520,"
type input "Бежевая плитка, плитка Керамогранит, плитка Metallica, 781520, плитка 600х600,"
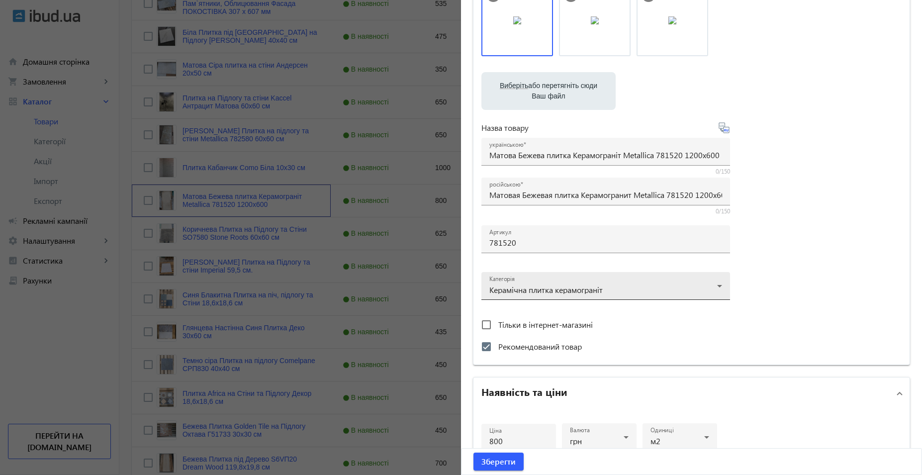
scroll to position [0, 0]
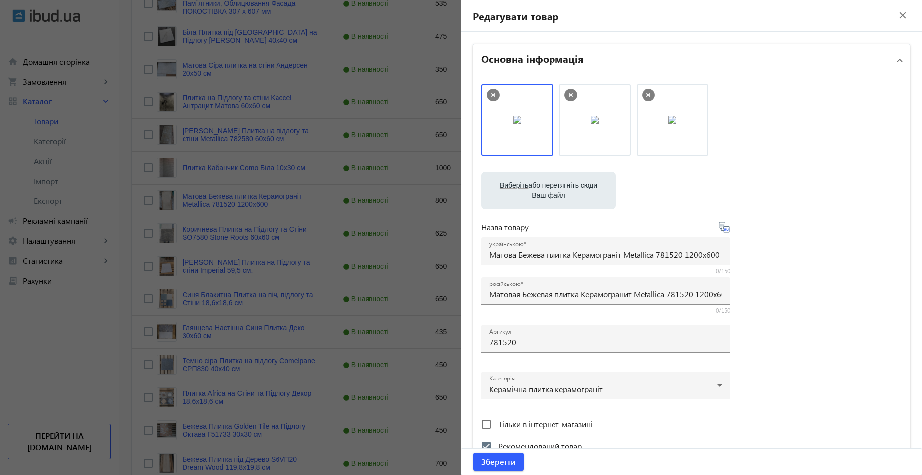
click at [304, 232] on div at bounding box center [461, 237] width 922 height 475
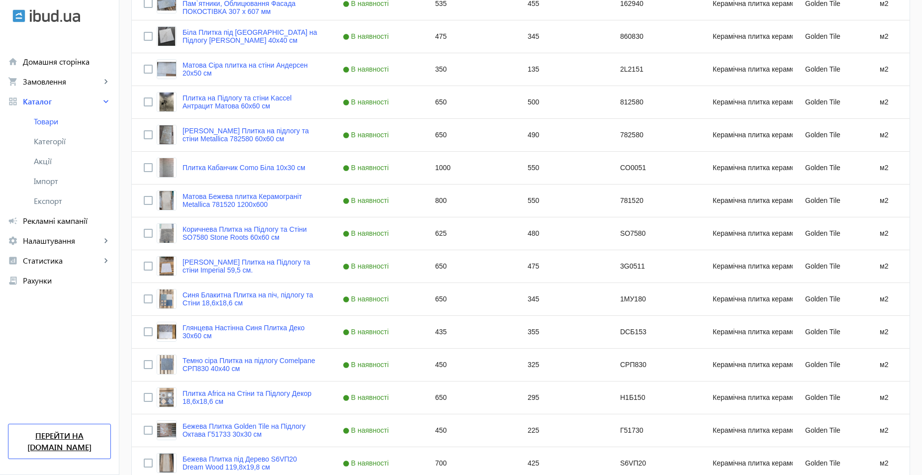
click at [85, 448] on link "Перейти на [DOMAIN_NAME]" at bounding box center [59, 441] width 103 height 35
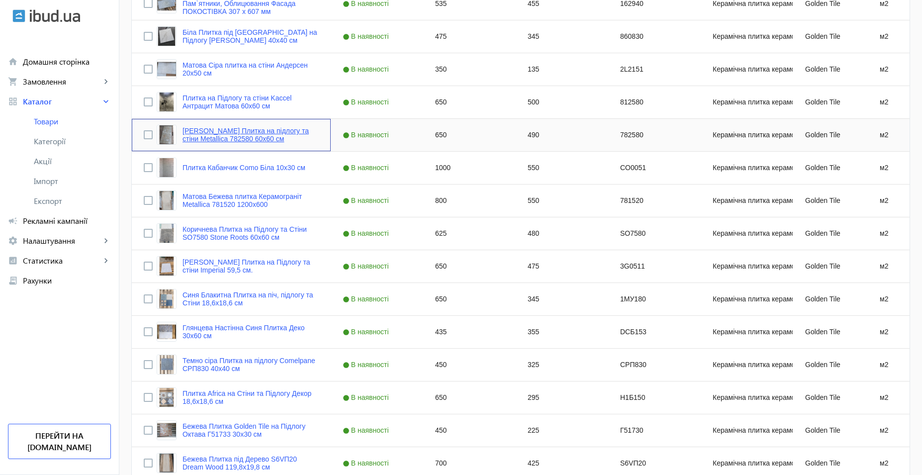
click at [256, 138] on link "[PERSON_NAME] Плитка на підлогу та стіни Metallica 782580 60х60 см" at bounding box center [251, 135] width 136 height 16
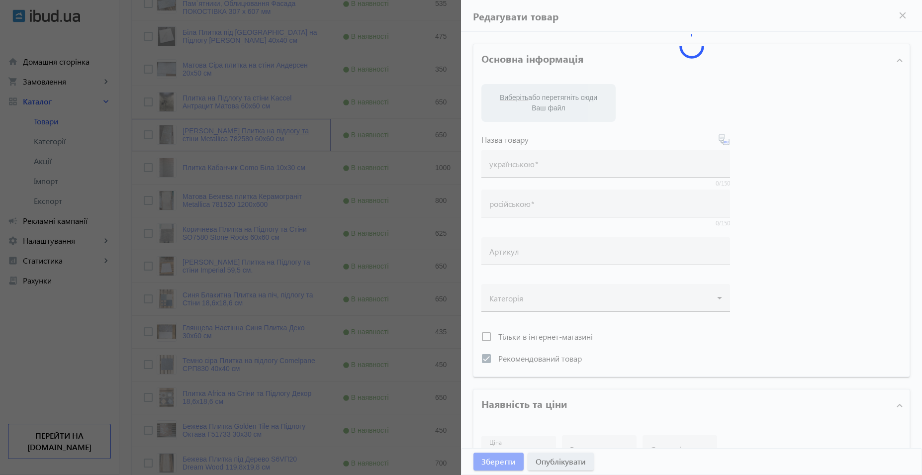
type input "[PERSON_NAME] Плитка на підлогу та стіни Metallica 782580 60х60 см"
type input "Серая Матовая Плитка на пол и стены Metallica 782580 60х60 см"
type input "782580"
checkbox input "true"
type input "650"
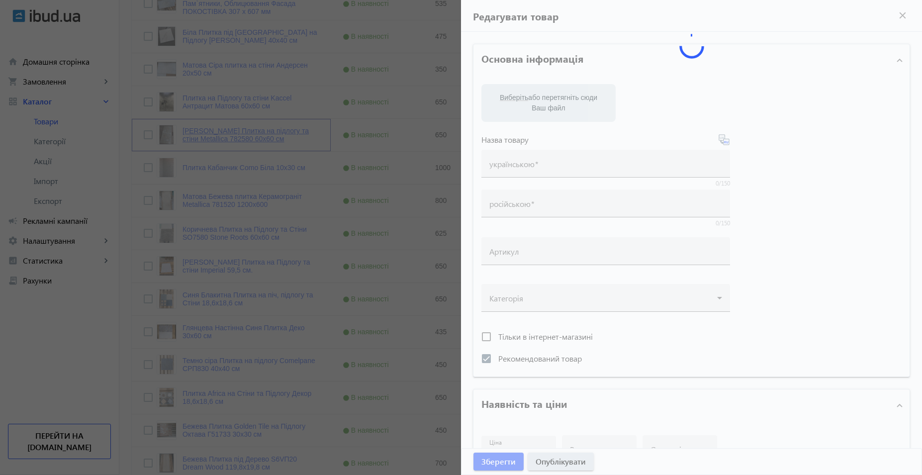
type input "4"
type input "11"
type input "Сіра Матова Плитка на підлогу Metallica 782580 60х60 см"
type input "Серая Матовая Плитка на пол Metallica 782580 60х60 см"
type input "купити_плитку, плитка_на_підлогу, Плитка Metallica,"
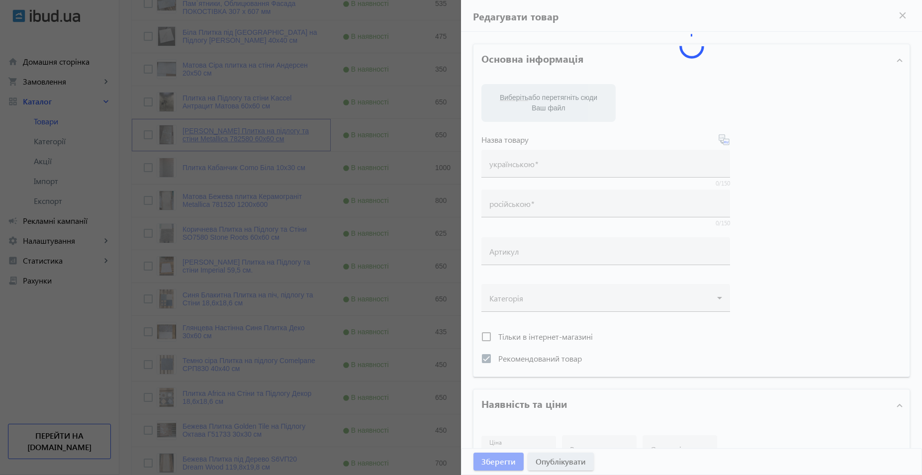
type input "Плитка на пол, серая плитка, плитка 60 на 60, плитка_на_пол, плитка_харьковская…"
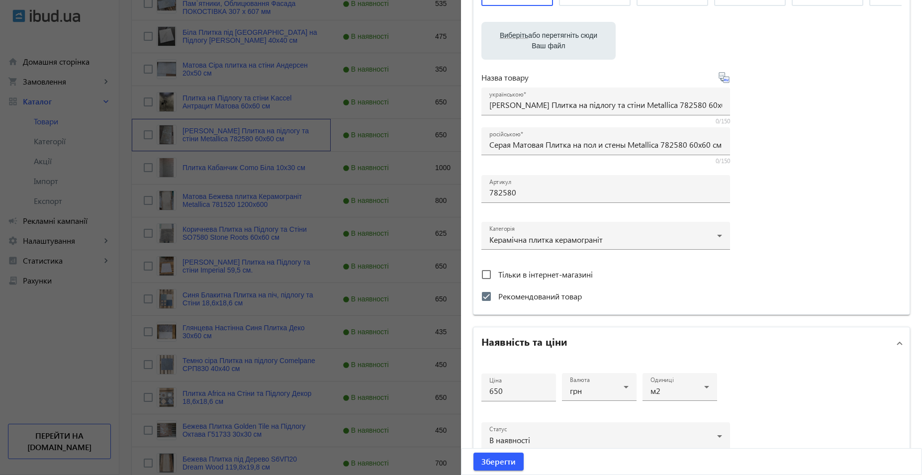
scroll to position [57, 0]
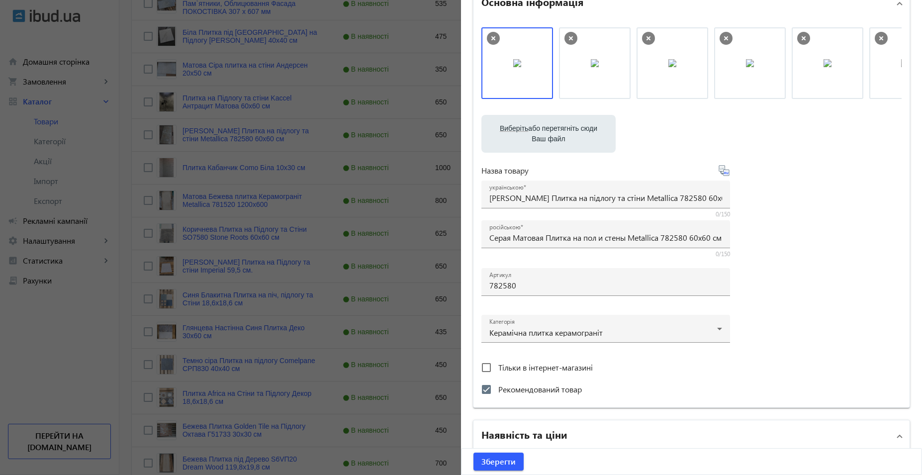
click at [197, 271] on div at bounding box center [461, 237] width 922 height 475
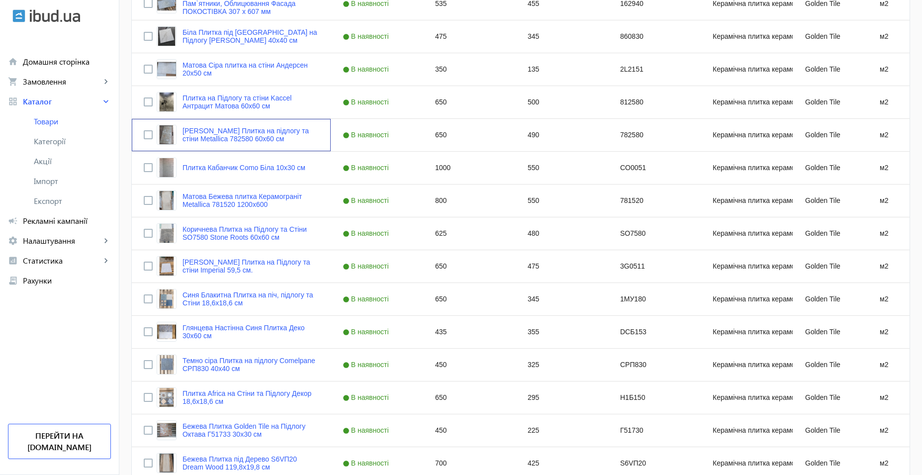
scroll to position [0, 0]
click at [56, 217] on span "Рекламні кампанії" at bounding box center [67, 221] width 88 height 10
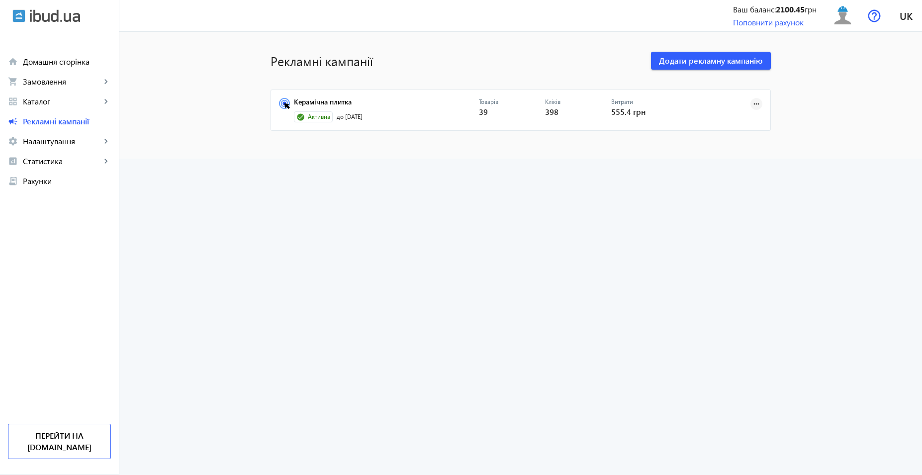
click at [756, 103] on mat-icon "more_horiz" at bounding box center [756, 104] width 11 height 11
click at [721, 148] on span "Редагувати" at bounding box center [725, 150] width 52 height 8
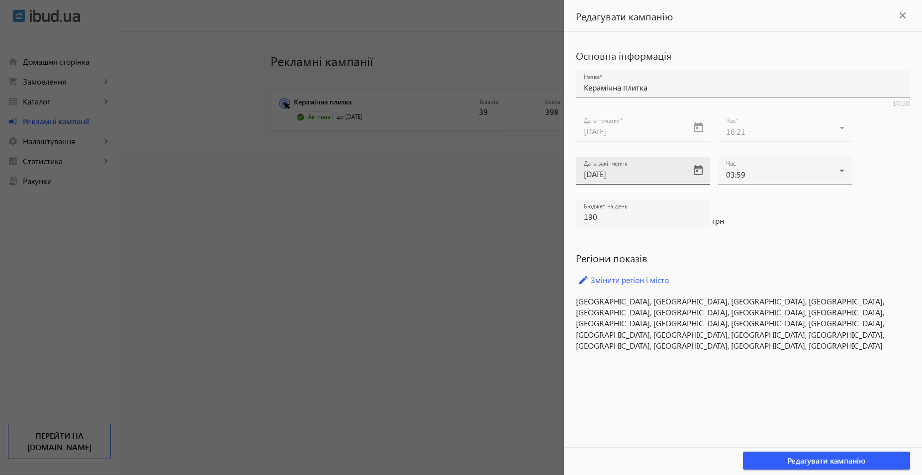
click at [652, 173] on input "25.08.2025" at bounding box center [634, 174] width 100 height 10
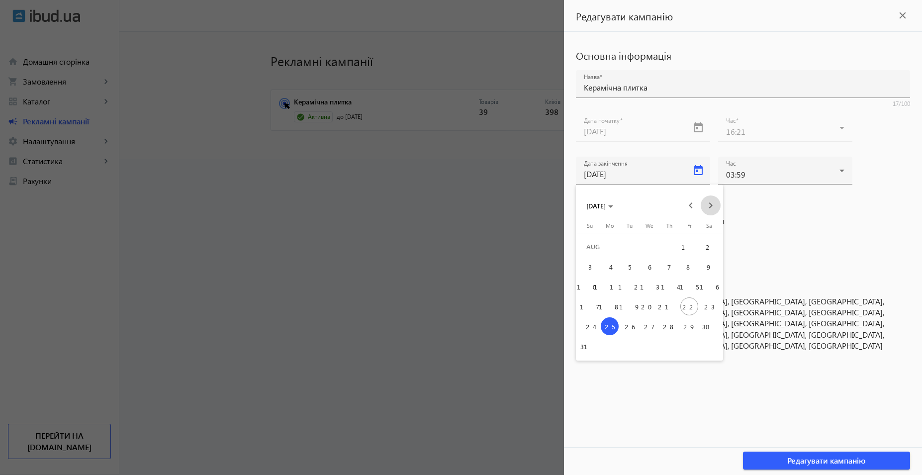
click at [713, 205] on span "Next month" at bounding box center [711, 206] width 20 height 20
click at [688, 327] on span "31" at bounding box center [690, 326] width 18 height 18
type input "31.10.2025"
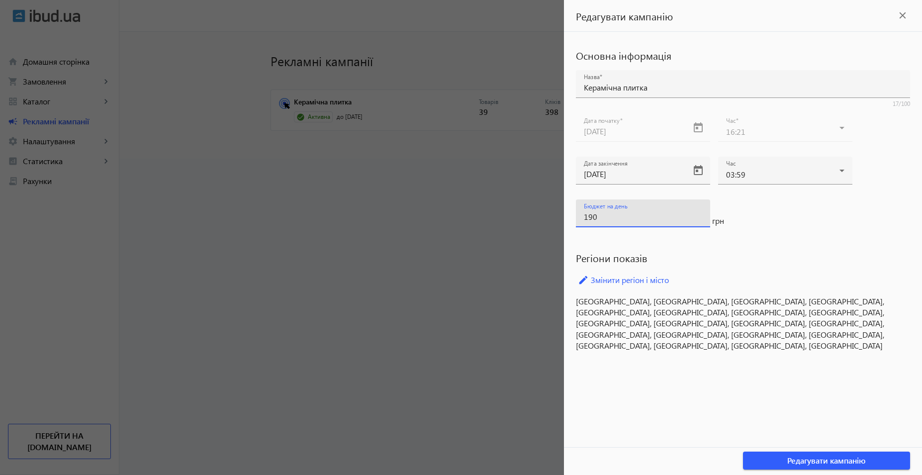
drag, startPoint x: 619, startPoint y: 215, endPoint x: 531, endPoint y: 215, distance: 88.1
click at [531, 159] on mat-sidenav-container "Рекламні кампанії Додати рекламну кампанію Керамічна плитка Активна до 25.08.20…" at bounding box center [520, 95] width 803 height 127
type input "200"
click at [842, 462] on span "Редагувати кампанію" at bounding box center [827, 460] width 79 height 11
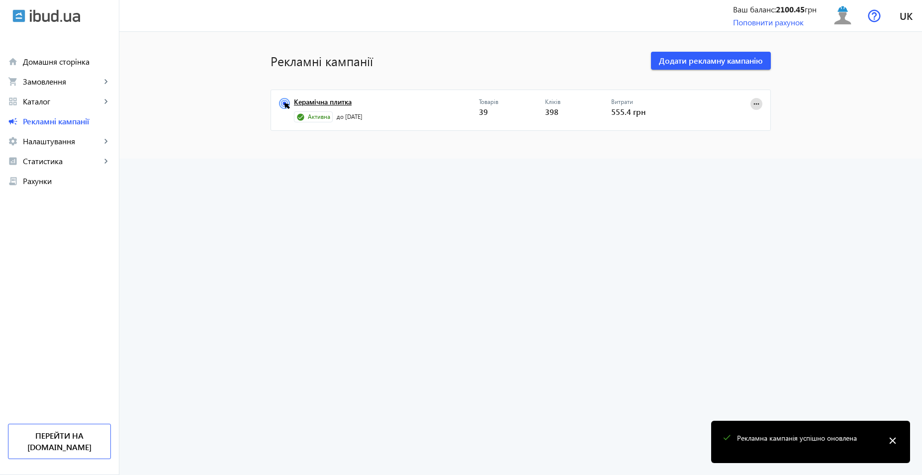
click at [338, 101] on link "Керамічна плитка" at bounding box center [386, 105] width 185 height 14
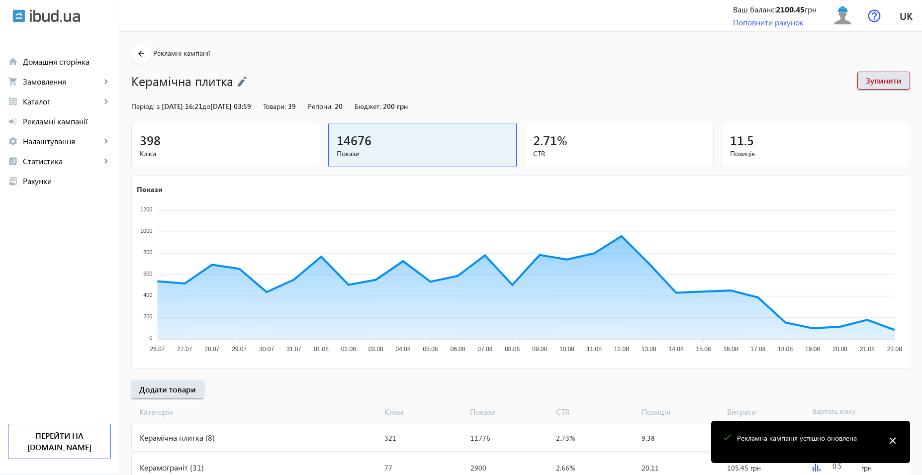
click at [216, 151] on span "Кліки" at bounding box center [226, 154] width 172 height 10
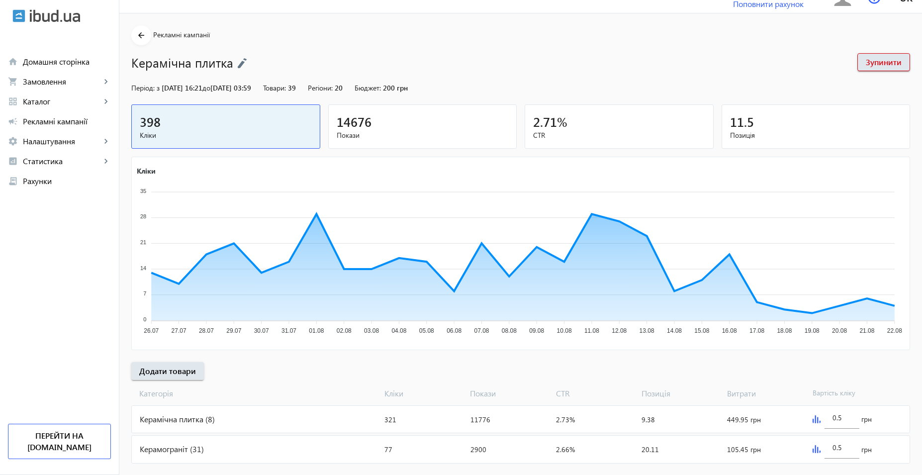
scroll to position [37, 0]
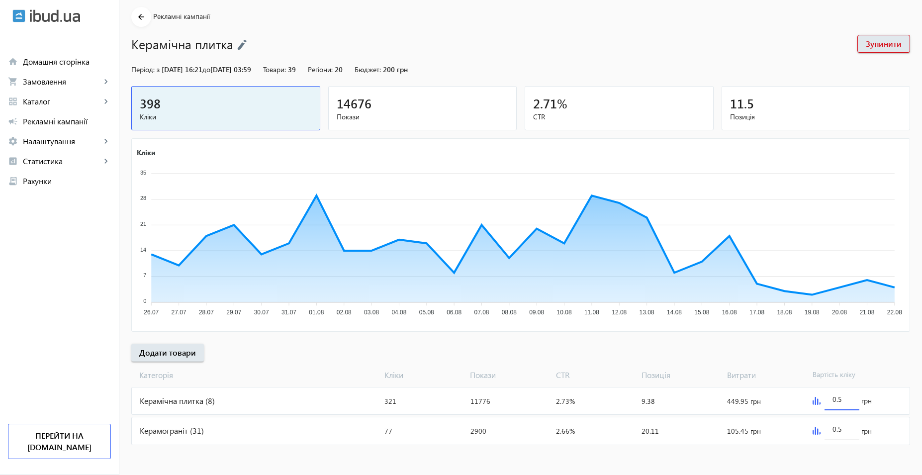
drag, startPoint x: 847, startPoint y: 398, endPoint x: 767, endPoint y: 398, distance: 80.6
click at [767, 398] on mat-card "Керамічна плитка (8) Кліки: 321 Покази: 11776 CTR: 2.73% Позиція: 9.38 Витрати:…" at bounding box center [520, 401] width 779 height 28
type input "2.2"
click at [847, 429] on input "0.5" at bounding box center [842, 428] width 19 height 9
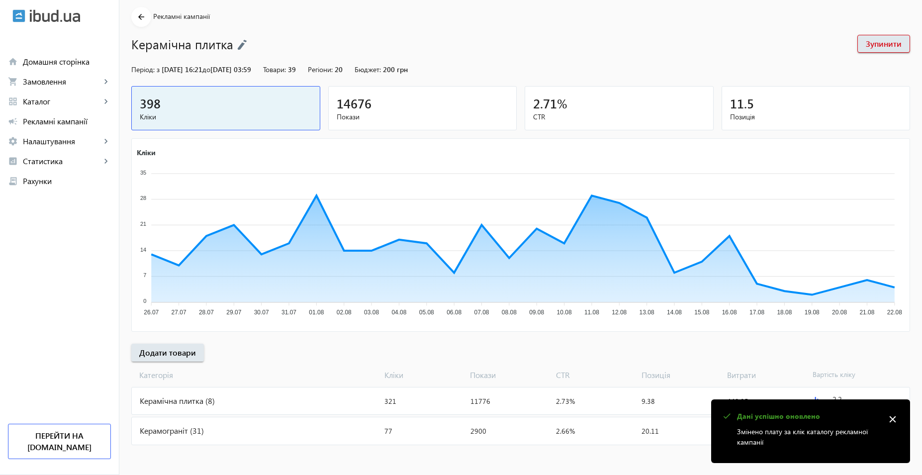
drag, startPoint x: 897, startPoint y: 415, endPoint x: 863, endPoint y: 428, distance: 36.9
click at [897, 416] on mat-icon "close" at bounding box center [893, 419] width 15 height 15
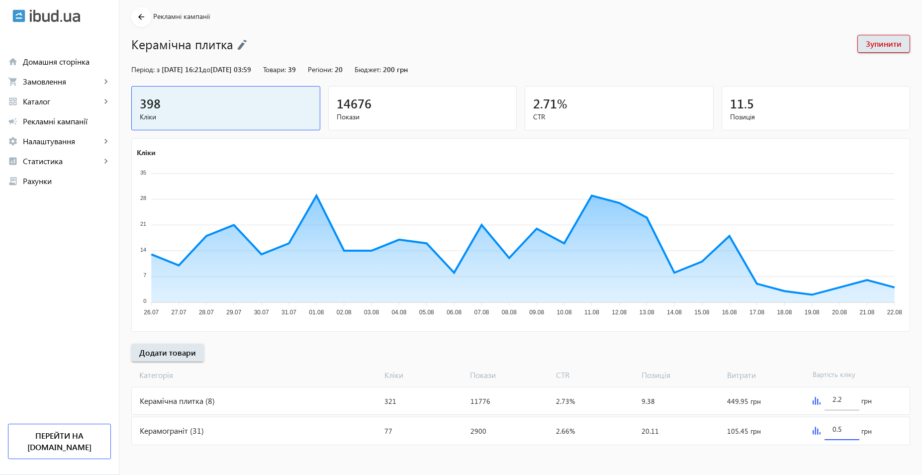
drag, startPoint x: 844, startPoint y: 433, endPoint x: 821, endPoint y: 432, distance: 22.9
click at [821, 432] on div "0.5 грн" at bounding box center [859, 430] width 101 height 27
type input "2.2"
click at [845, 399] on input "2.2" at bounding box center [842, 399] width 19 height 9
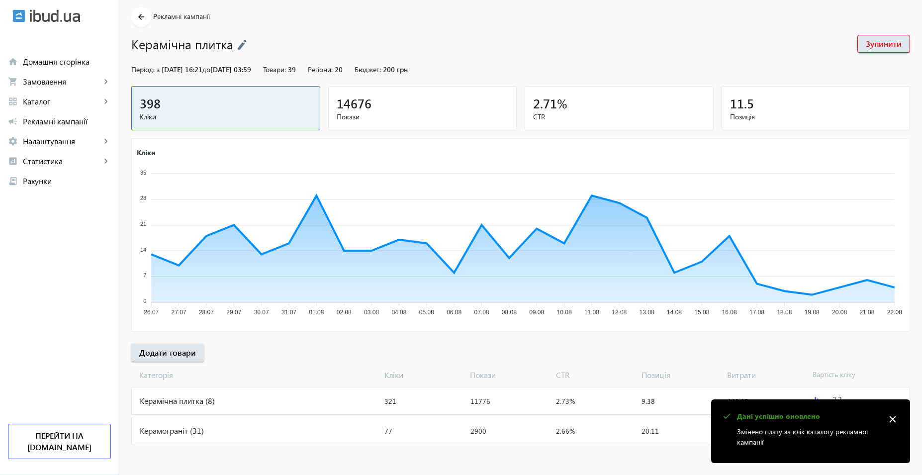
click at [204, 400] on div "Керамічна плитка (8)" at bounding box center [256, 401] width 249 height 27
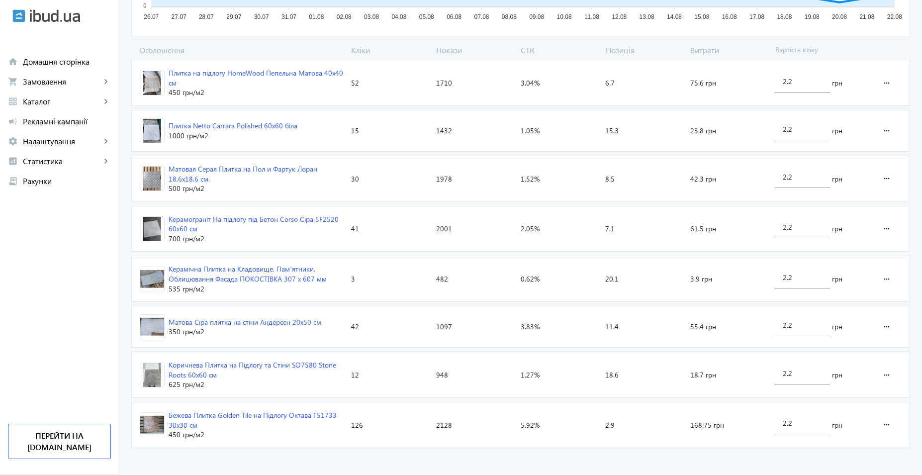
scroll to position [323, 0]
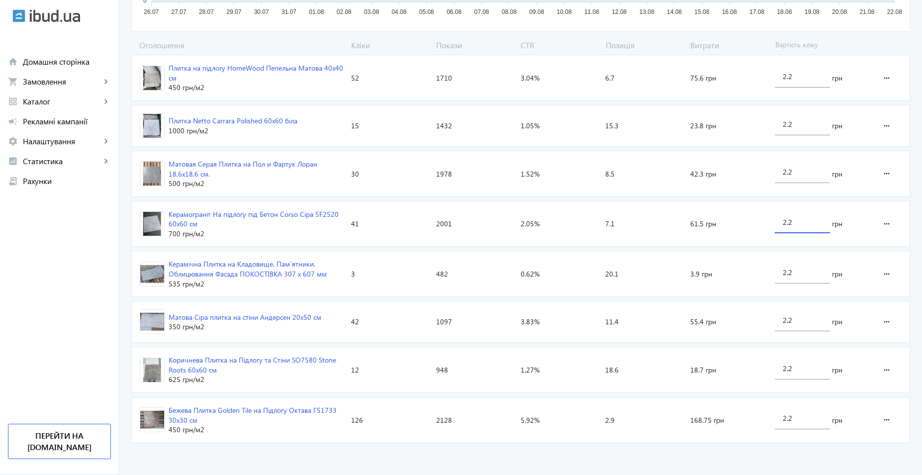
drag, startPoint x: 798, startPoint y: 222, endPoint x: 712, endPoint y: 218, distance: 86.2
click at [712, 218] on section "Керамограніт На підлогу під Бетон Corso Сіра 5F2520 60x60 см 700 грн /м2 Кліки:…" at bounding box center [520, 224] width 779 height 46
drag, startPoint x: 793, startPoint y: 274, endPoint x: 752, endPoint y: 273, distance: 41.3
click at [752, 273] on section "Керамічна Плитка на Кладовище, Пам`ятники, Облицювання Фасада ПОКОСТІВКА 307 х …" at bounding box center [520, 274] width 779 height 46
type input "1"
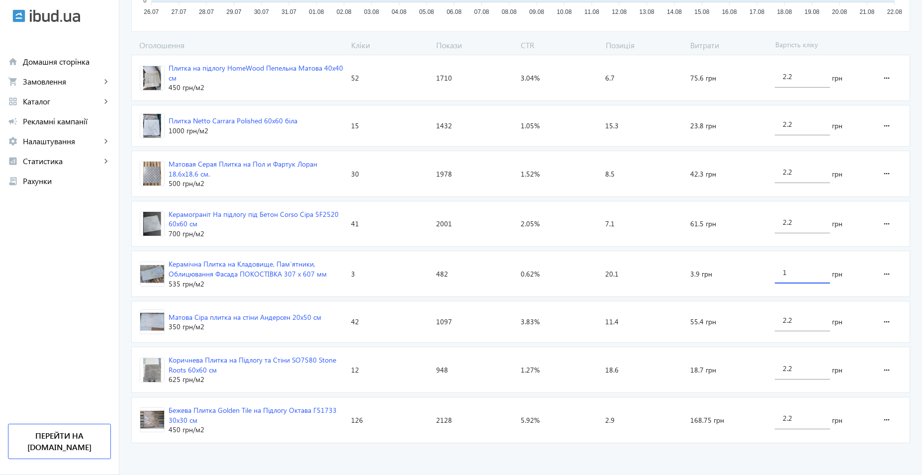
click at [589, 463] on advertising-catalog "arrow_back Каталоги рекламної кампанії Керамічна плитка 321 Кліки 11776 Покази …" at bounding box center [520, 91] width 803 height 767
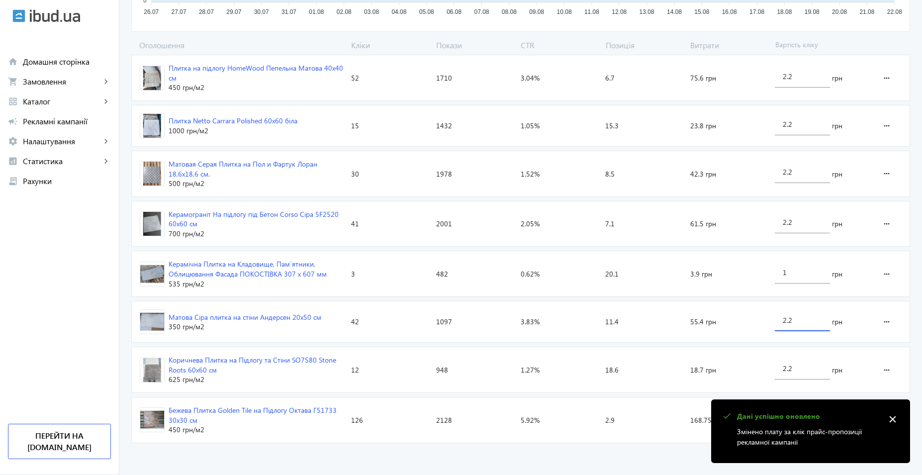
drag, startPoint x: 793, startPoint y: 322, endPoint x: 742, endPoint y: 320, distance: 50.8
click at [746, 318] on section "Матова Сіра плитка на стіни Андерсен 20x50 см 350 грн /м2 Кліки: 42 Покази: 109…" at bounding box center [520, 322] width 779 height 42
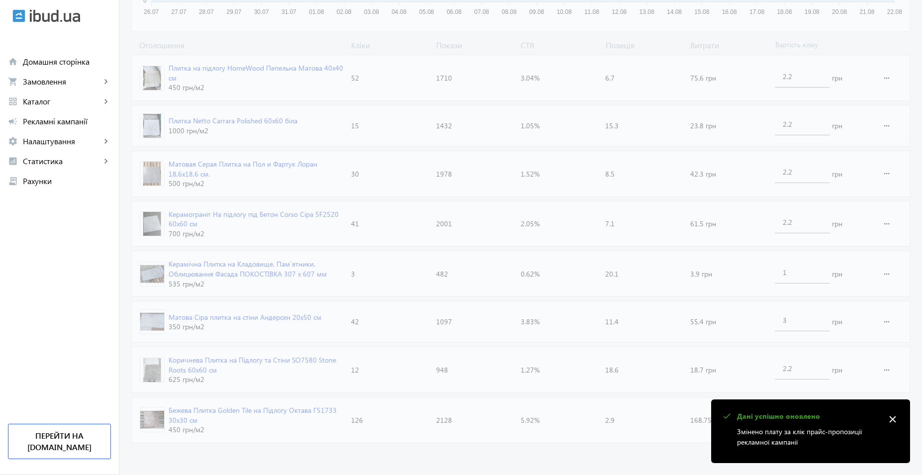
click at [574, 455] on advertising-catalog "arrow_back Каталоги рекламної кампанії Керамічна плитка 321 Кліки 11776 Покази …" at bounding box center [520, 91] width 803 height 767
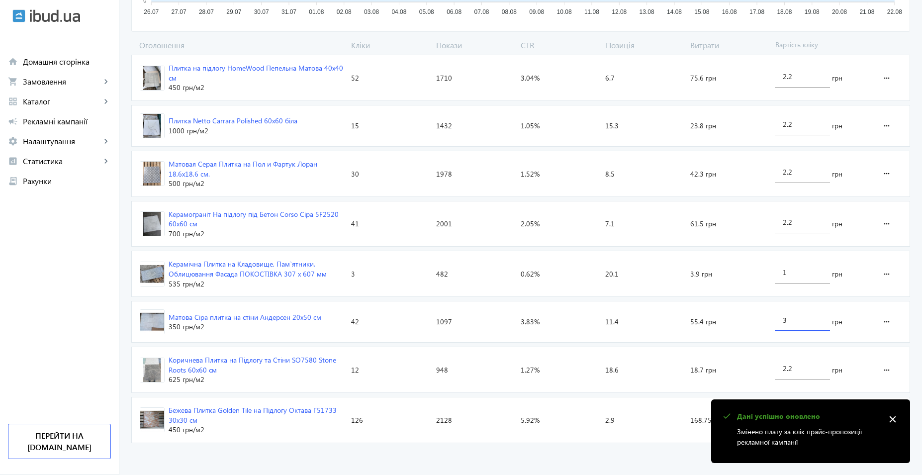
drag, startPoint x: 798, startPoint y: 324, endPoint x: 767, endPoint y: 322, distance: 31.4
click at [767, 322] on section "Матова Сіра плитка на стіни Андерсен 20x50 см 350 грн /м2 Кліки: 42 Покази: 109…" at bounding box center [520, 322] width 779 height 42
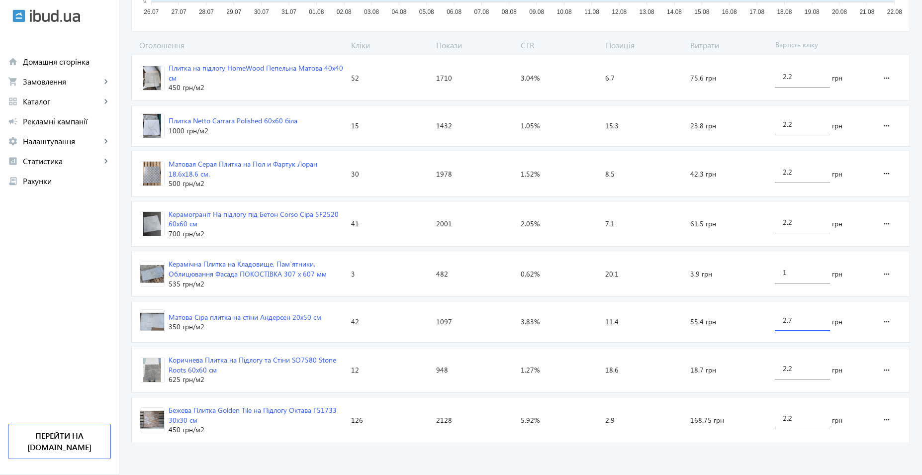
type input "2.7"
click at [588, 464] on advertising-catalog "arrow_back Каталоги рекламної кампанії Керамічна плитка 321 Кліки 11776 Покази …" at bounding box center [520, 91] width 803 height 767
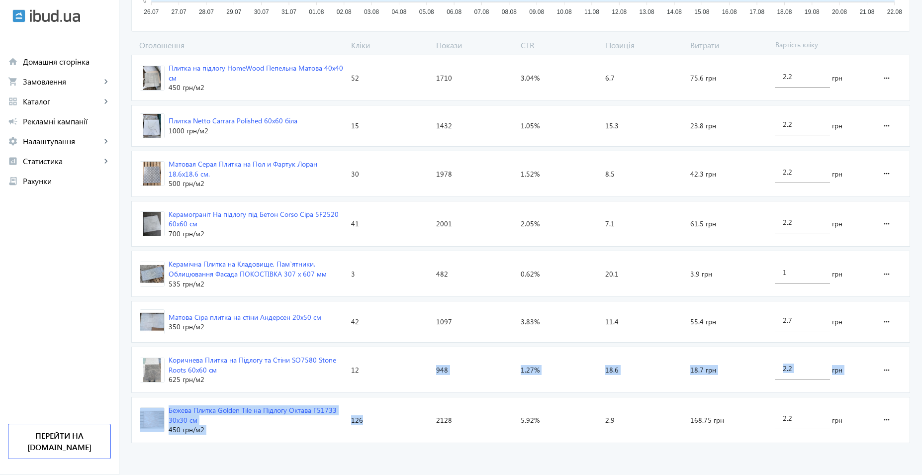
drag, startPoint x: 396, startPoint y: 376, endPoint x: 388, endPoint y: 424, distance: 49.5
click at [388, 424] on div "Плитка на підлогу HomeWood Пепельна Матова 40х40 см 450 грн /м2 Кліки: 52 Показ…" at bounding box center [520, 251] width 779 height 393
click at [887, 371] on mat-icon "more_horiz" at bounding box center [887, 370] width 12 height 24
click at [868, 420] on span "Переглянути на сайті" at bounding box center [851, 422] width 80 height 8
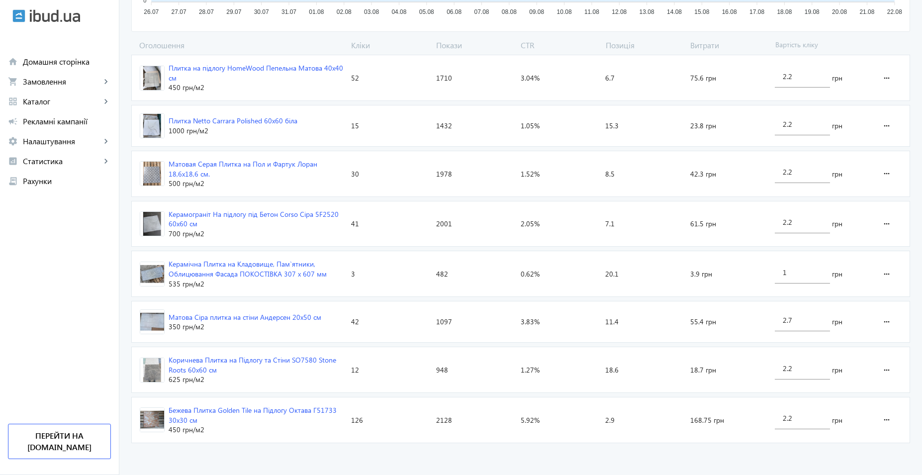
click at [602, 446] on div "Плитка на підлогу HomeWood Пепельна Матова 40х40 см 450 грн /м2 Кліки: 52 Показ…" at bounding box center [520, 251] width 779 height 393
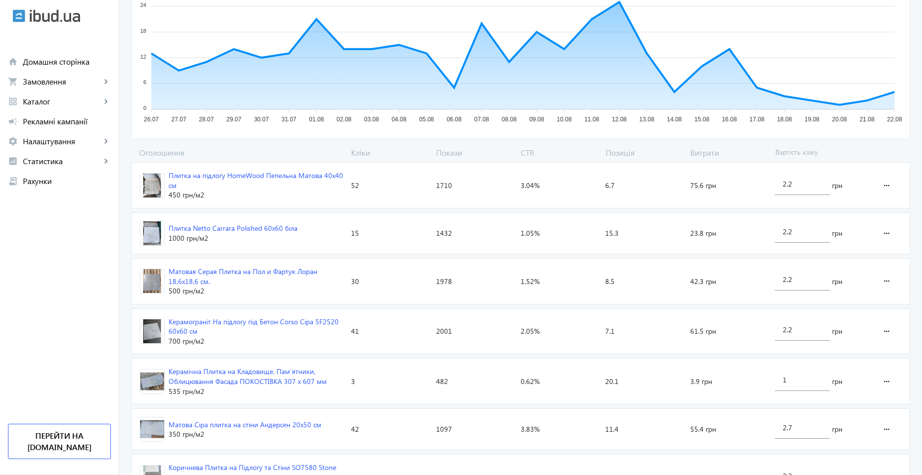
scroll to position [124, 0]
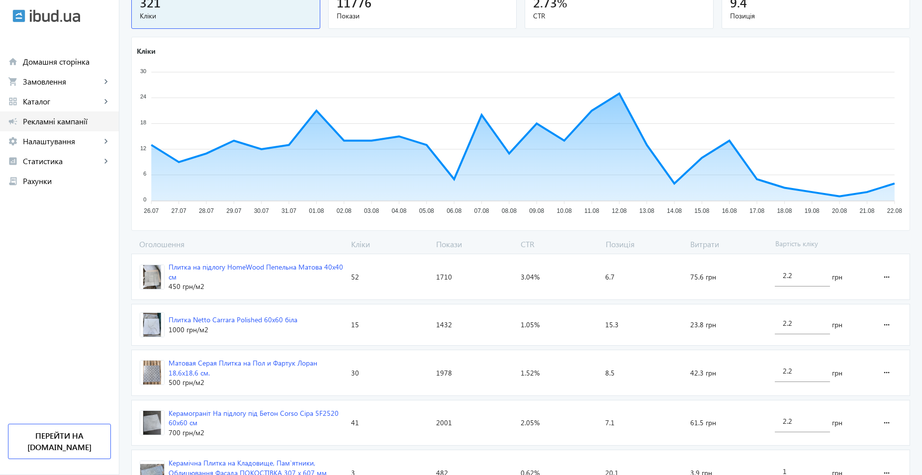
click at [46, 120] on span "Рекламні кампанії" at bounding box center [67, 121] width 88 height 10
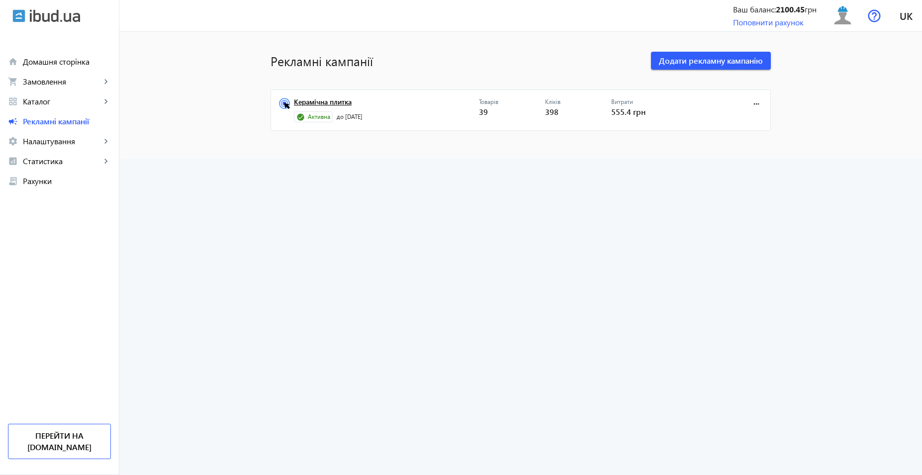
click at [316, 101] on link "Керамічна плитка" at bounding box center [386, 105] width 185 height 14
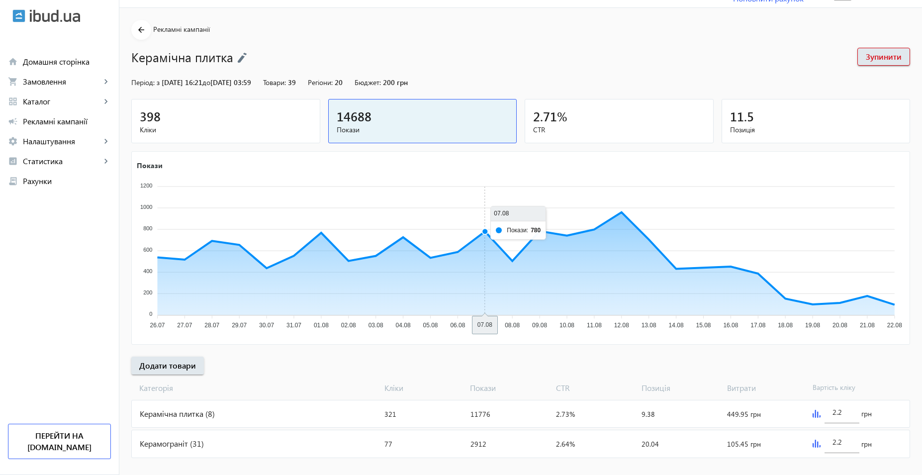
scroll to position [37, 0]
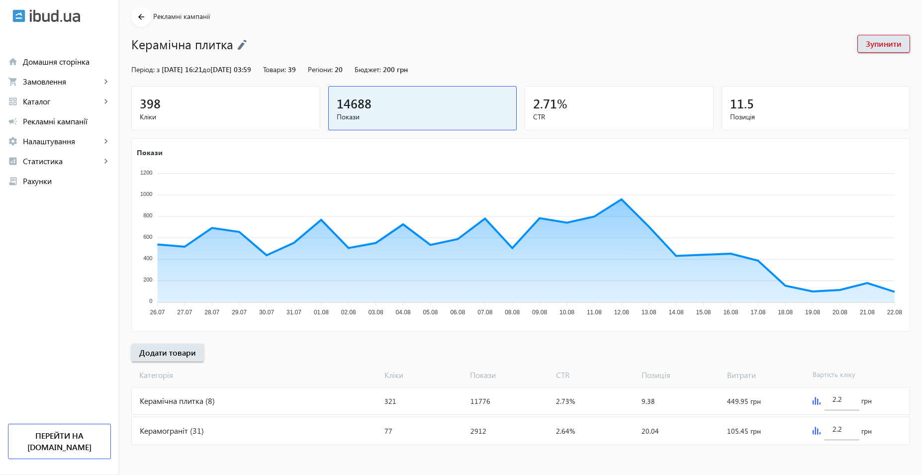
click at [199, 433] on div "Керамограніт (31)" at bounding box center [256, 430] width 249 height 27
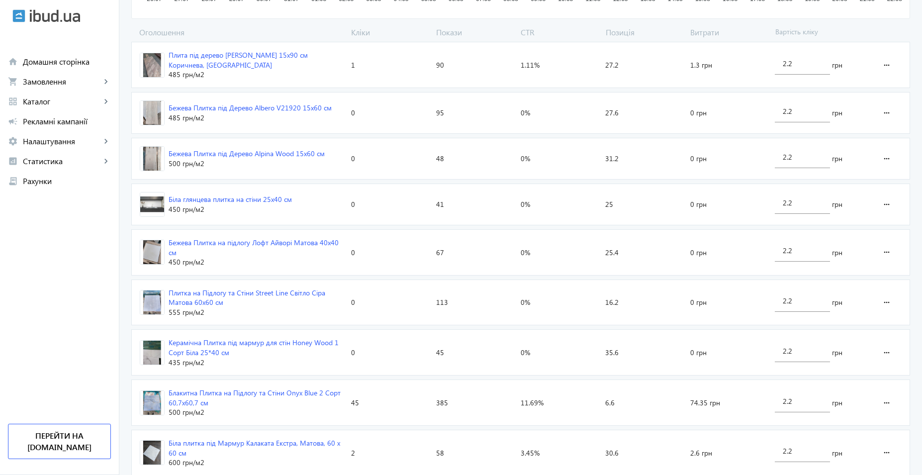
scroll to position [348, 0]
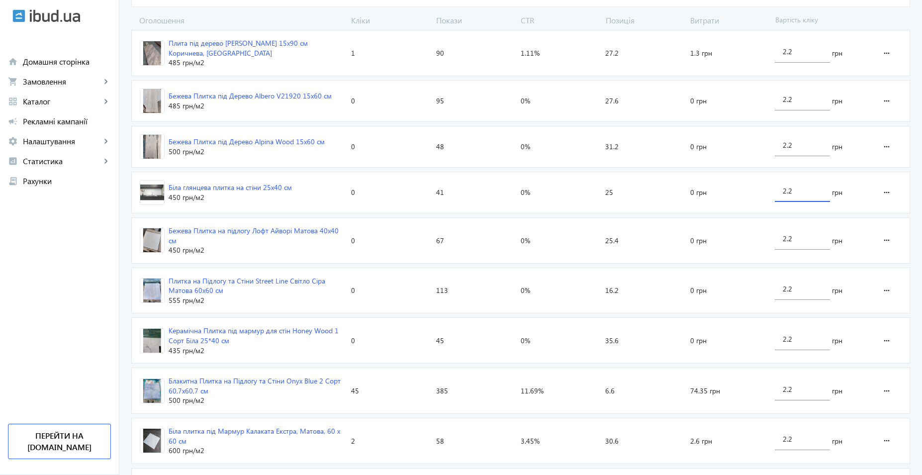
drag, startPoint x: 799, startPoint y: 187, endPoint x: 709, endPoint y: 189, distance: 89.6
click at [711, 186] on section "Біла глянцева плитка на стіни 25х40 см 450 грн /м2 Кліки: 0 Покази: 41 CTR: 0% …" at bounding box center [520, 193] width 779 height 42
type input "1.2"
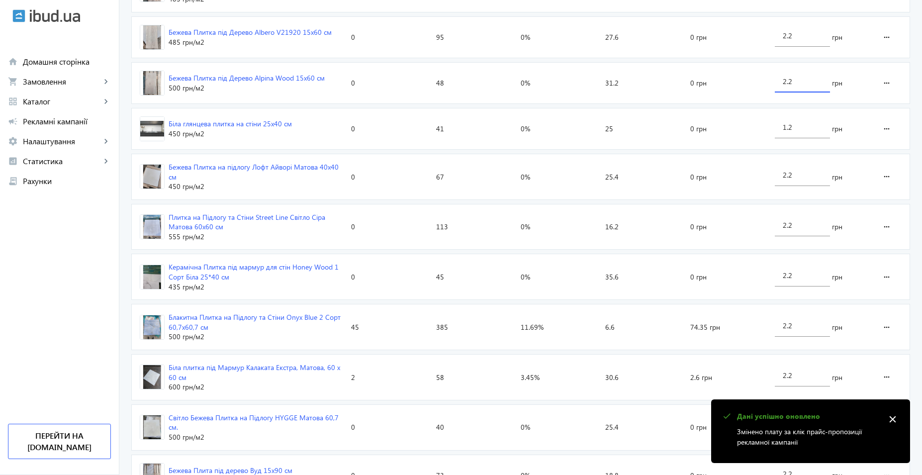
scroll to position [448, 0]
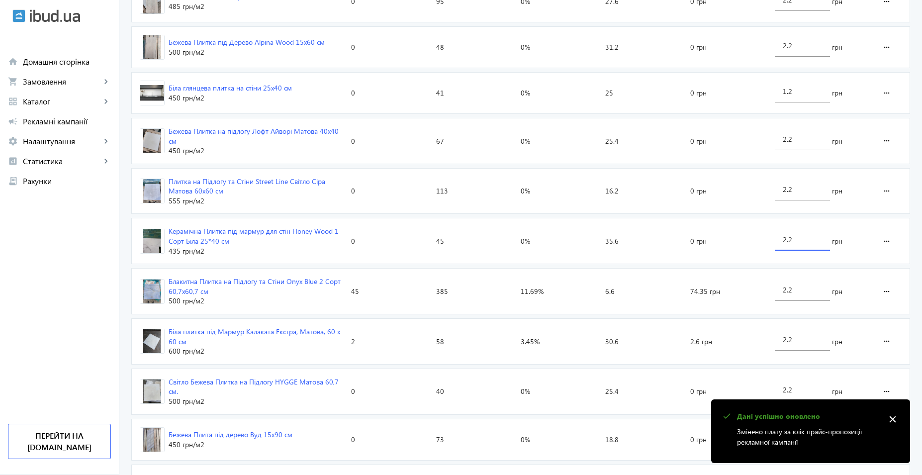
drag, startPoint x: 802, startPoint y: 236, endPoint x: 723, endPoint y: 234, distance: 79.1
click at [723, 234] on section "Керамічна Плитка під мармур для стін Honey Wood 1 Сорт Біла 25*40 см 435 грн /м…" at bounding box center [520, 241] width 779 height 46
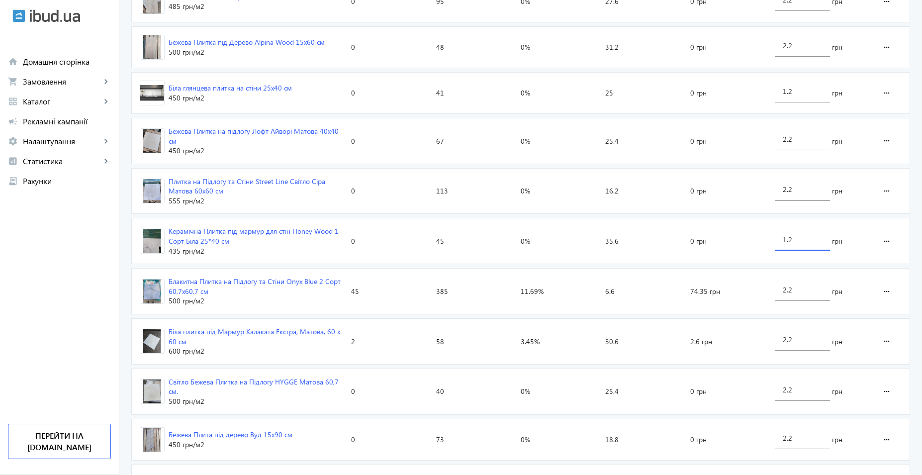
type input "1.2"
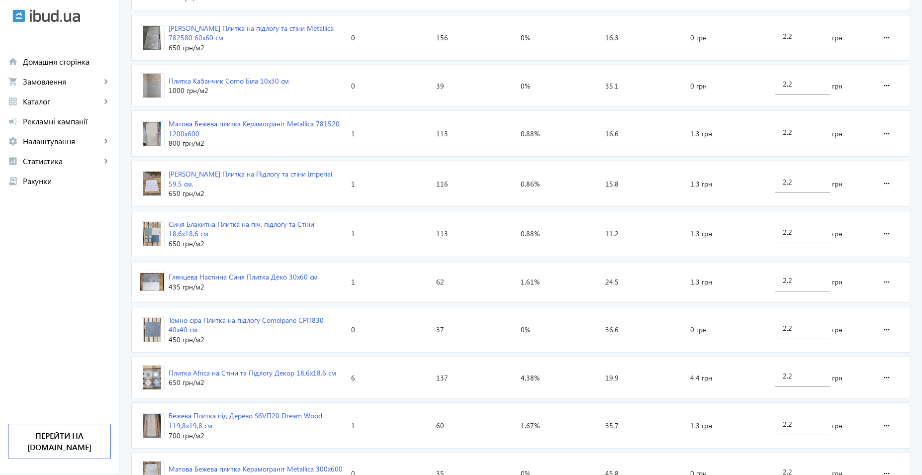
scroll to position [1434, 0]
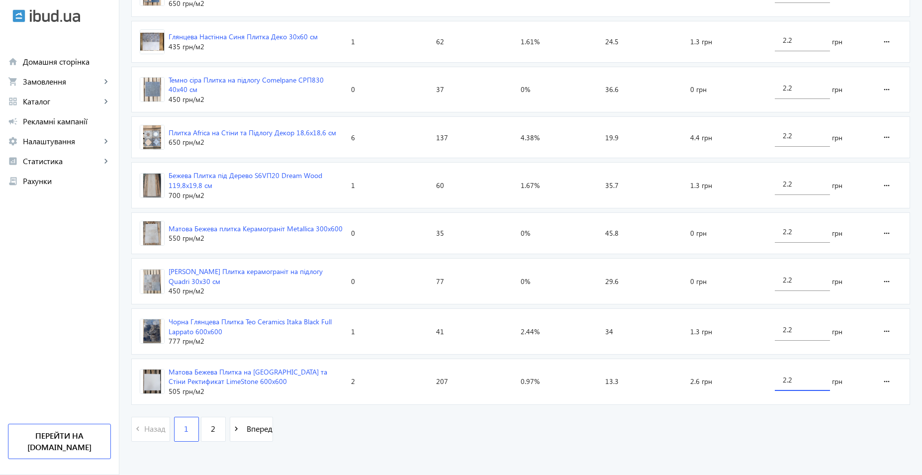
drag, startPoint x: 801, startPoint y: 375, endPoint x: 728, endPoint y: 365, distance: 73.8
click at [728, 365] on section "Матова Бежева Плитка на Підлогу та Стіни Ректификат LimeStone 600х600 505 грн /…" at bounding box center [520, 382] width 779 height 46
type input "1.3"
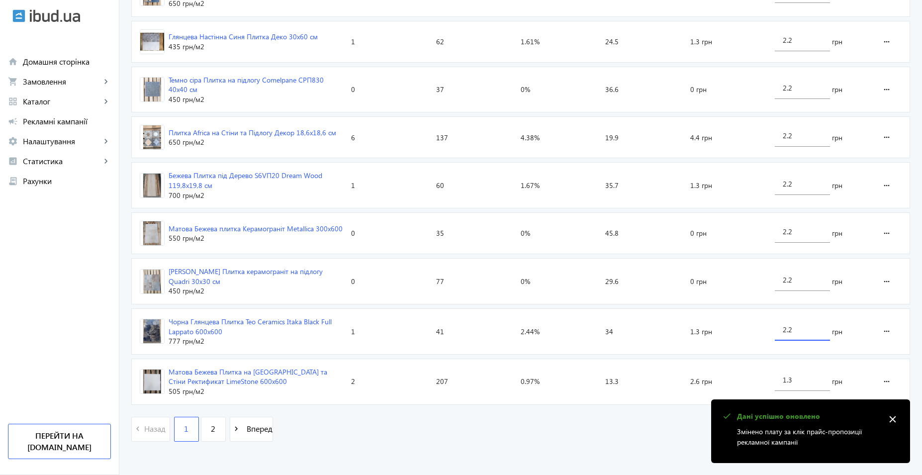
drag, startPoint x: 801, startPoint y: 328, endPoint x: 747, endPoint y: 326, distance: 53.8
click at [748, 326] on section "Чорна Глянцева Плитка Teo Ceramics Itaka Black Full Lappato 600х600 777 грн /м2…" at bounding box center [520, 331] width 779 height 46
type input "1.3"
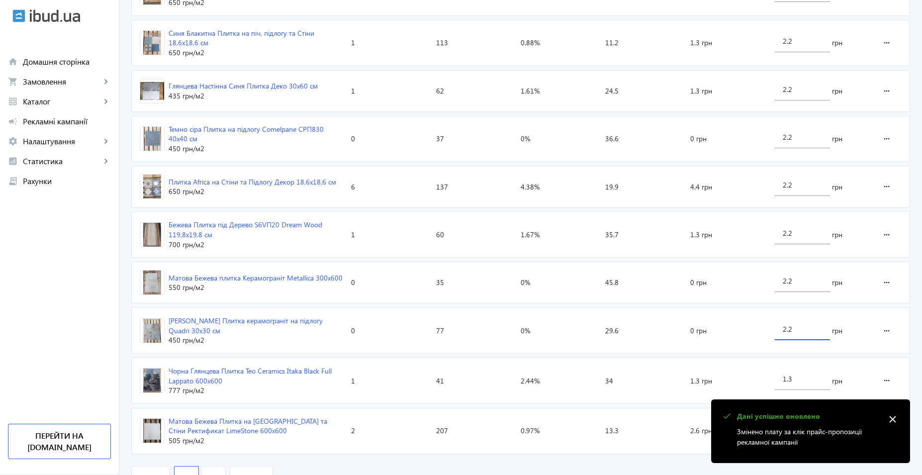
scroll to position [1384, 0]
drag, startPoint x: 808, startPoint y: 278, endPoint x: 678, endPoint y: 277, distance: 130.3
click at [678, 277] on section "Матова Бежева плитка Керамограніт Metallica 300х600 550 грн /м2 Кліки: 0 Покази…" at bounding box center [520, 283] width 779 height 42
type input "1.3"
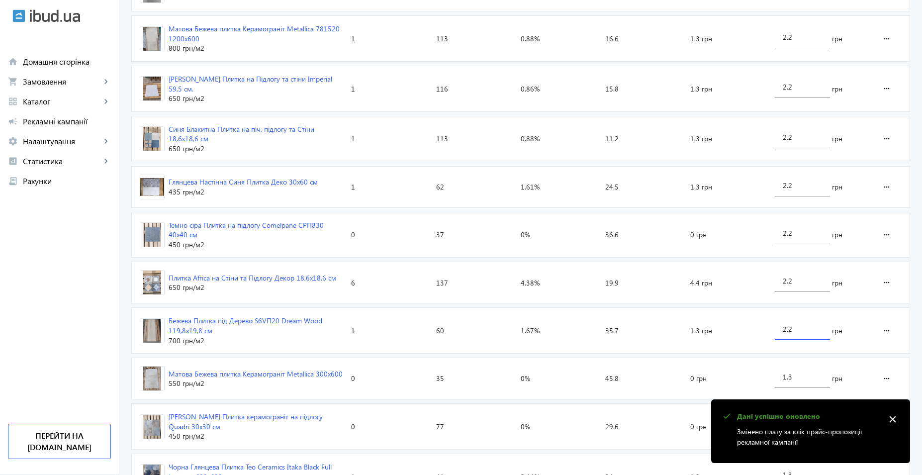
scroll to position [1285, 0]
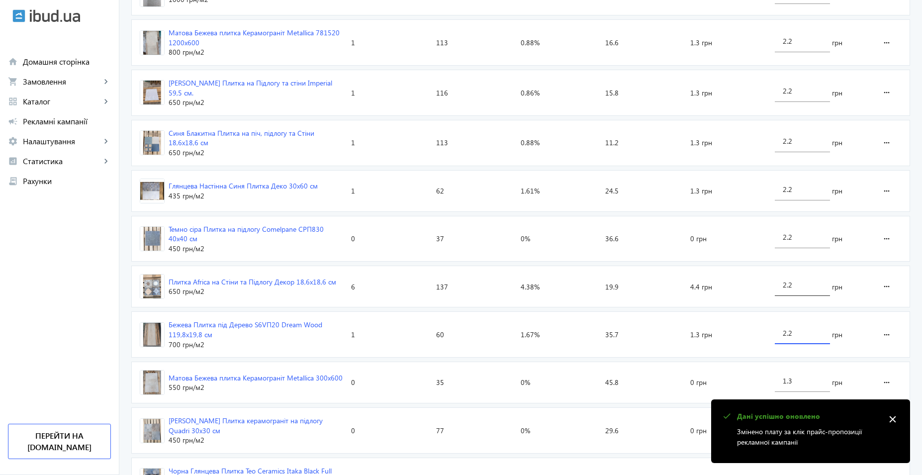
click at [800, 283] on div "2.2" at bounding box center [802, 282] width 39 height 28
drag, startPoint x: 800, startPoint y: 282, endPoint x: 723, endPoint y: 282, distance: 76.6
click at [723, 282] on section "Плитка Africa на Стіни та Підлогу Декор 18,6х18,6 см 650 грн /м2 Кліки: 6 Показ…" at bounding box center [520, 287] width 779 height 42
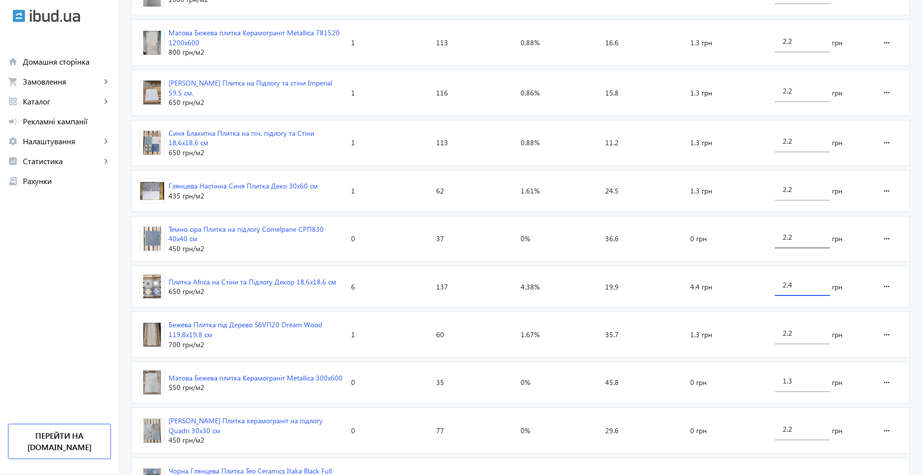
type input "2.4"
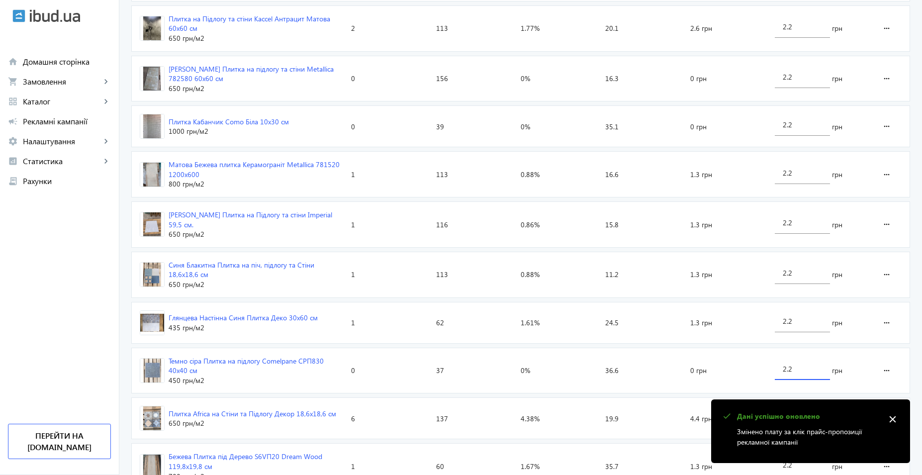
scroll to position [1136, 0]
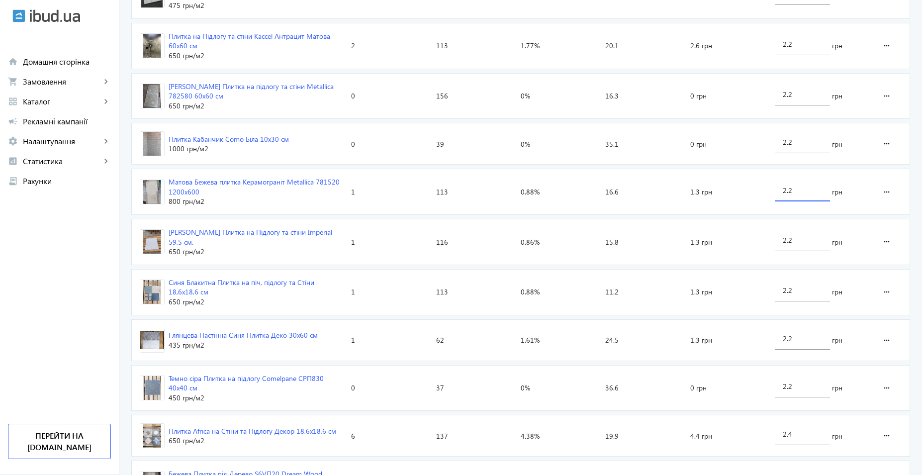
drag, startPoint x: 803, startPoint y: 183, endPoint x: 755, endPoint y: 182, distance: 48.8
click at [755, 182] on section "Матова Бежева плитка Керамограніт Metallica 781520 1200х600 800 грн /м2 Кліки: …" at bounding box center [520, 192] width 779 height 46
type input "2.7"
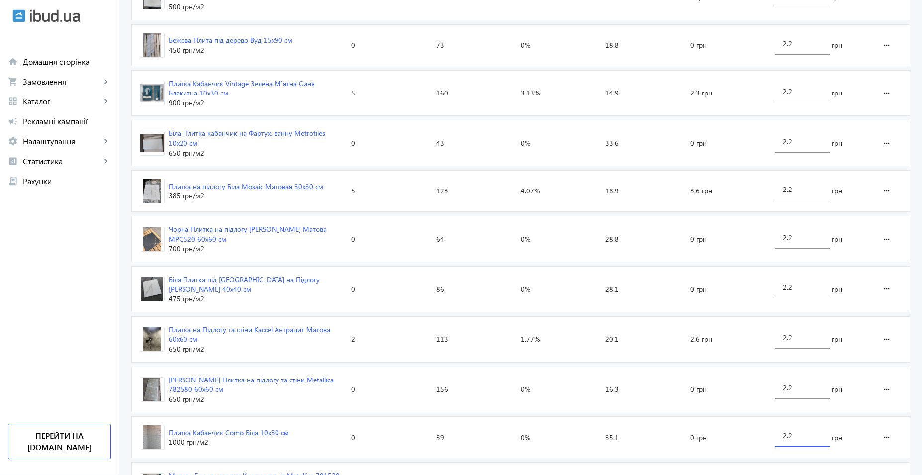
scroll to position [837, 0]
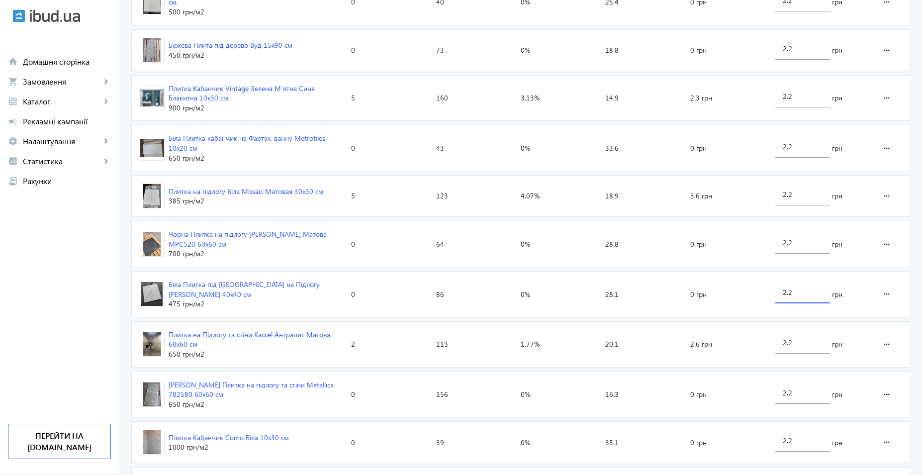
drag, startPoint x: 802, startPoint y: 285, endPoint x: 691, endPoint y: 285, distance: 110.9
click at [691, 285] on section "Біла Плитка під Мармур на Підлогу Матова ELBA 40х40 см 475 грн /м2 Кліки: 0 Пок…" at bounding box center [520, 294] width 779 height 46
type input "3"
click at [812, 240] on loading-spinner "Оголошення Кліки Покази CTR Позиція Витрати Вартість кліку Плита під дерево Вуд…" at bounding box center [520, 287] width 779 height 1523
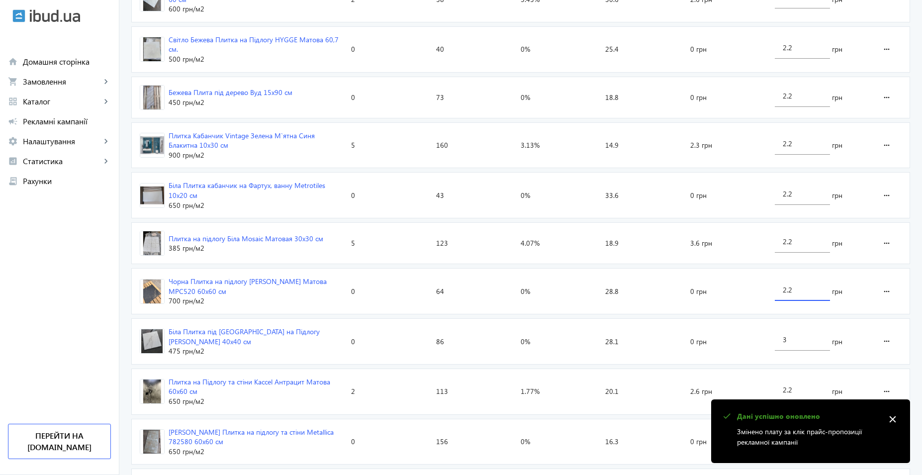
scroll to position [788, 0]
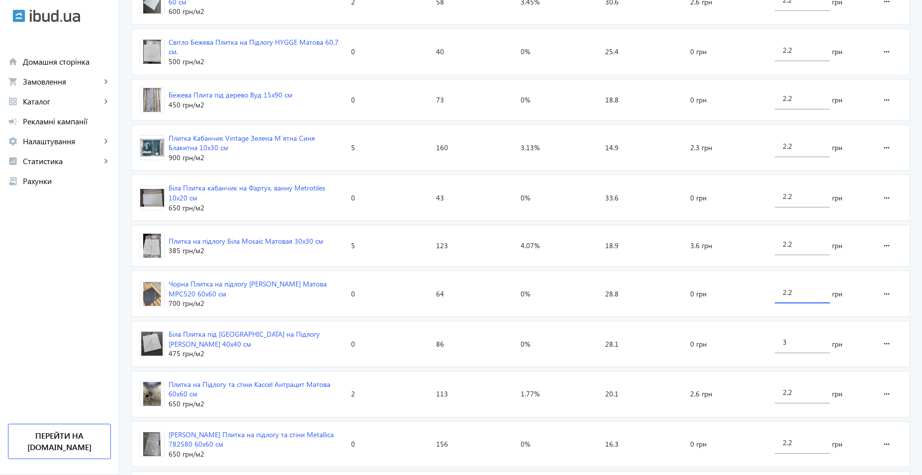
drag, startPoint x: 800, startPoint y: 285, endPoint x: 749, endPoint y: 285, distance: 50.7
click at [749, 285] on section "Чорна Плитка на підлогу Marmo Perlanera Матова MPС520 60х60 см 700 грн /м2 Клік…" at bounding box center [520, 294] width 779 height 46
type input "3"
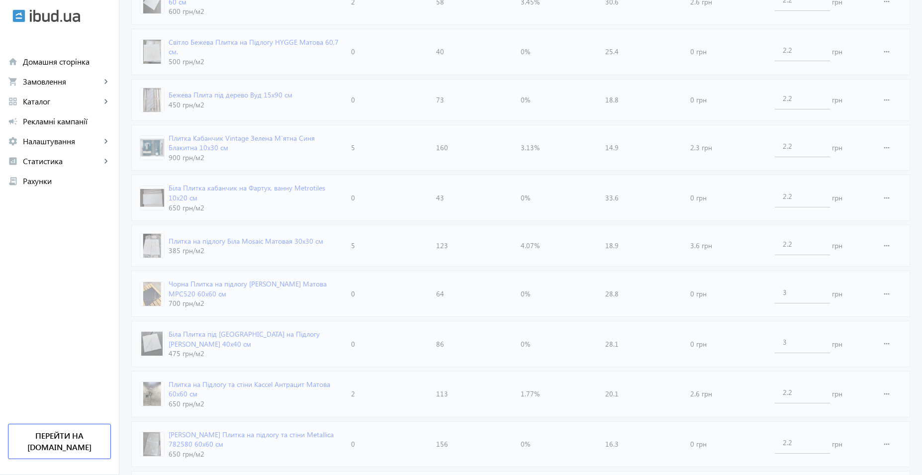
click at [830, 241] on loading-spinner "Оголошення Кліки Покази CTR Позиція Витрати Вартість кліку Плита під дерево Вуд…" at bounding box center [520, 337] width 779 height 1523
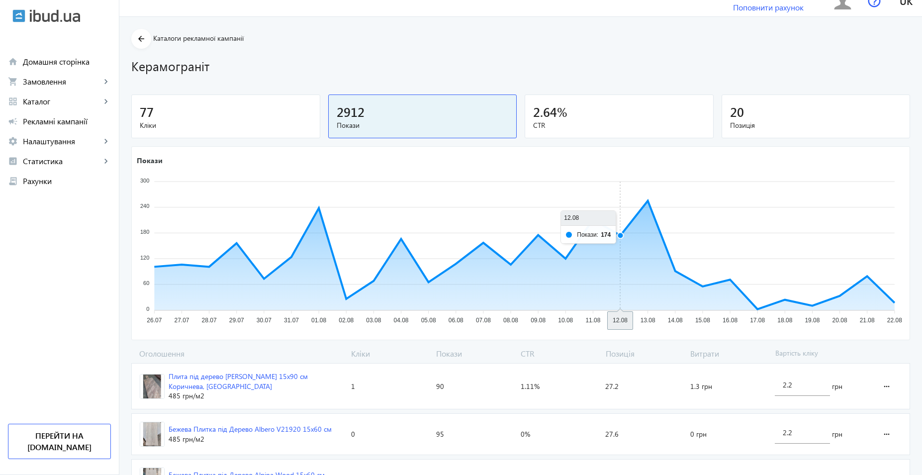
scroll to position [0, 0]
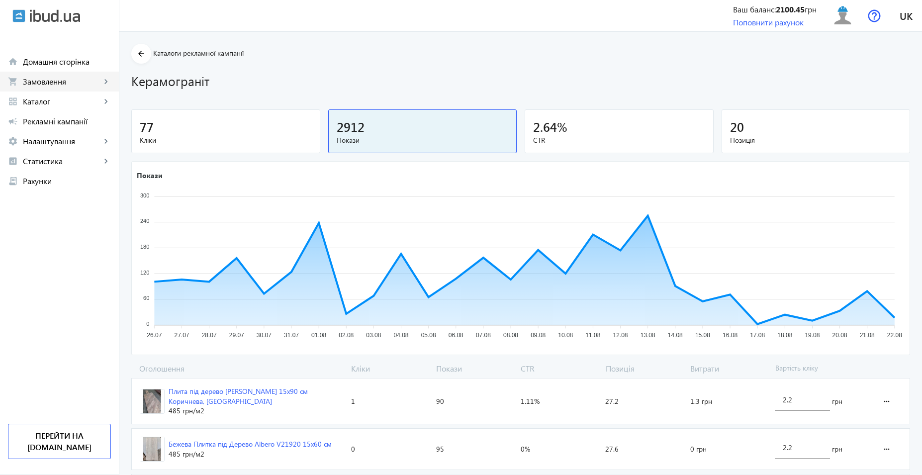
click at [35, 79] on span "Замовлення" at bounding box center [62, 82] width 78 height 10
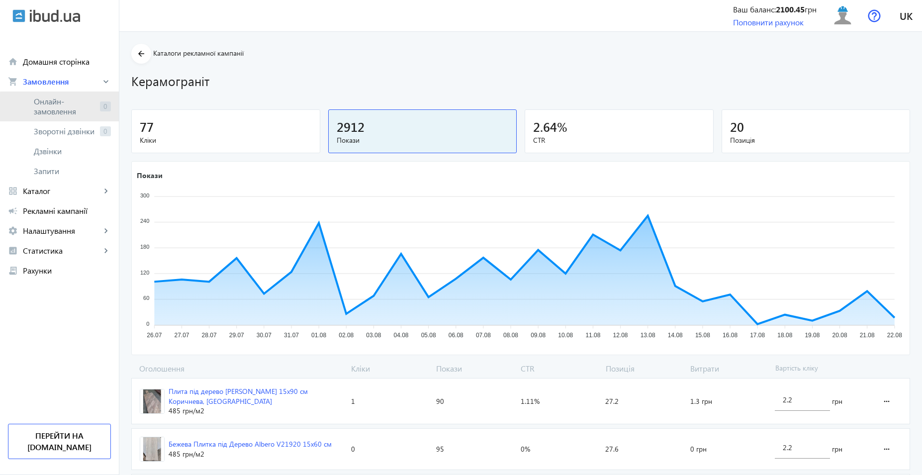
click at [65, 108] on span "Онлайн-замовлення" at bounding box center [65, 107] width 62 height 20
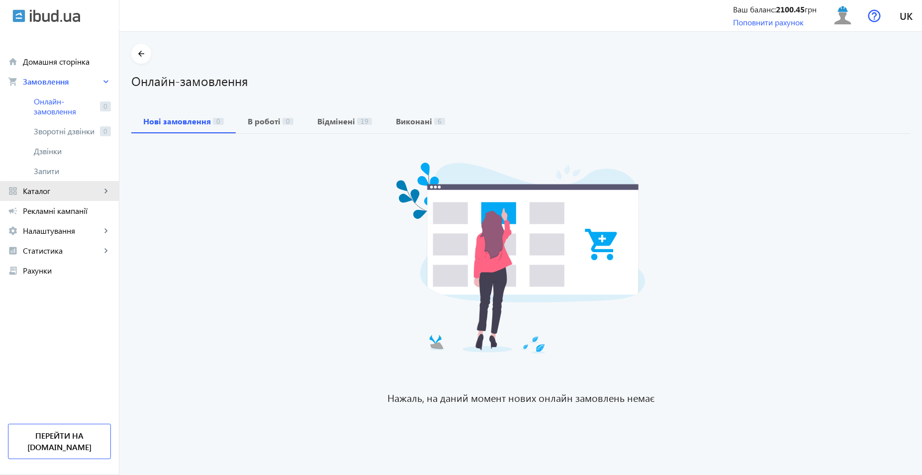
click at [70, 191] on span "Каталог" at bounding box center [62, 191] width 78 height 10
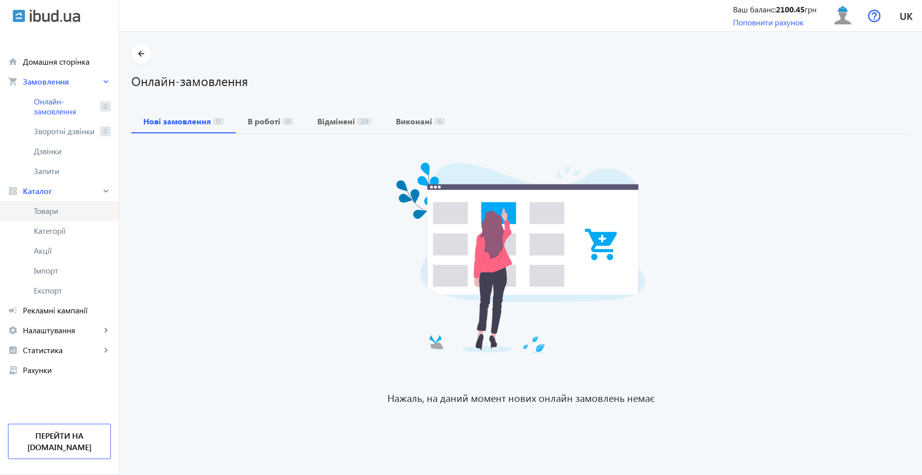
click at [76, 213] on span "Товари" at bounding box center [72, 211] width 77 height 10
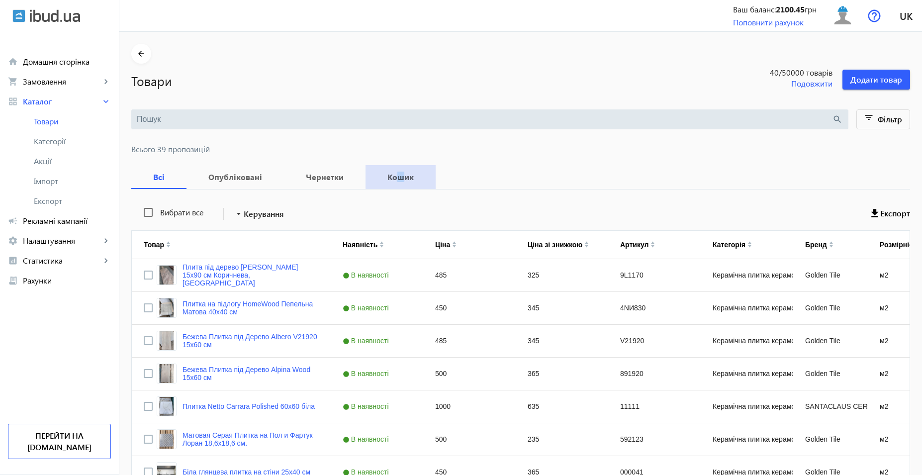
click at [393, 179] on b "Кошик" at bounding box center [401, 177] width 46 height 8
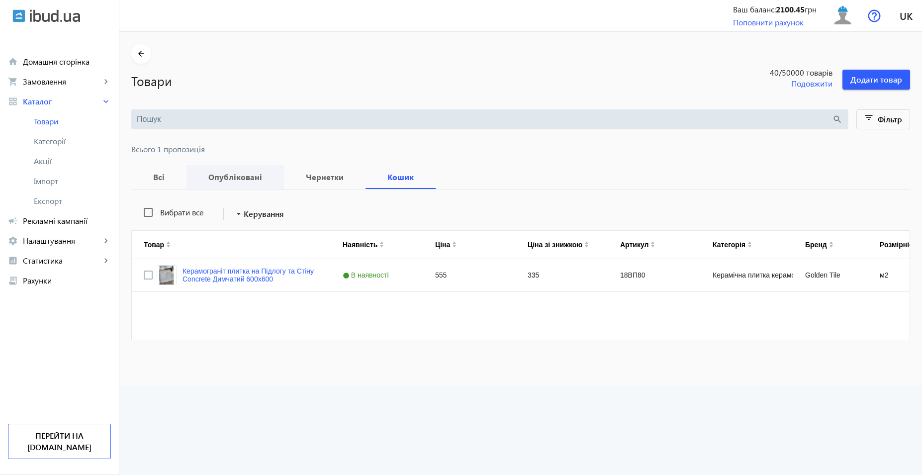
drag, startPoint x: 246, startPoint y: 176, endPoint x: 266, endPoint y: 177, distance: 20.4
click at [246, 176] on b "Опубліковані" at bounding box center [235, 177] width 74 height 8
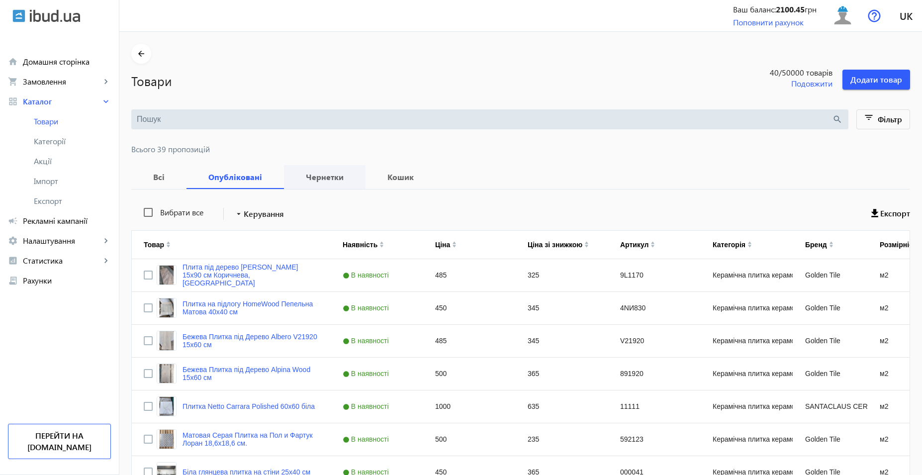
click at [308, 177] on b "Чернетки" at bounding box center [325, 177] width 58 height 8
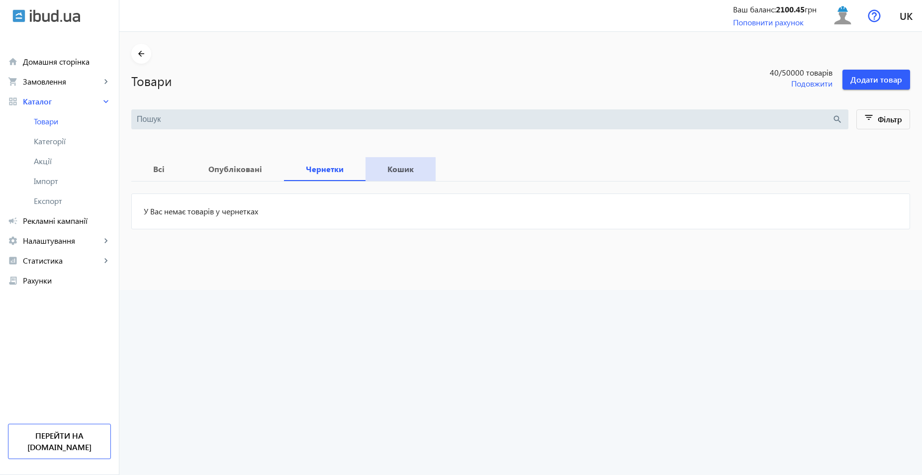
click at [388, 170] on b "Кошик" at bounding box center [401, 169] width 46 height 8
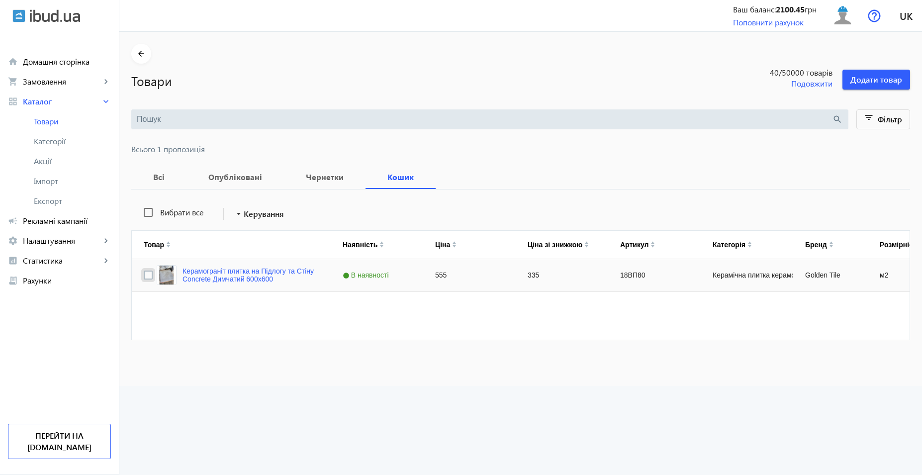
click at [144, 274] on input "Press Space to toggle row selection (unchecked)" at bounding box center [148, 275] width 9 height 9
checkbox input "true"
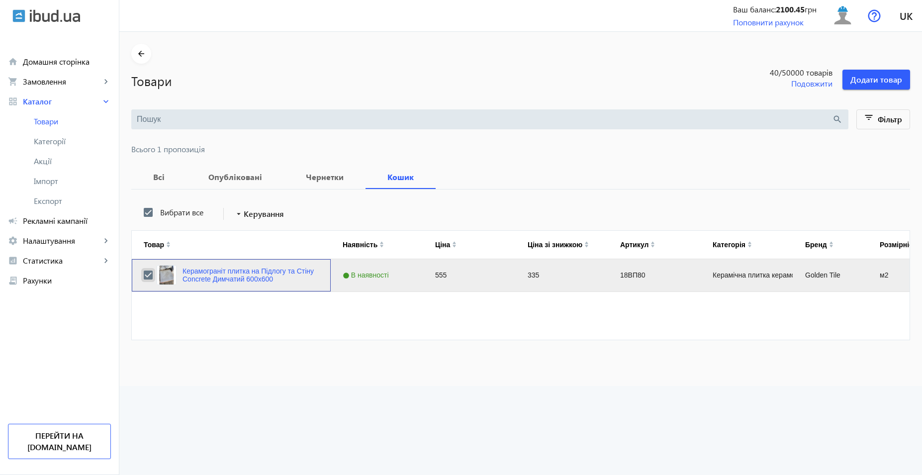
click at [144, 275] on input "Press Space to toggle row selection (checked)" at bounding box center [148, 275] width 9 height 9
checkbox input "false"
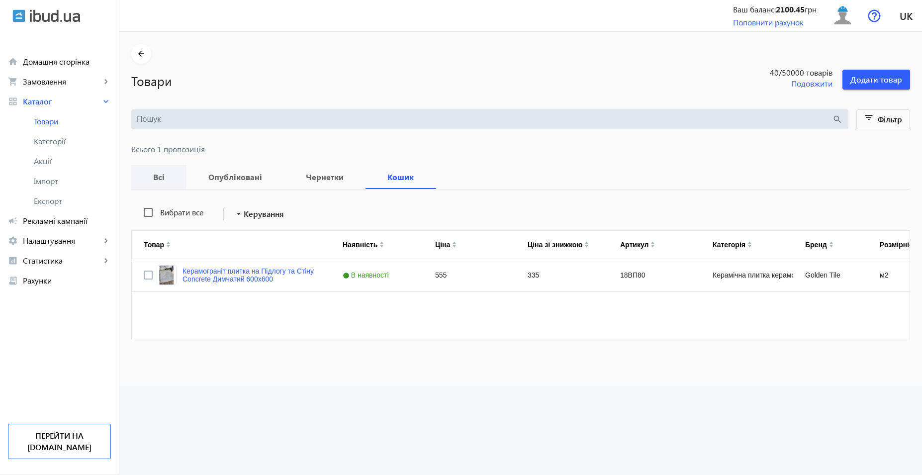
click at [155, 181] on b "Всі" at bounding box center [158, 177] width 31 height 8
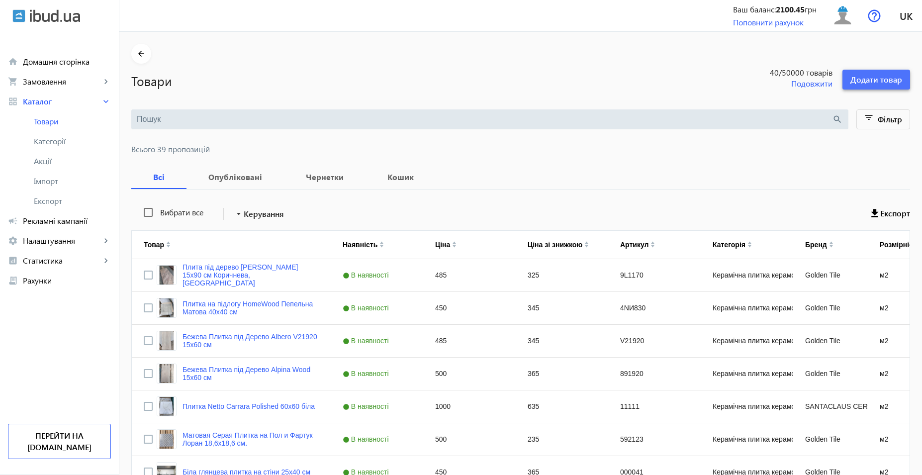
click at [876, 77] on span "Додати товар" at bounding box center [877, 79] width 52 height 11
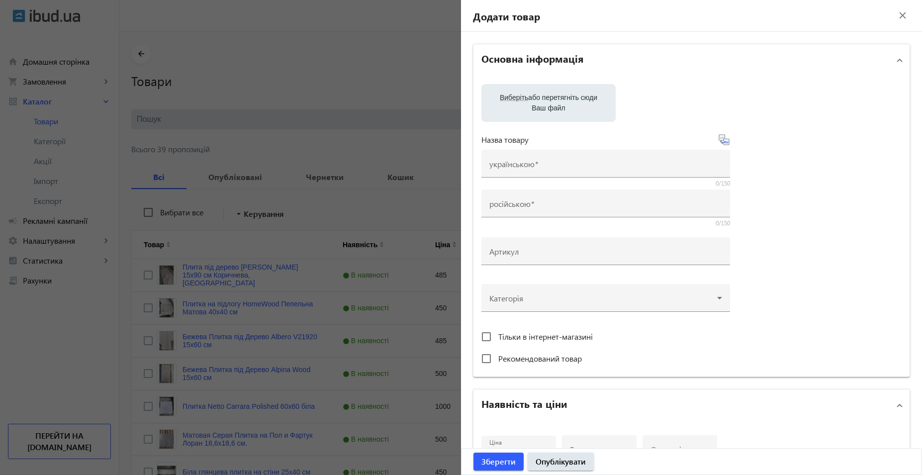
click at [558, 104] on label "Виберіть або перетягніть сюди Ваш файл" at bounding box center [549, 103] width 118 height 28
click at [558, 104] on input "Виберіть або перетягніть сюди Ваш файл" at bounding box center [549, 104] width 118 height 12
type input "C:\fakepath\photo_2025-07-04_18-06-51.jpg"
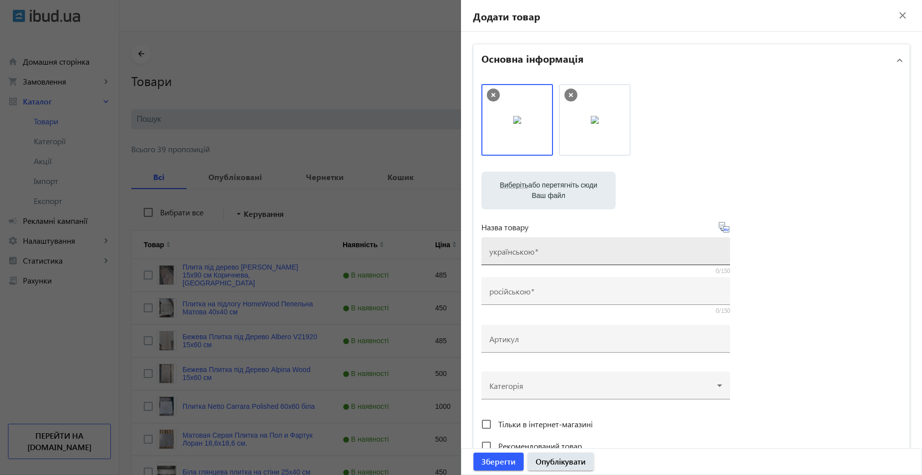
click at [557, 250] on input "українською" at bounding box center [606, 254] width 233 height 10
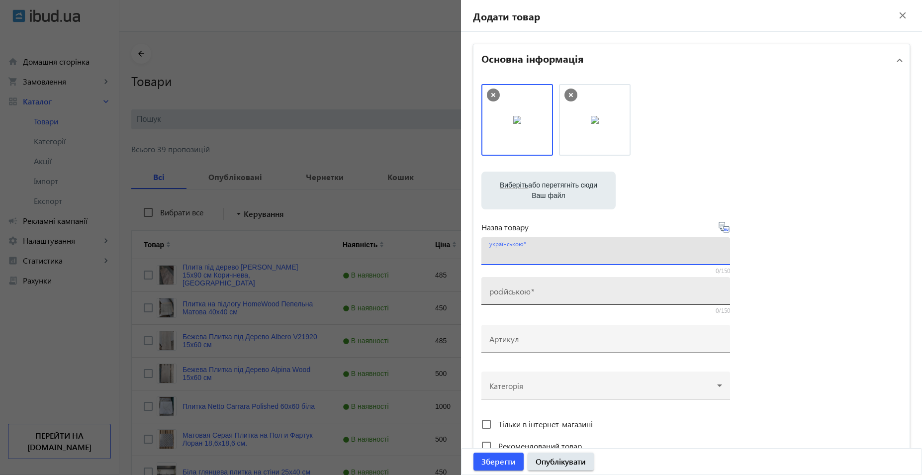
click at [512, 293] on mat-label "російською" at bounding box center [510, 291] width 41 height 10
click at [512, 293] on input "російською" at bounding box center [606, 294] width 233 height 10
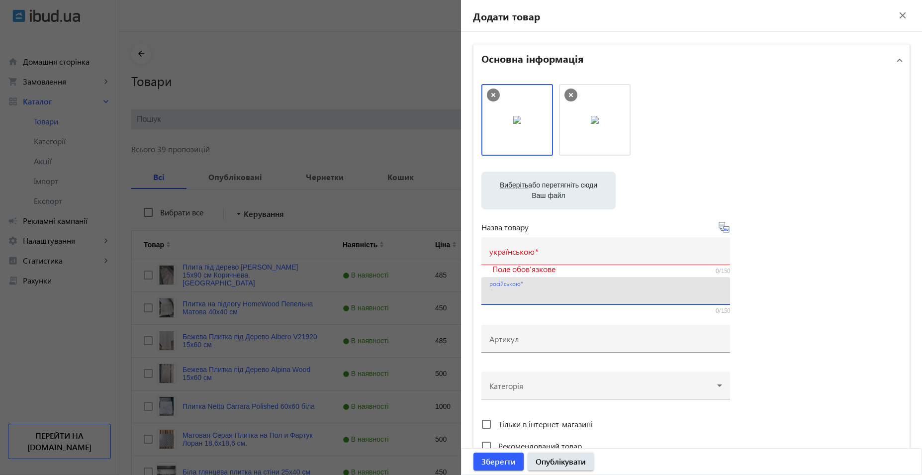
paste input "Матовая Бежевая Плитка для стен Golden Tile Изольда 25*33 см"
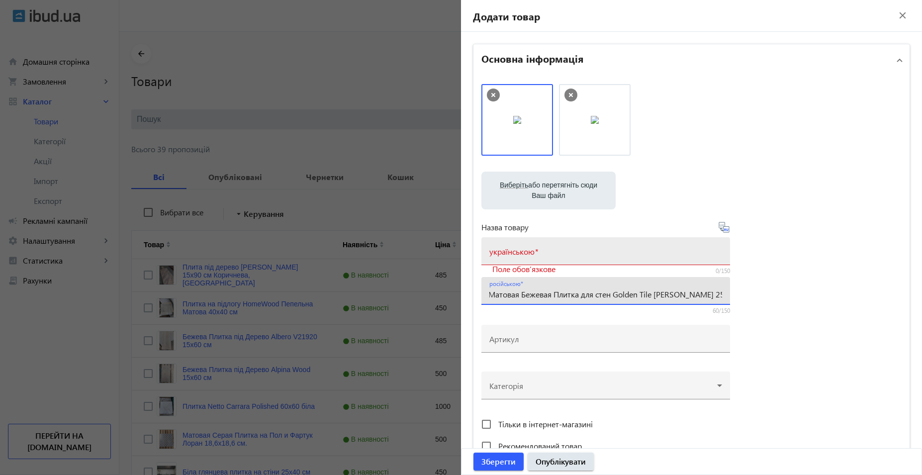
type input "Матовая Бежевая Плитка для стен Golden Tile Изольда 25*33 см"
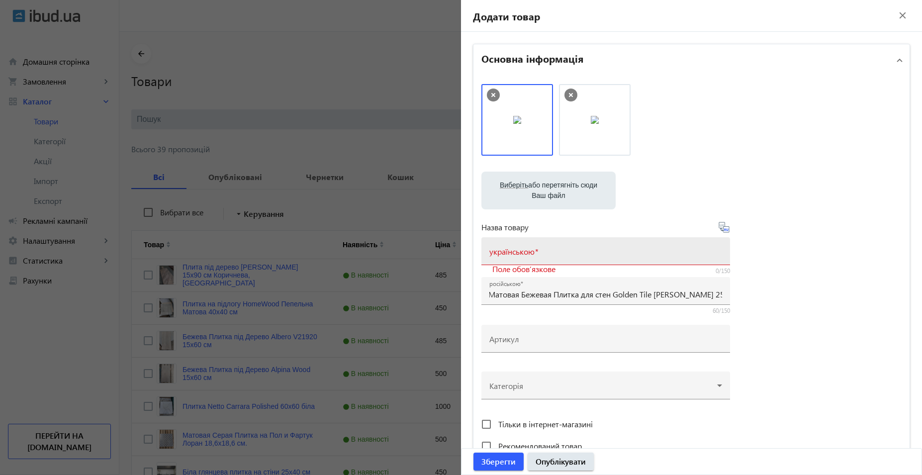
click at [528, 255] on mat-label "українською" at bounding box center [512, 251] width 45 height 10
click at [528, 255] on input "українською" at bounding box center [606, 254] width 233 height 10
paste input "Матовая Бежевая Плитка для стен Golden Tile Изольда 25*33 см"
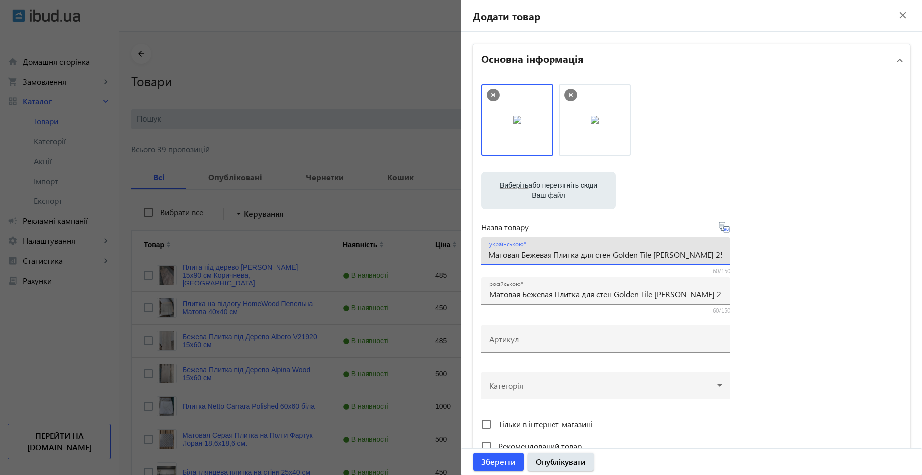
click at [515, 253] on input "Матовая Бежевая Плитка для стен Golden Tile Изольда 25*33 см" at bounding box center [606, 254] width 233 height 10
click at [546, 256] on input "Матова Бежевая Плитка для стен Golden Tile Изольда 25*33 см" at bounding box center [606, 254] width 233 height 10
click at [600, 255] on input "Матова Бежева Плитка для стен Golden Tile Изольда 25*33 см" at bounding box center [606, 254] width 233 height 10
click at [651, 254] on input "Матова Бежева Плитка для стін Golden Tile Изольда 25*33 см" at bounding box center [606, 254] width 233 height 10
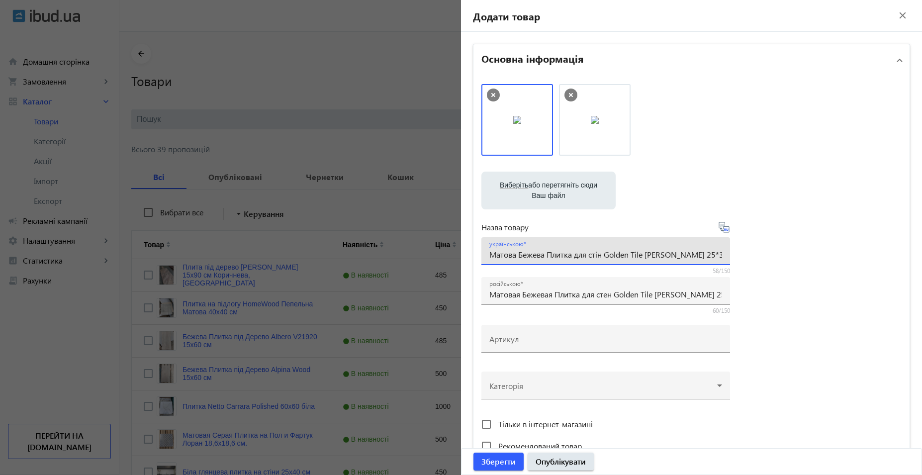
click at [686, 254] on input "Матова Бежева Плитка для стін Golden Tile Ізольда 25*33 см" at bounding box center [606, 254] width 233 height 10
type input "Матова Бежева Плитка для стін Golden Tile Ізольда 25х33 см"
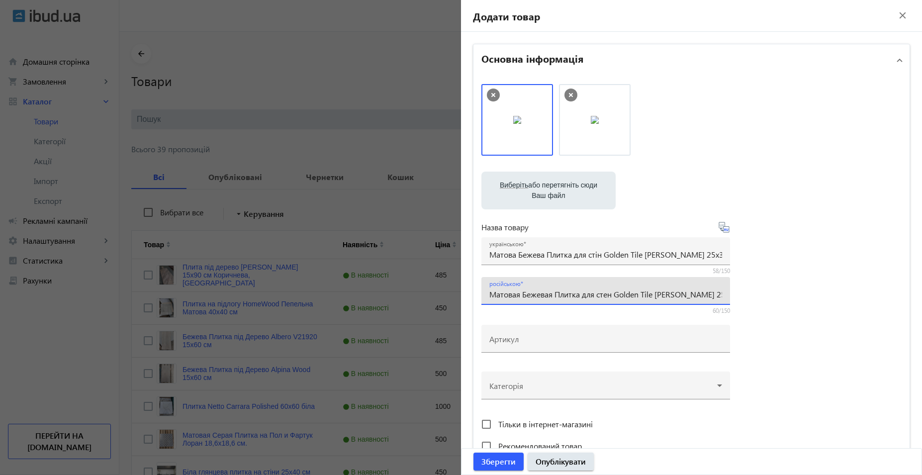
click at [700, 294] on input "Матовая Бежевая Плитка для стен Golden Tile Изольда 25*33 см" at bounding box center [606, 294] width 233 height 10
type input "Матовая Бежевая Плитка для стен Golden Tile Изольда 25х33 см"
click at [535, 341] on input "Артикул" at bounding box center [606, 342] width 233 height 10
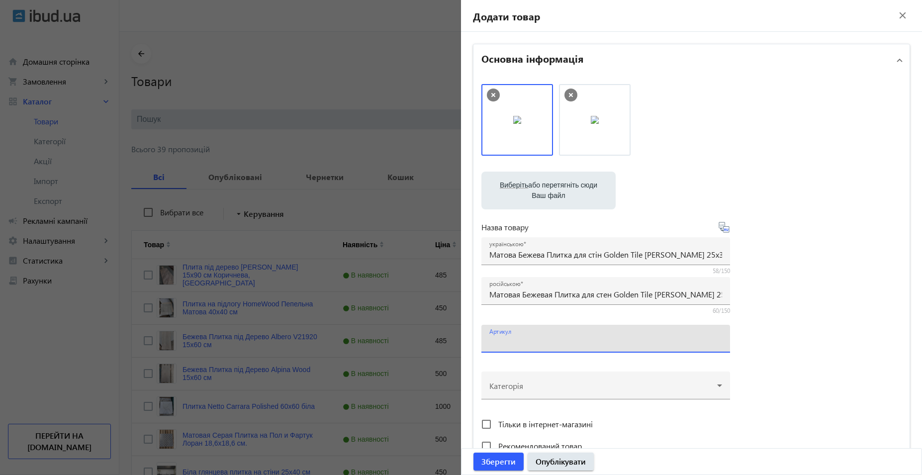
paste input "7МV151"
type input "7МV151"
click at [785, 316] on div "Виберіть або перетягніть сюди Ваш файл photo_2025-07-04_18-06-53.jpg photo_2025…" at bounding box center [692, 270] width 420 height 372
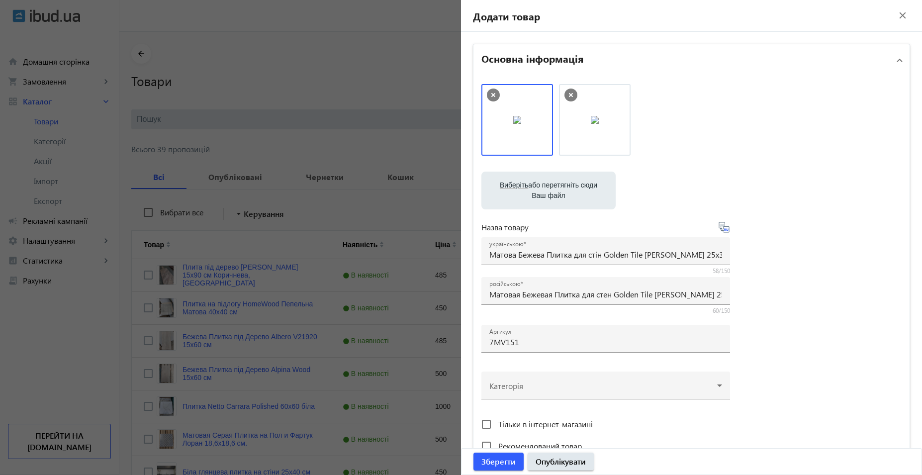
scroll to position [99, 0]
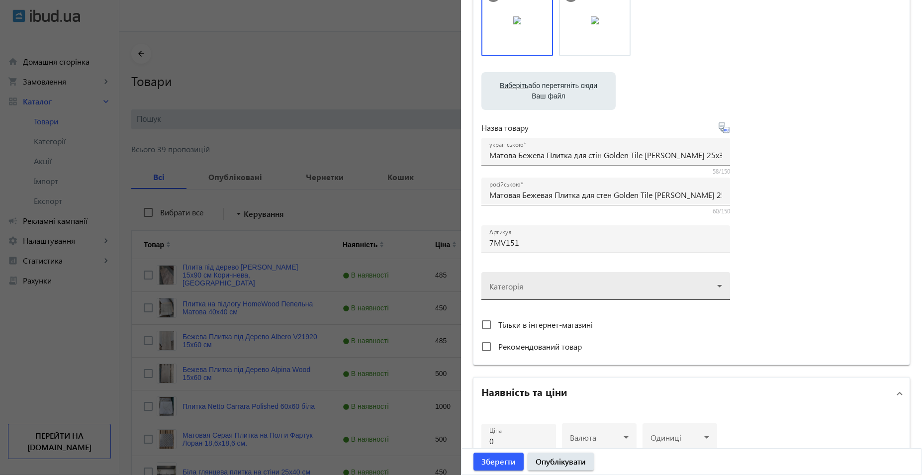
click at [555, 292] on div at bounding box center [606, 282] width 233 height 36
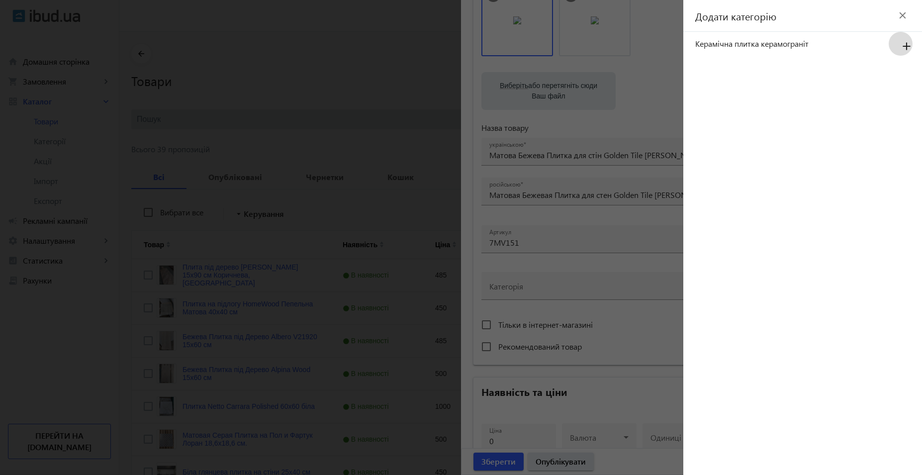
click at [907, 44] on mat-icon "add" at bounding box center [907, 47] width 24 height 18
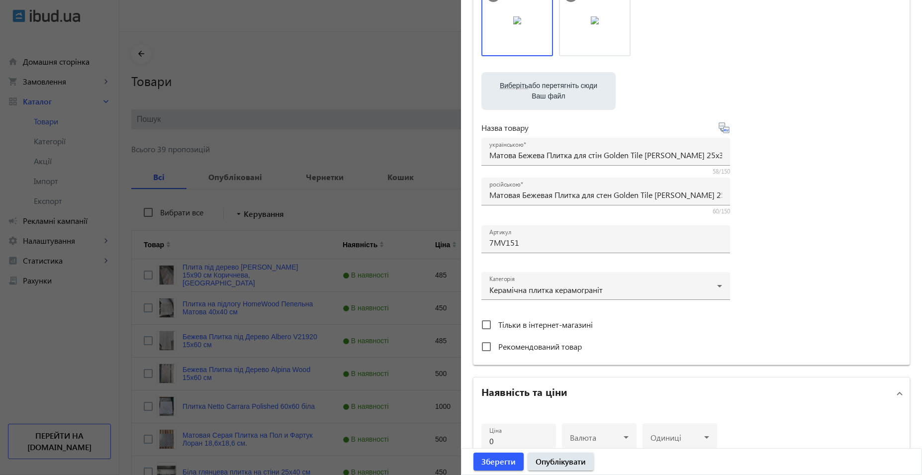
click at [756, 285] on div "Виберіть або перетягніть сюди Ваш файл photo_2025-07-04_18-06-53.jpg photo_2025…" at bounding box center [692, 171] width 420 height 372
click at [564, 349] on span "Рекомендований товар" at bounding box center [540, 346] width 84 height 10
click at [496, 349] on input "Рекомендований товар" at bounding box center [487, 347] width 20 height 20
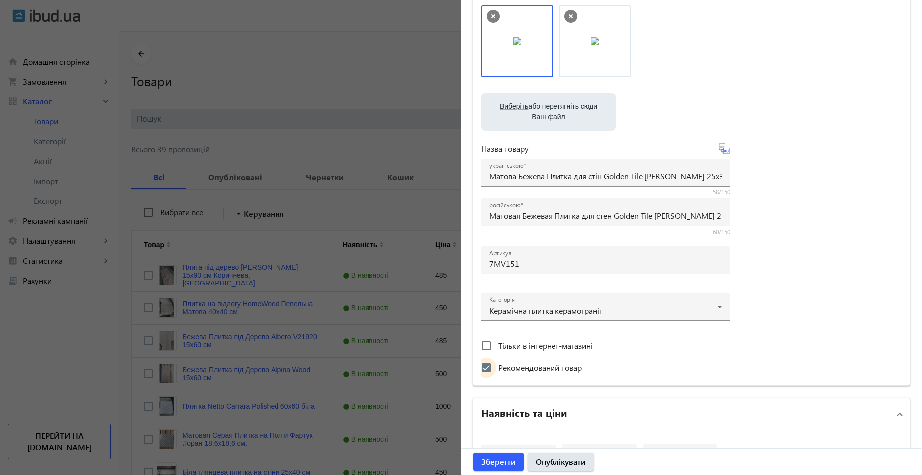
scroll to position [149, 0]
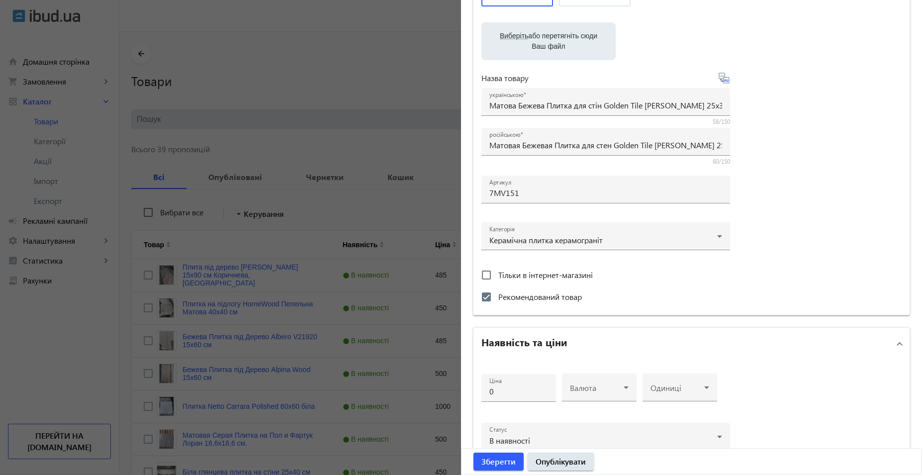
click at [504, 296] on span "Рекомендований товар" at bounding box center [540, 297] width 84 height 10
click at [496, 296] on input "Рекомендований товар" at bounding box center [487, 297] width 20 height 20
checkbox input "false"
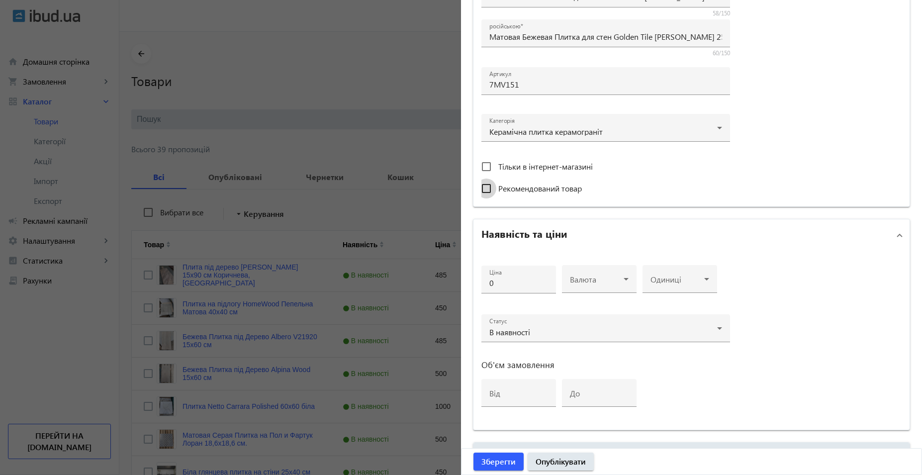
scroll to position [348, 0]
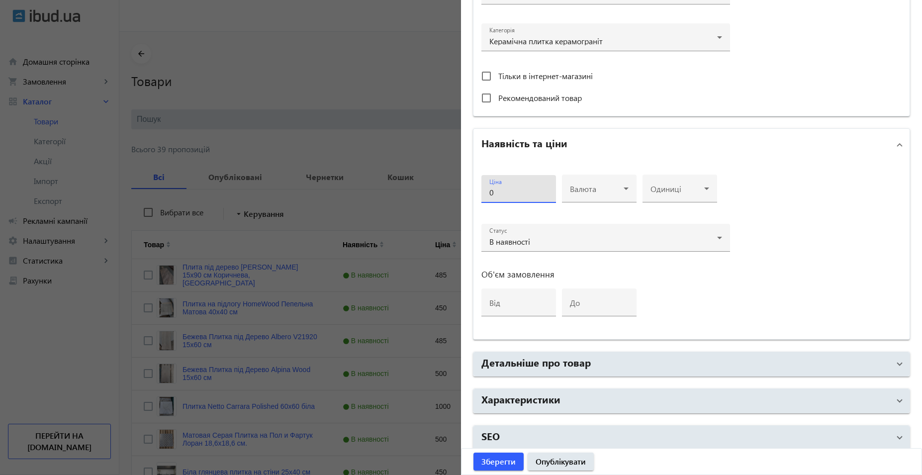
drag, startPoint x: 444, startPoint y: 196, endPoint x: 437, endPoint y: 195, distance: 7.0
type input "350"
click at [593, 190] on span at bounding box center [597, 193] width 54 height 8
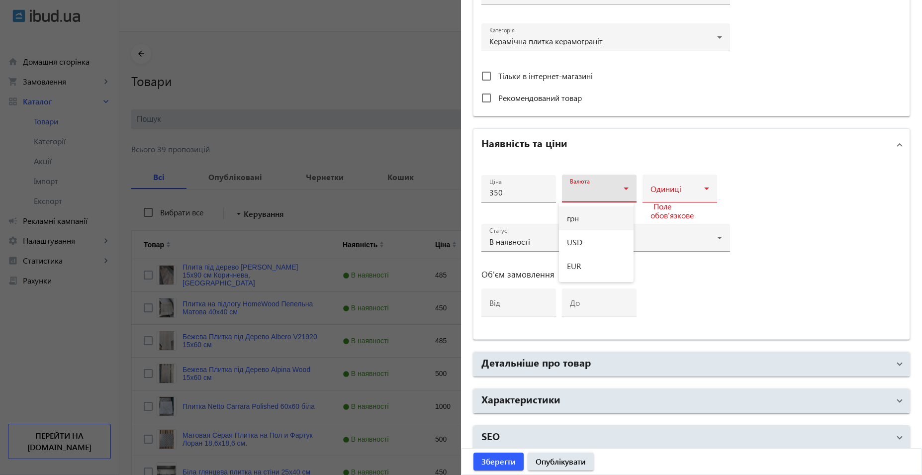
click at [586, 216] on mat-option "грн" at bounding box center [596, 218] width 75 height 24
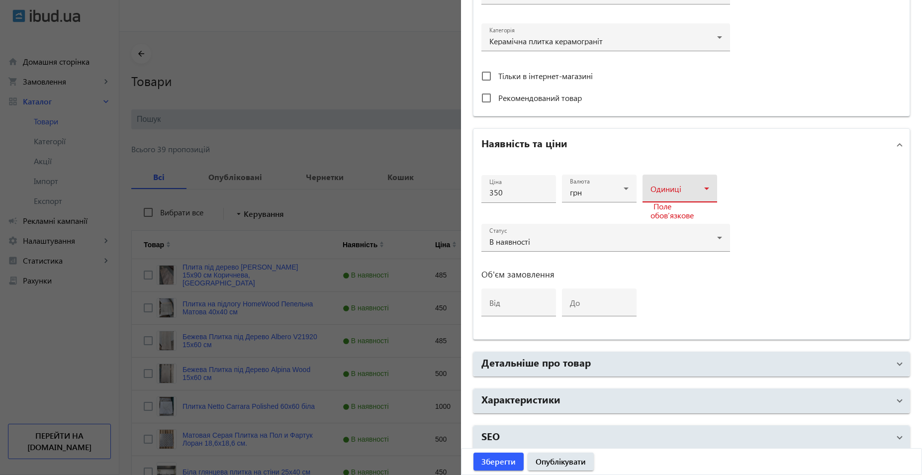
click at [676, 190] on span at bounding box center [678, 193] width 54 height 8
click at [658, 291] on mat-option "м2" at bounding box center [677, 290] width 75 height 24
click at [515, 305] on input "від" at bounding box center [519, 305] width 59 height 10
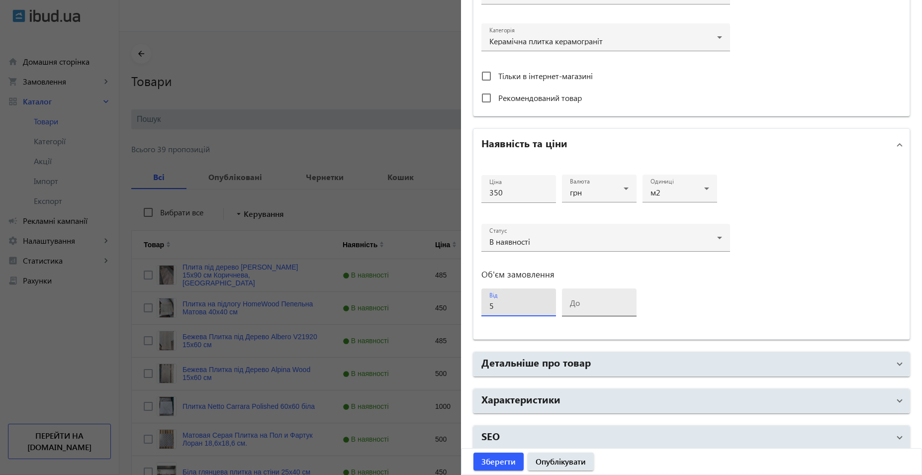
type input "5"
click at [610, 309] on input "до" at bounding box center [599, 305] width 59 height 10
drag, startPoint x: 584, startPoint y: 302, endPoint x: 489, endPoint y: 302, distance: 94.5
click at [489, 302] on div "Ціна 350 Валюта грн Одиниці м2 Статус В наявності Об'єм замовлення від 5 до 6" at bounding box center [606, 250] width 249 height 163
type input "500"
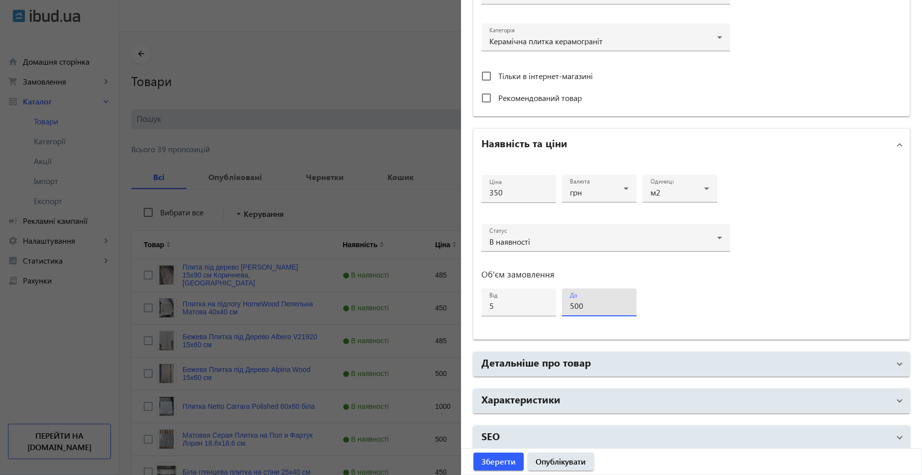
click at [714, 306] on div "Ціна 350 Валюта грн Одиниці м2 Статус В наявності Об'єм замовлення від 5 до 500" at bounding box center [606, 250] width 249 height 163
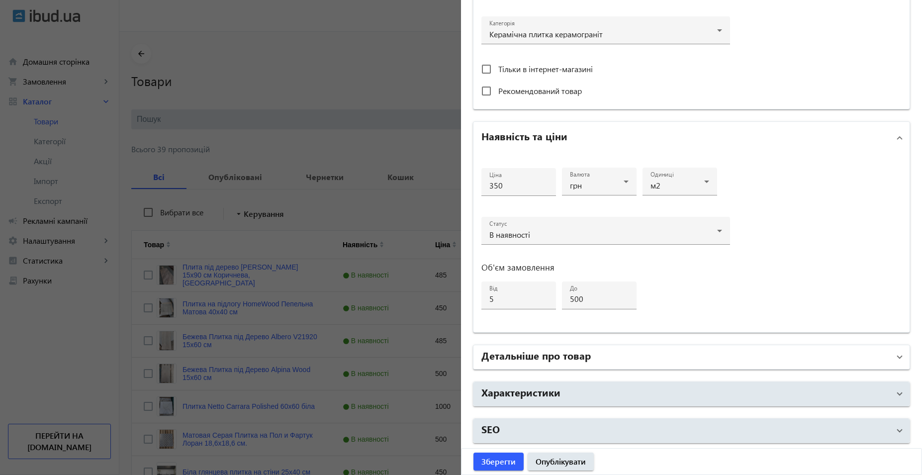
click at [567, 354] on h2 "Детальніше про товар" at bounding box center [536, 355] width 109 height 14
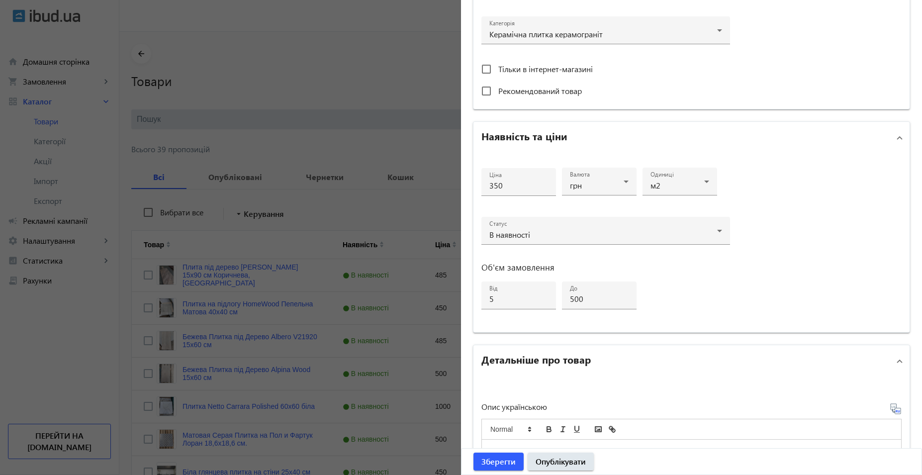
scroll to position [604, 0]
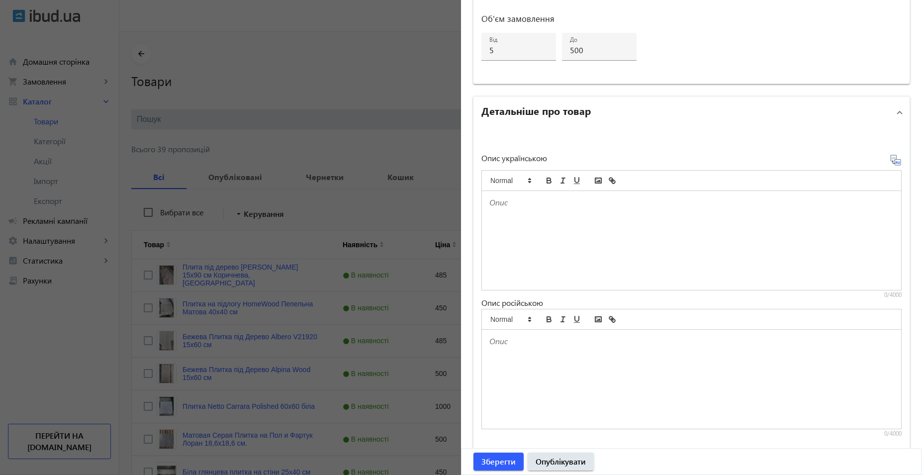
click at [537, 237] on div at bounding box center [691, 240] width 419 height 99
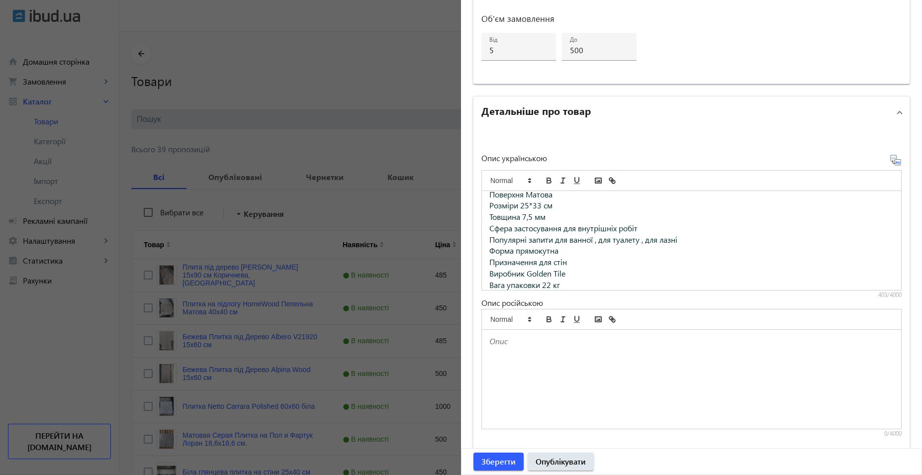
click at [584, 395] on div at bounding box center [691, 379] width 419 height 99
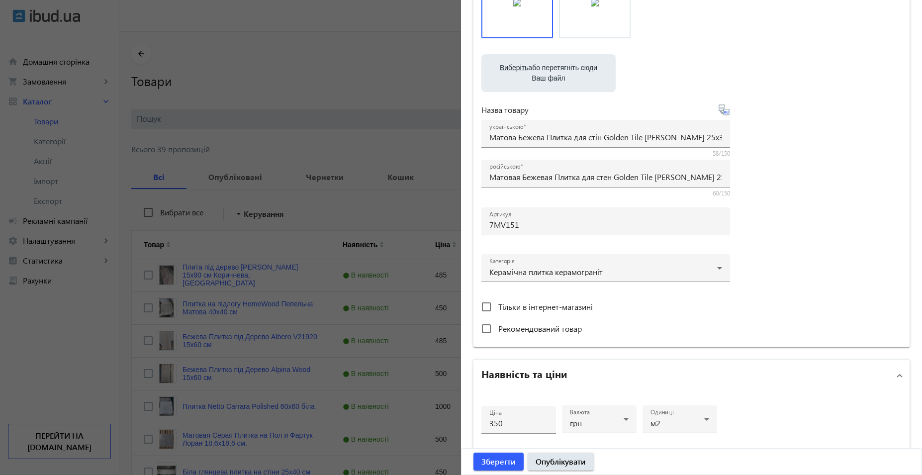
scroll to position [106, 0]
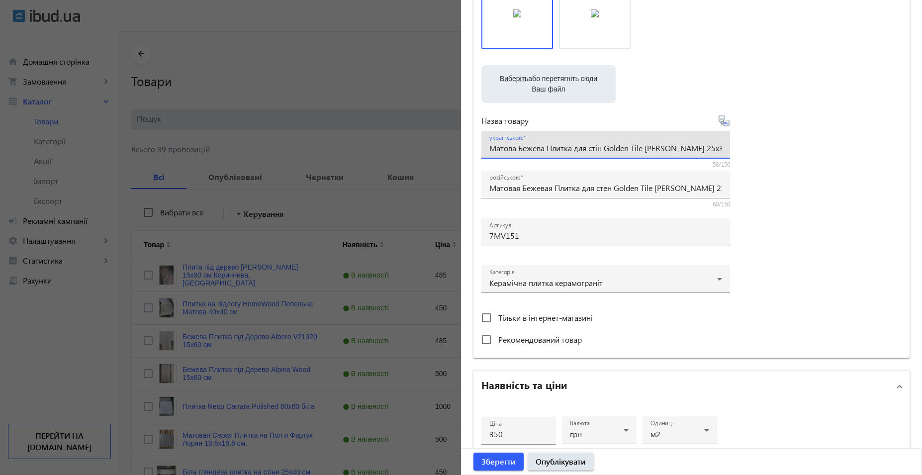
drag, startPoint x: 713, startPoint y: 151, endPoint x: 382, endPoint y: 145, distance: 331.9
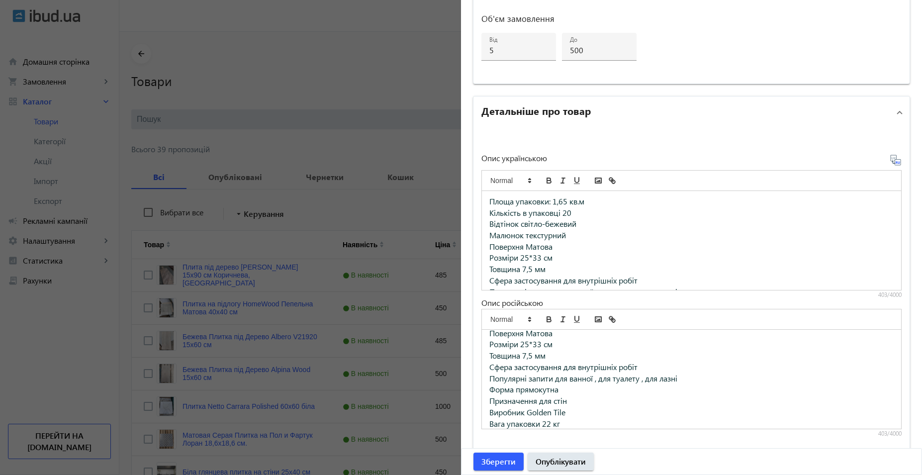
scroll to position [0, 0]
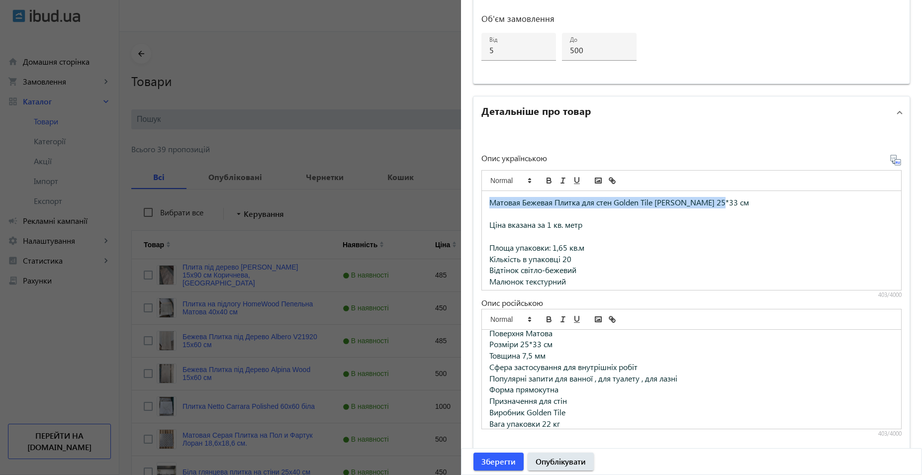
drag, startPoint x: 729, startPoint y: 202, endPoint x: 404, endPoint y: 202, distance: 325.4
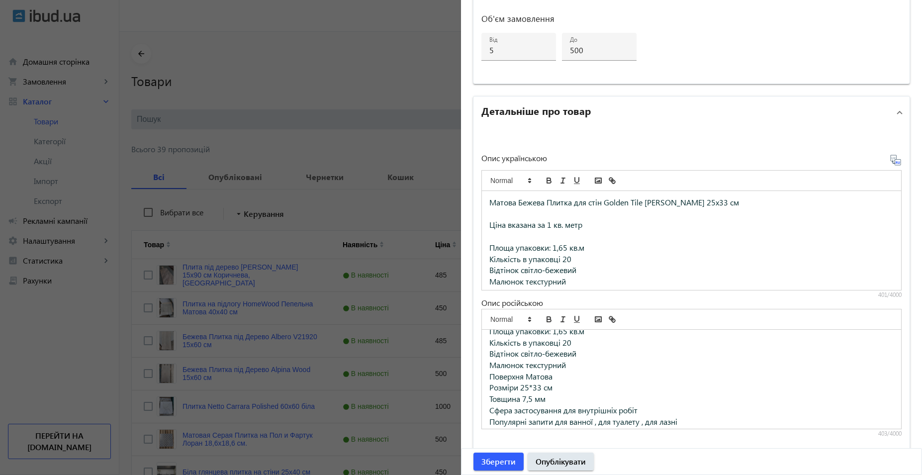
scroll to position [687, 0]
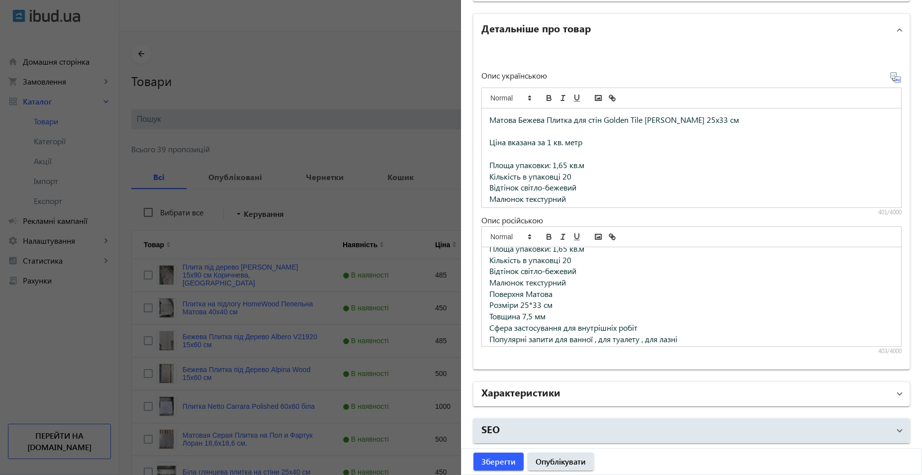
click at [790, 392] on mat-panel-title "Характеристики" at bounding box center [686, 394] width 408 height 18
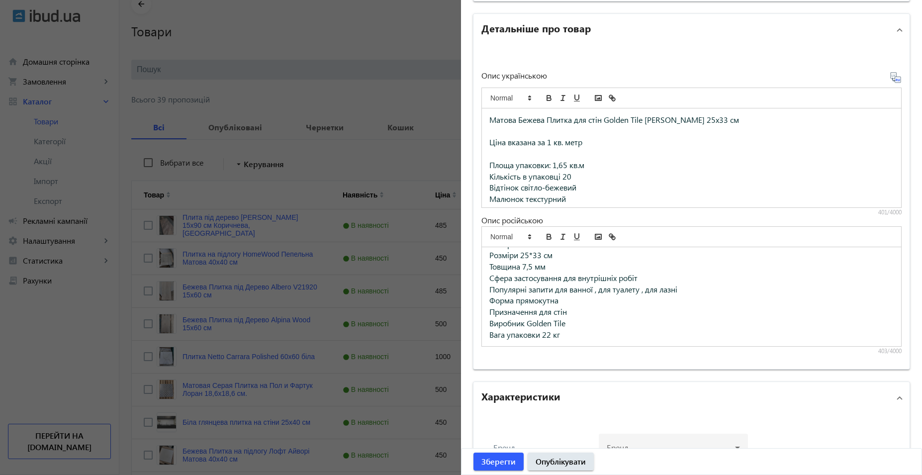
scroll to position [785, 0]
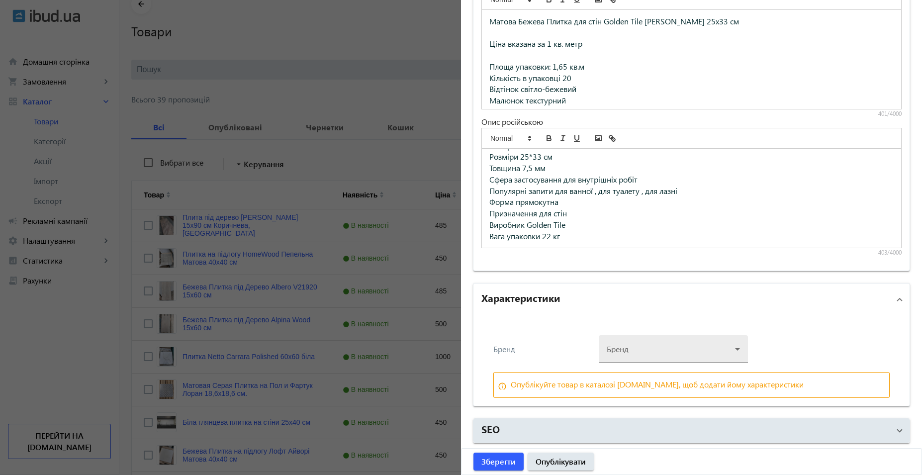
click at [666, 351] on div at bounding box center [673, 345] width 133 height 36
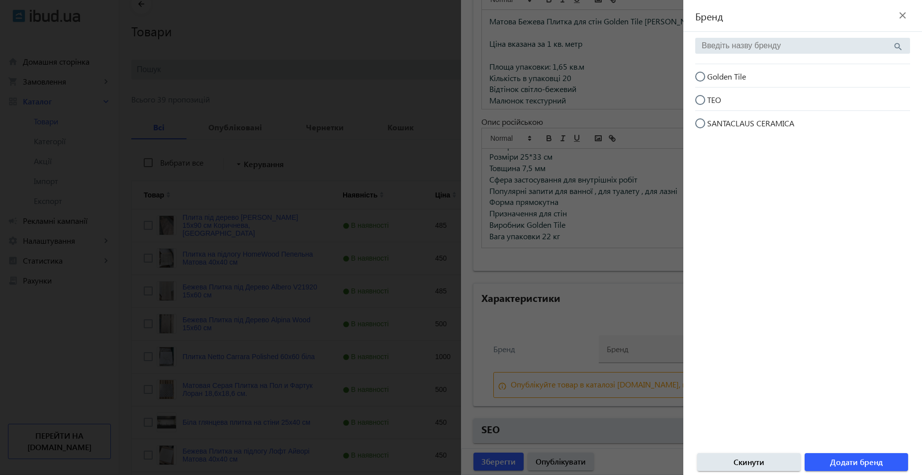
click at [720, 78] on span "Golden Tile" at bounding box center [726, 76] width 39 height 10
click at [715, 78] on input "Golden Tile" at bounding box center [705, 82] width 20 height 20
radio input "true"
click at [848, 466] on span "Додати бренд" at bounding box center [856, 462] width 53 height 11
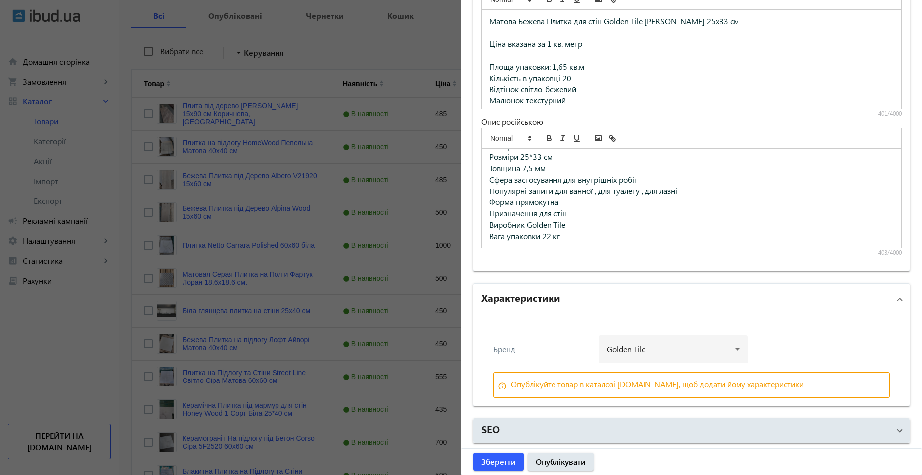
scroll to position [298, 0]
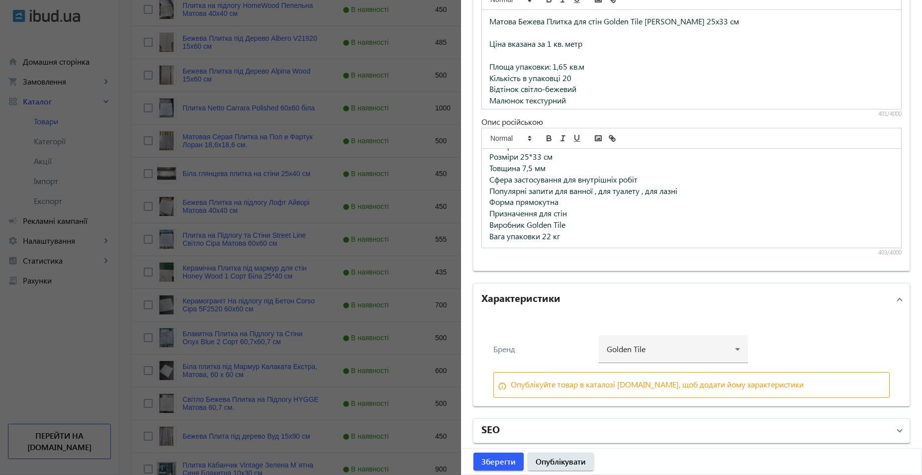
click at [621, 436] on mat-panel-title "SEO" at bounding box center [686, 431] width 408 height 18
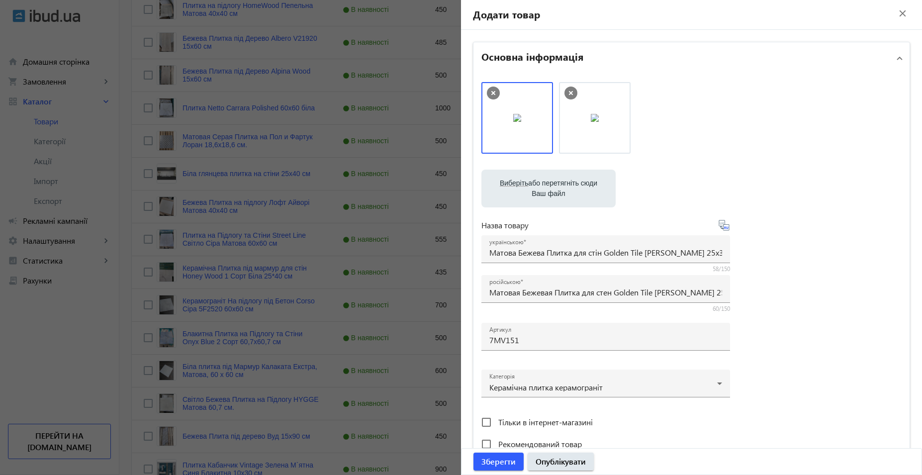
scroll to position [0, 0]
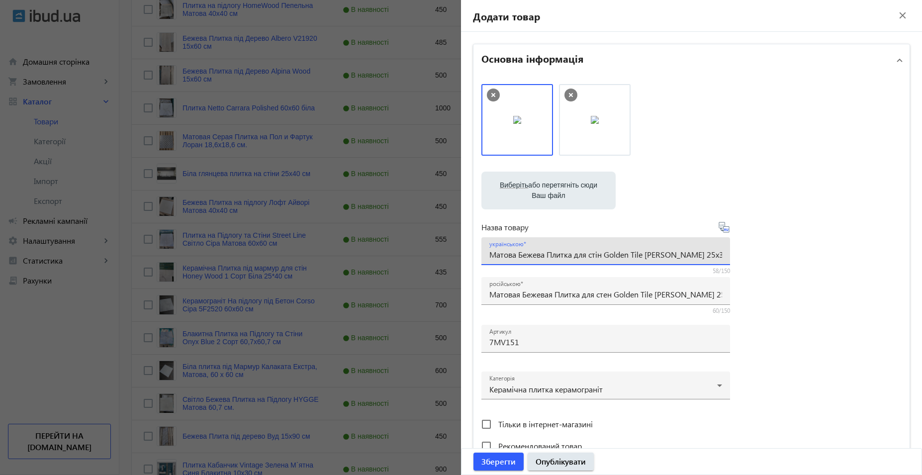
drag, startPoint x: 487, startPoint y: 256, endPoint x: 768, endPoint y: 257, distance: 281.6
click at [768, 257] on div "Виберіть або перетягніть сюди Ваш файл photo_2025-07-04_18-06-53.jpg photo_2025…" at bounding box center [692, 270] width 420 height 372
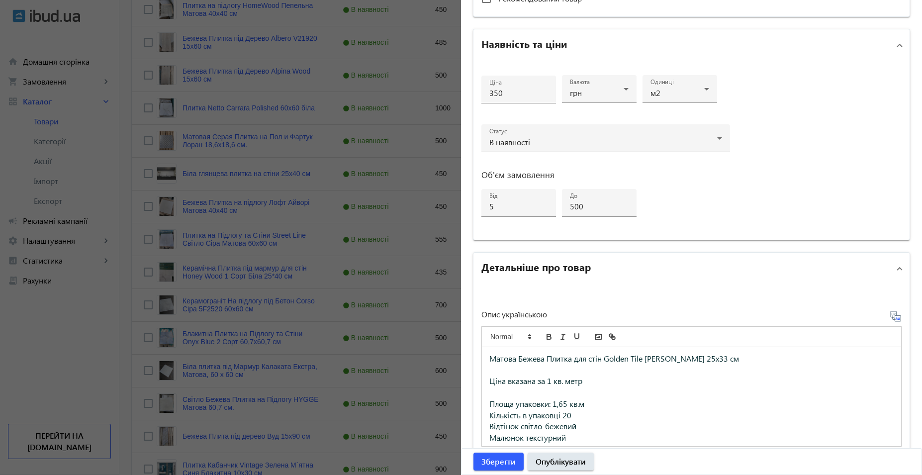
scroll to position [895, 0]
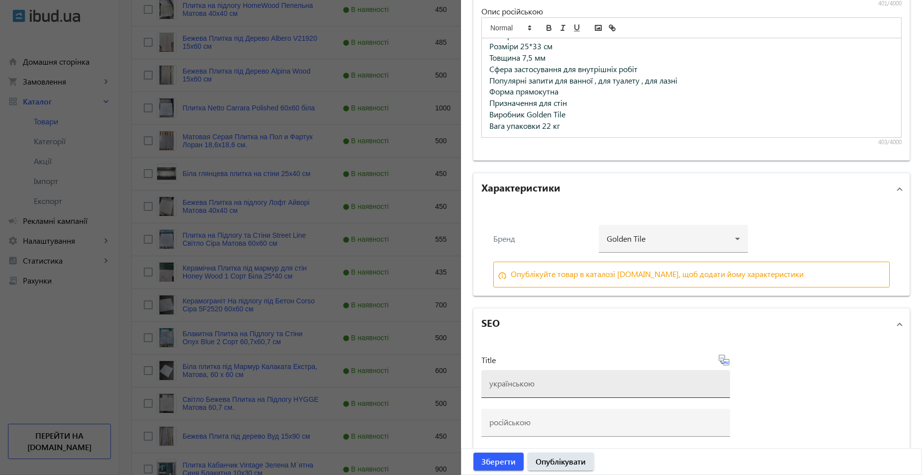
click at [581, 381] on input at bounding box center [606, 383] width 233 height 10
paste input "Матова Бежева Плитка для стін Golden Tile Ізольда 25х33 см"
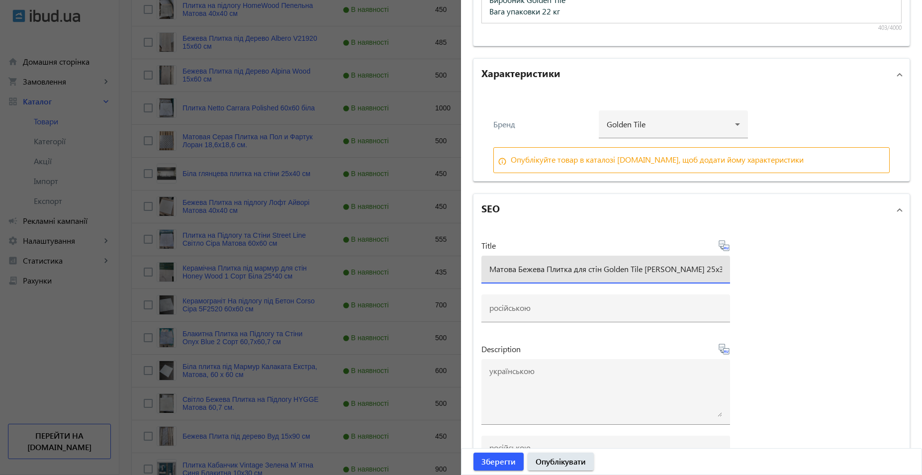
scroll to position [1183, 0]
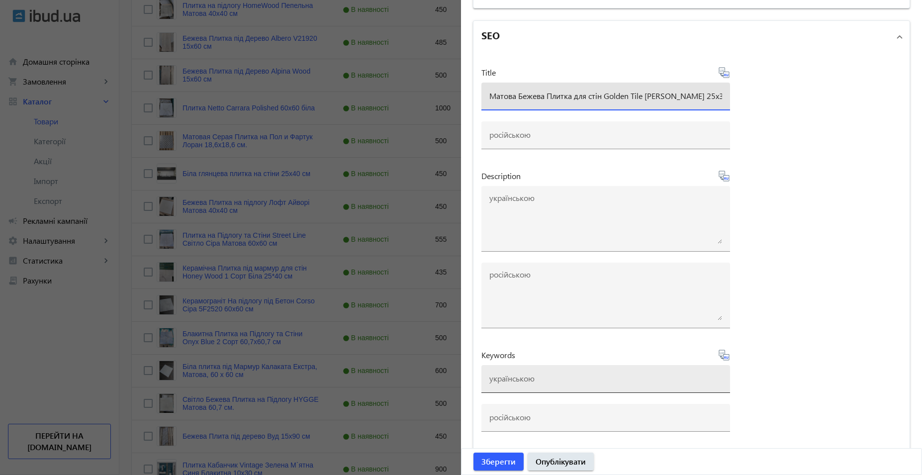
type input "Матова Бежева Плитка для стін Golden Tile Ізольда 25х33 см"
click at [555, 382] on input at bounding box center [606, 378] width 233 height 10
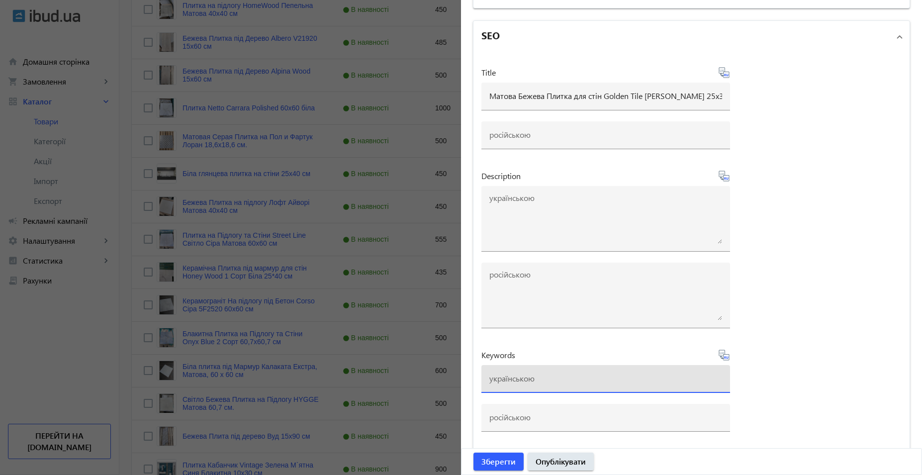
paste input "Матова Бежева Плитка для стін Golden Tile Ізольда 25х33 см"
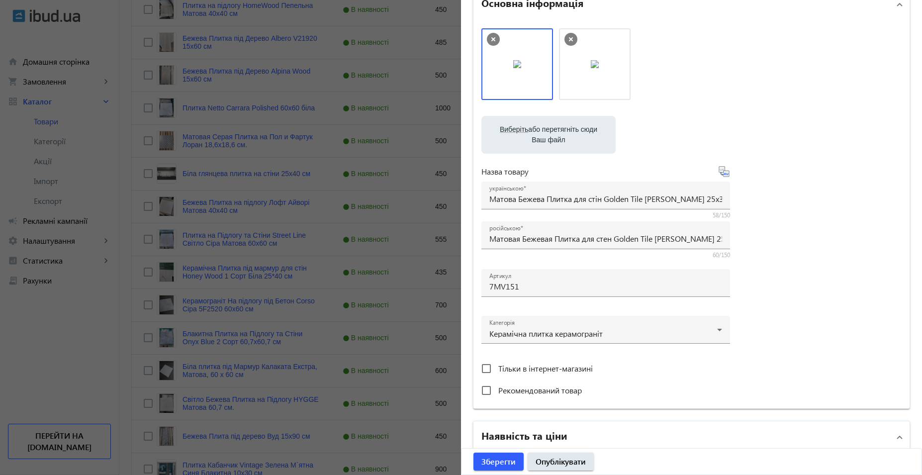
scroll to position [0, 0]
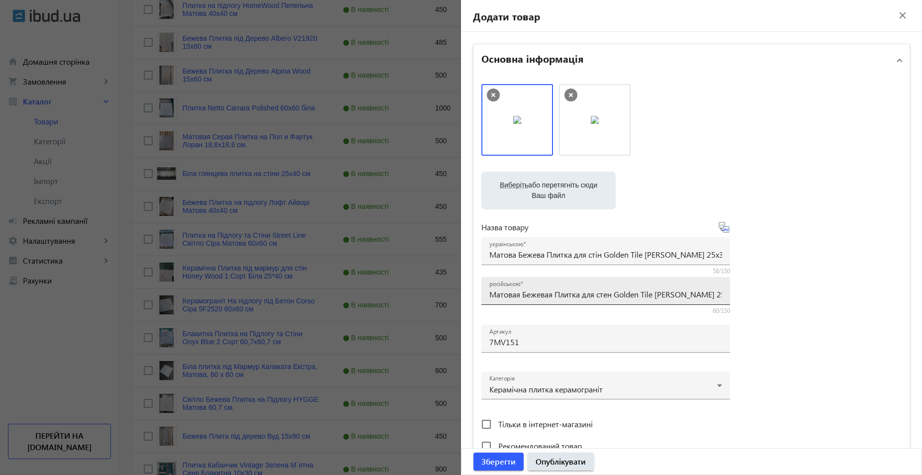
type input "Матова Бежева Плитка для стін Golden Tile Ізольда 25х33 см"
drag, startPoint x: 487, startPoint y: 295, endPoint x: 877, endPoint y: 294, distance: 390.0
click at [876, 295] on div "Виберіть або перетягніть сюди Ваш файл photo_2025-07-04_18-06-53.jpg photo_2025…" at bounding box center [692, 270] width 420 height 372
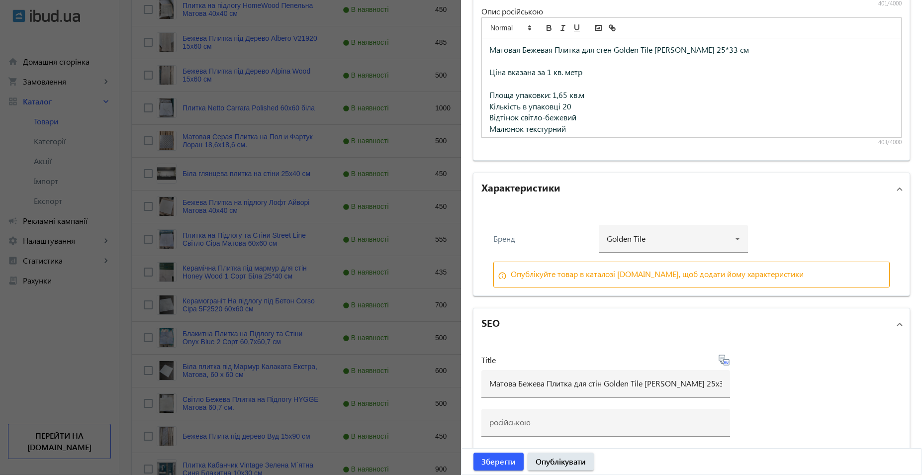
scroll to position [1183, 0]
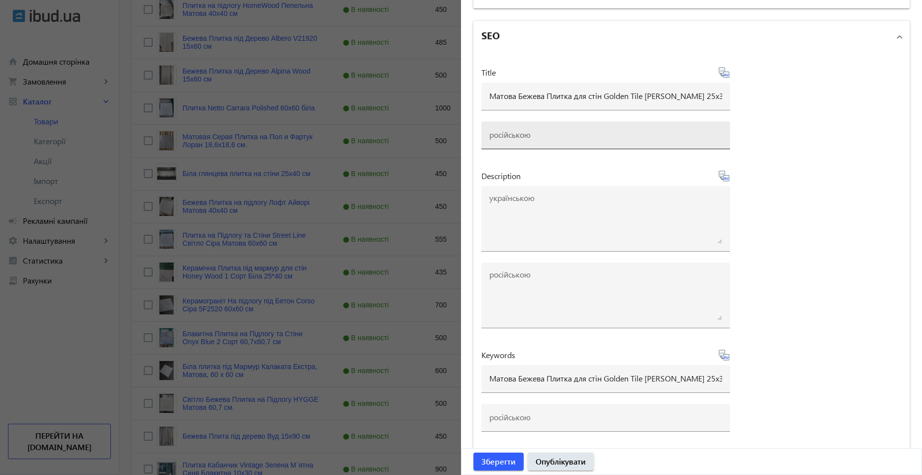
click at [557, 125] on div at bounding box center [606, 135] width 233 height 28
paste input "Матовая Бежевая Плитка для стен Golden Tile Изольда 25х33 см"
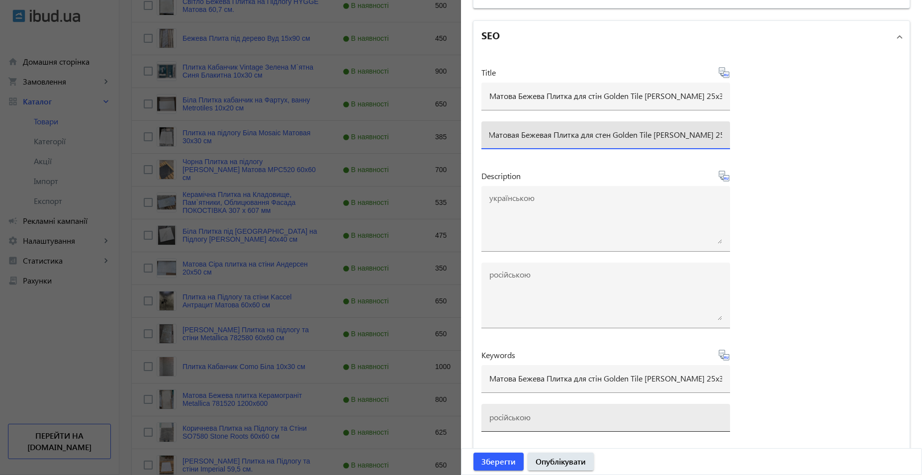
type input "Матовая Бежевая Плитка для стен Golden Tile Изольда 25х33 см"
click at [598, 415] on input at bounding box center [606, 417] width 233 height 10
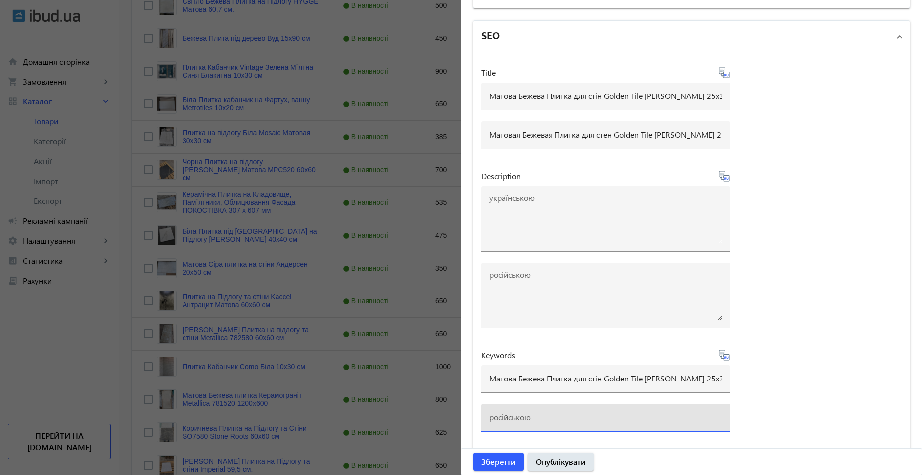
paste input "Матовая Бежевая Плитка для стен Golden Tile Изольда 25х33 см"
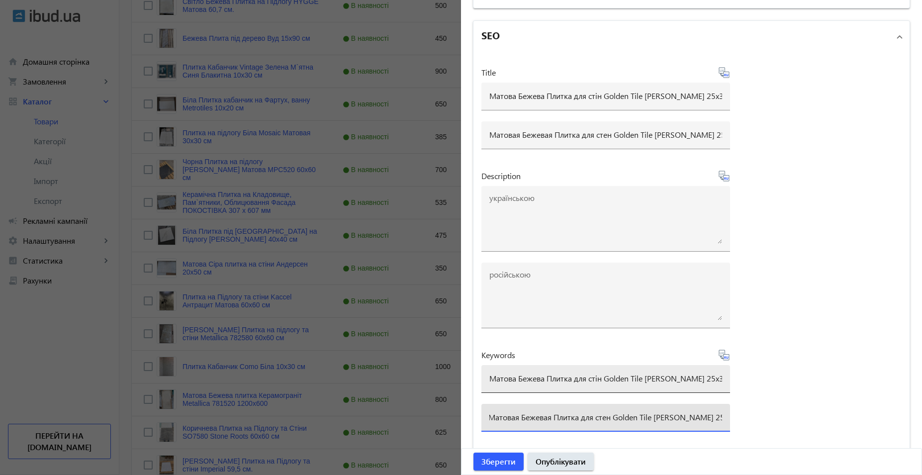
type input "Матовая Бежевая Плитка для стен Golden Tile Изольда 25х33 см"
click at [516, 381] on input "Матова Бежева Плитка для стін Golden Tile Ізольда 25х33 см" at bounding box center [606, 378] width 233 height 10
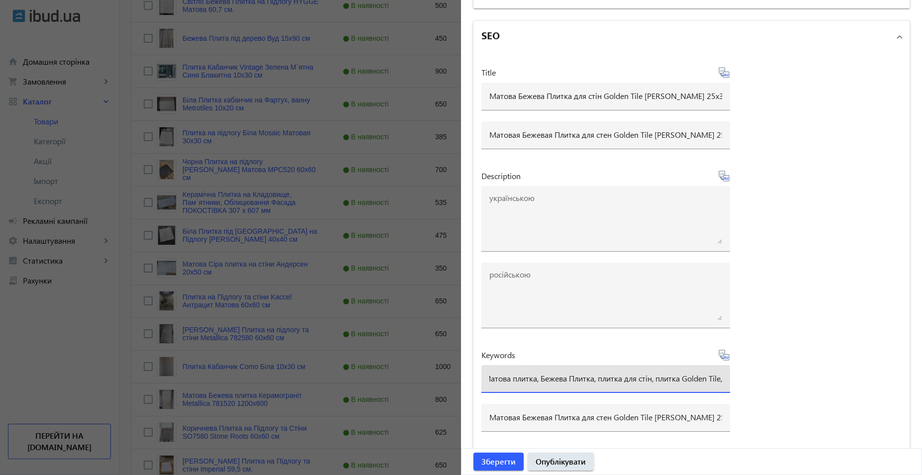
scroll to position [0, 11]
type input "Матова плитка, Бежева Плитка, плитка для стін, плитка Golden Tile,"
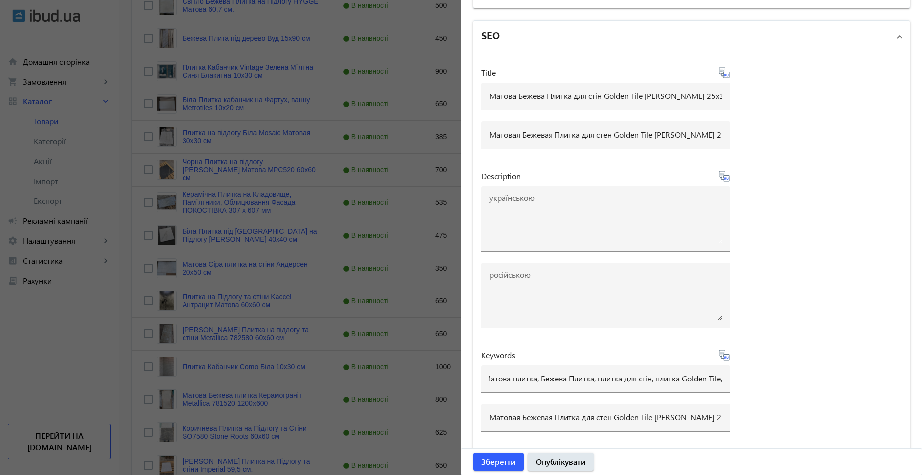
scroll to position [0, 0]
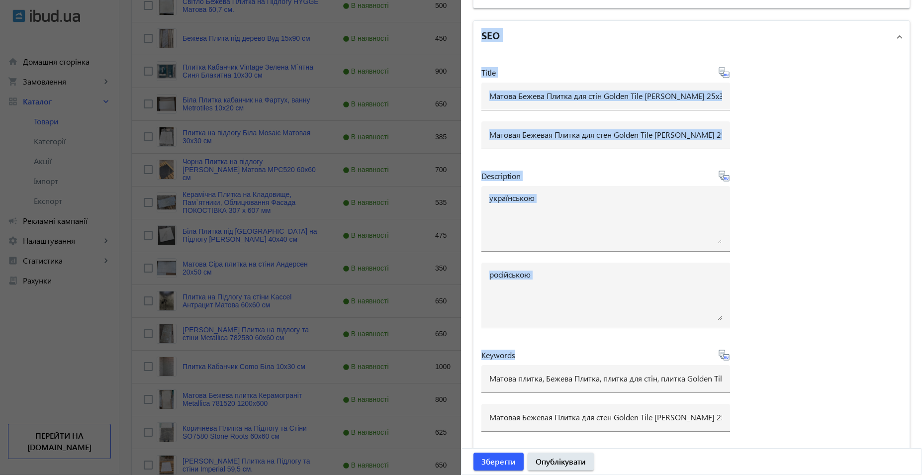
drag, startPoint x: 721, startPoint y: 380, endPoint x: 313, endPoint y: 378, distance: 408.4
click at [313, 378] on mat-sidenav-container "arrow_back Товари 40 /50000 товарів Подовжити Додати товар search filter_list Ф…" at bounding box center [520, 136] width 803 height 1603
click at [577, 378] on input "Матова плитка, Бежева Плитка, плитка для стін, плитка Golden Tile," at bounding box center [606, 378] width 233 height 10
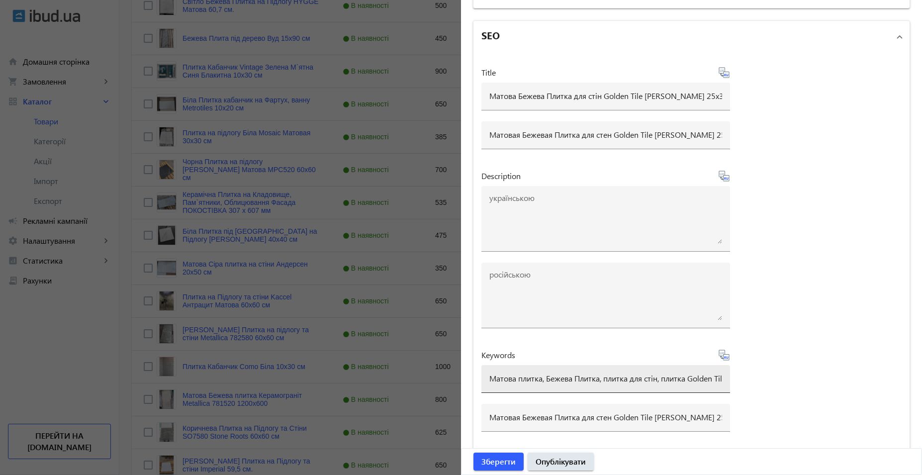
scroll to position [0, 11]
click at [494, 380] on input "Матова плитка, Бежева Плитка, плитка для стін, плитка Golden Tile," at bounding box center [606, 378] width 233 height 10
drag, startPoint x: 498, startPoint y: 381, endPoint x: 429, endPoint y: 379, distance: 68.7
click at [429, 379] on mat-sidenav-container "arrow_back Товари 40 /50000 товарів Подовжити Додати товар search filter_list Ф…" at bounding box center [520, 136] width 803 height 1603
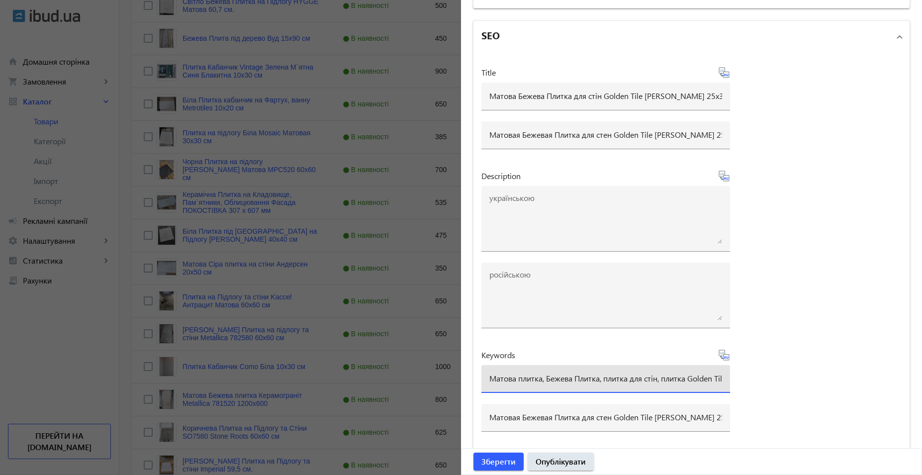
click at [494, 381] on input "Матова плитка, Бежева Плитка, плитка для стін, плитка Golden Tile," at bounding box center [606, 378] width 233 height 10
drag, startPoint x: 489, startPoint y: 379, endPoint x: 901, endPoint y: 379, distance: 412.9
click at [901, 379] on div "Title Матова Бежева Плитка для стін Golden Tile Ізольда 25х33 см Матовая Бежева…" at bounding box center [692, 254] width 436 height 402
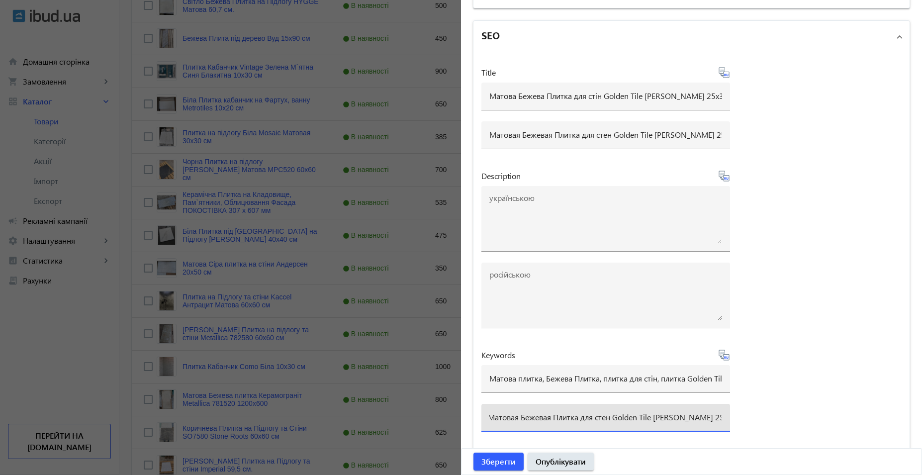
drag, startPoint x: 488, startPoint y: 419, endPoint x: 909, endPoint y: 419, distance: 421.4
paste input "плитка, Бежева Плитка, плитка для стін, плитка Golden Tile,"
drag, startPoint x: 548, startPoint y: 414, endPoint x: 391, endPoint y: 414, distance: 157.7
click at [391, 414] on mat-sidenav-container "arrow_back Товари 40 /50000 товарів Подовжити Додати товар search filter_list Ф…" at bounding box center [520, 136] width 803 height 1603
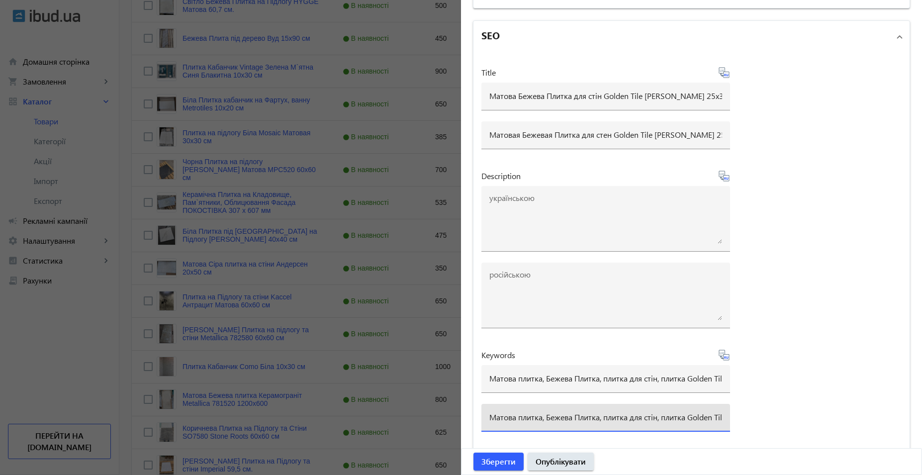
click at [515, 415] on input "Матова плитка, Бежева Плитка, плитка для стін, плитка Golden Tile," at bounding box center [606, 417] width 233 height 10
type input "Матовая плитка, Бежевая Плитка, плитка для стен, плитка Golden Tile,"
click at [499, 455] on span "submit" at bounding box center [499, 462] width 50 height 24
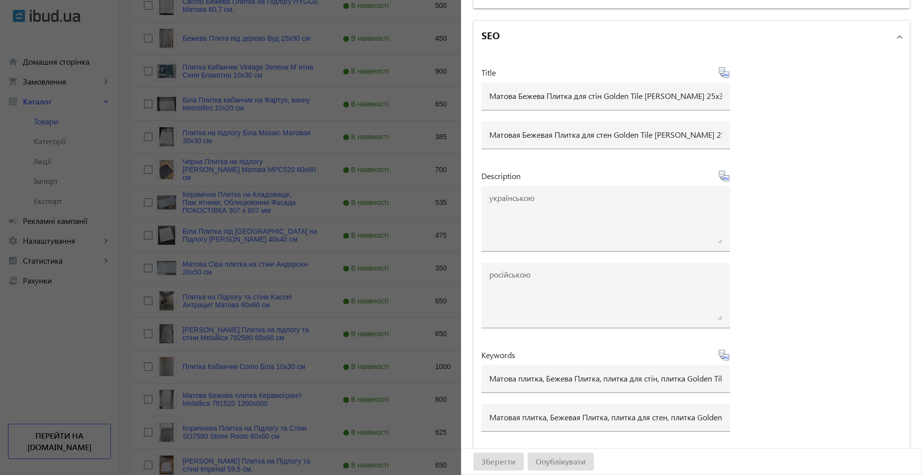
click at [427, 337] on div at bounding box center [461, 237] width 922 height 475
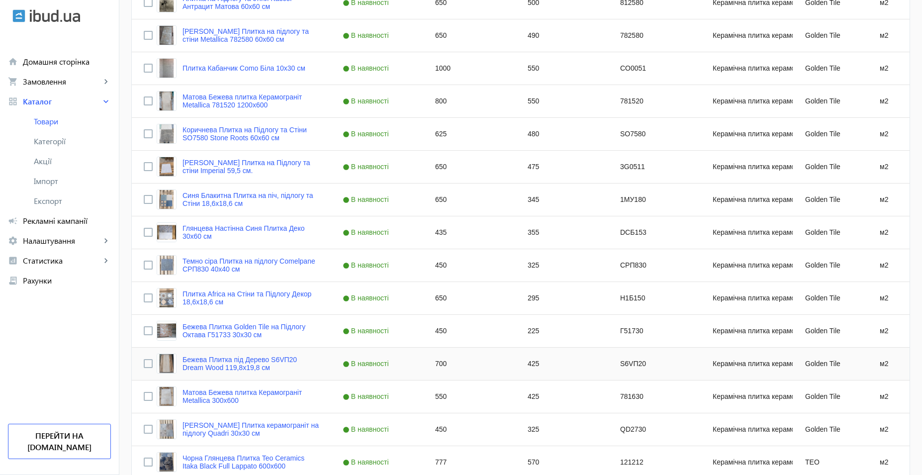
scroll to position [1192, 0]
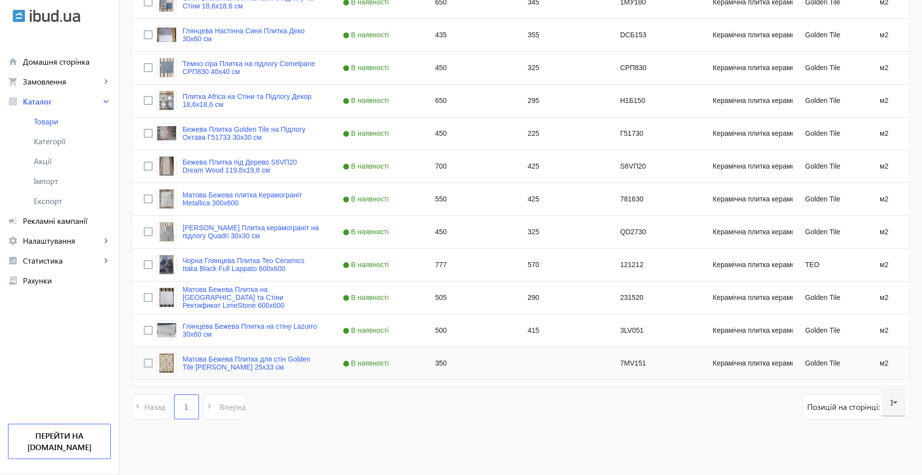
click at [533, 365] on div "Press SPACE to select this row." at bounding box center [562, 363] width 93 height 32
type input "135"
click at [520, 323] on div "415" at bounding box center [562, 330] width 93 height 32
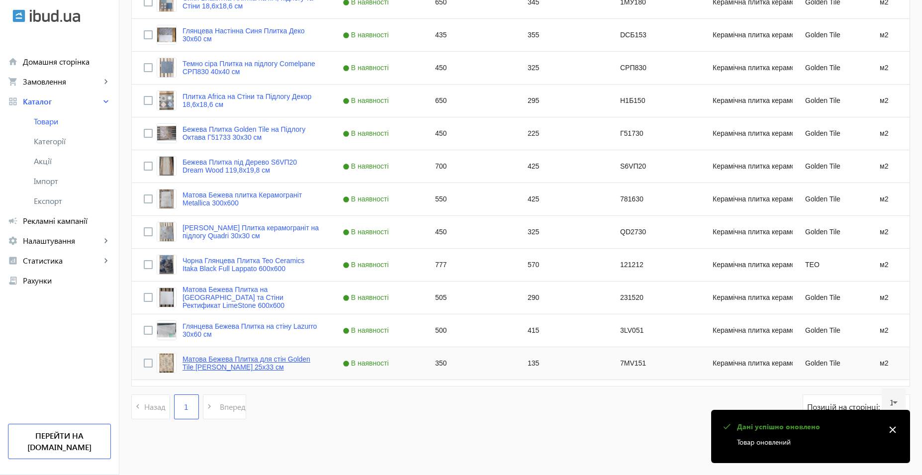
click at [227, 359] on link "Матова Бежева Плитка для стін Golden Tile [PERSON_NAME] 25х33 см" at bounding box center [251, 363] width 136 height 16
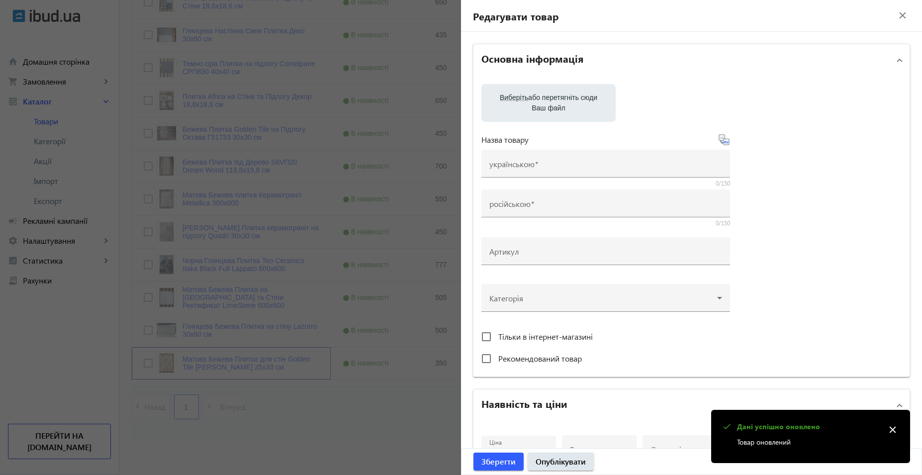
type input "Матова Бежева Плитка для стін Golden Tile [PERSON_NAME] 25х33 см"
type input "Матовая Бежевая Плитка для стен Golden Tile [PERSON_NAME] 25х33 см"
type input "7МV151"
type input "350"
type input "5"
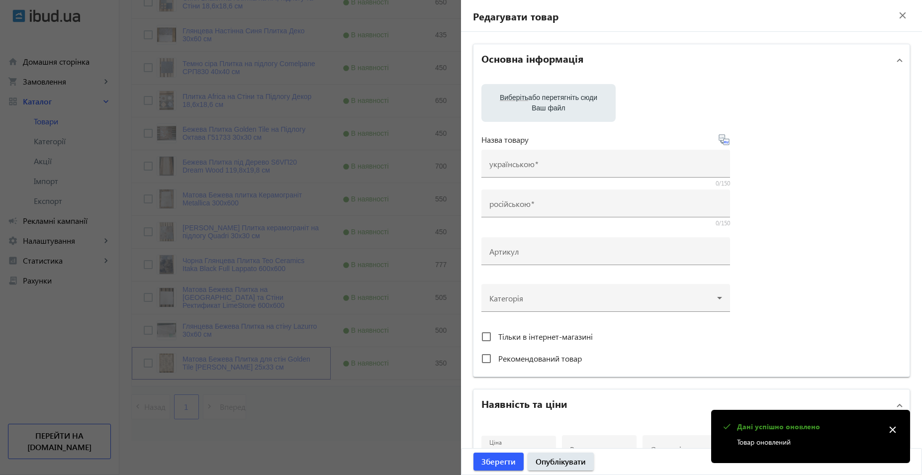
type input "500"
type input "Матова Бежева Плитка для стін Golden Tile [PERSON_NAME] 25х33 см"
type input "Матовая Бежевая Плитка для стен Golden Tile [PERSON_NAME] 25х33 см"
type input "Матова плитка, Бежева Плитка, плитка для стін, плитка Golden Tile,"
type input "Матовая плитка, Бежевая Плитка, плитка для стен, плитка Golden Tile,"
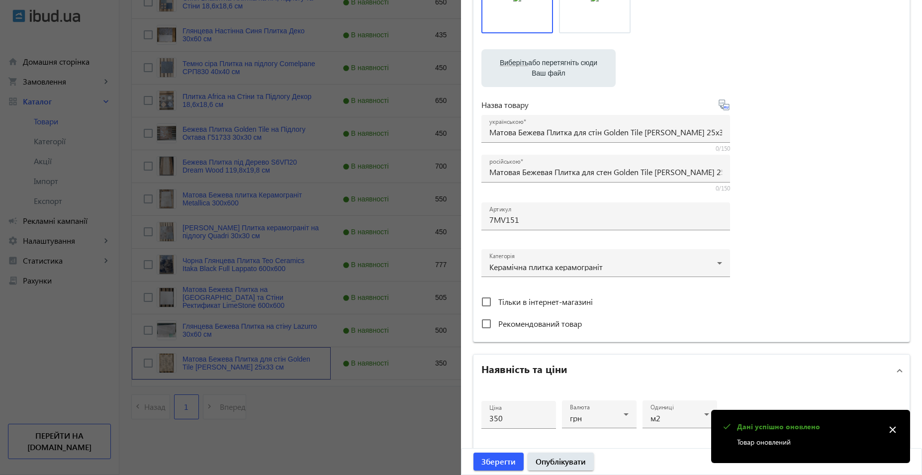
scroll to position [249, 0]
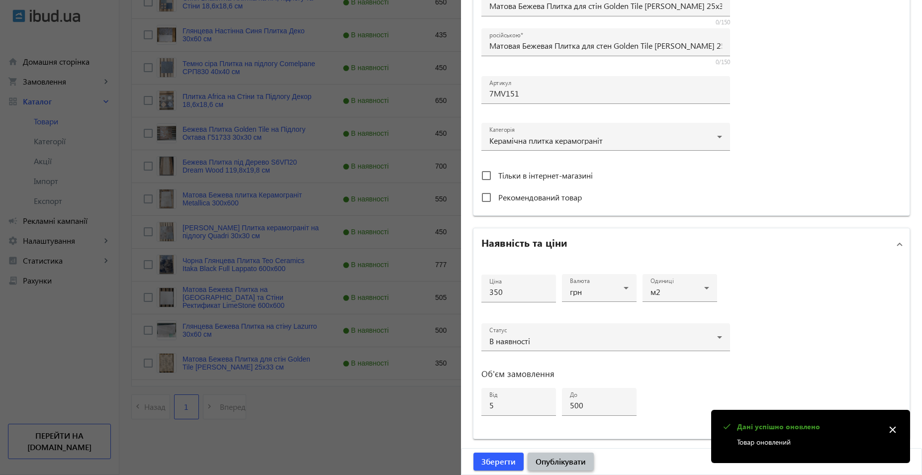
click at [561, 463] on span "Опублікувати" at bounding box center [561, 461] width 50 height 11
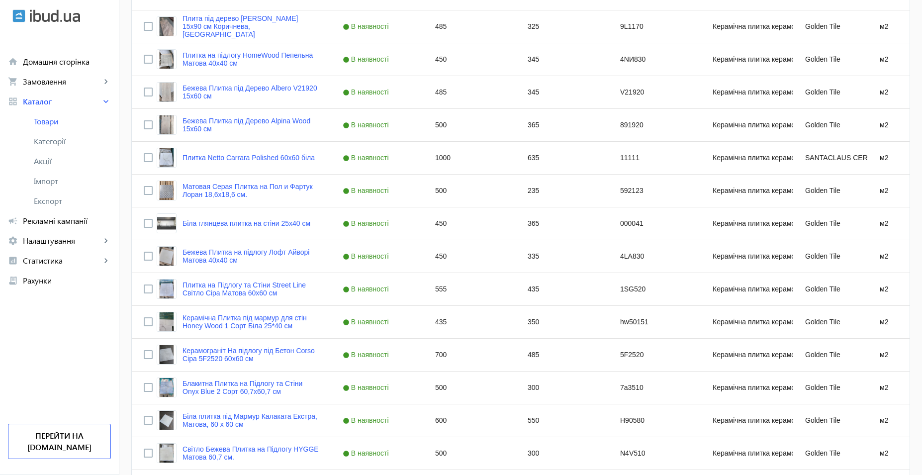
scroll to position [597, 0]
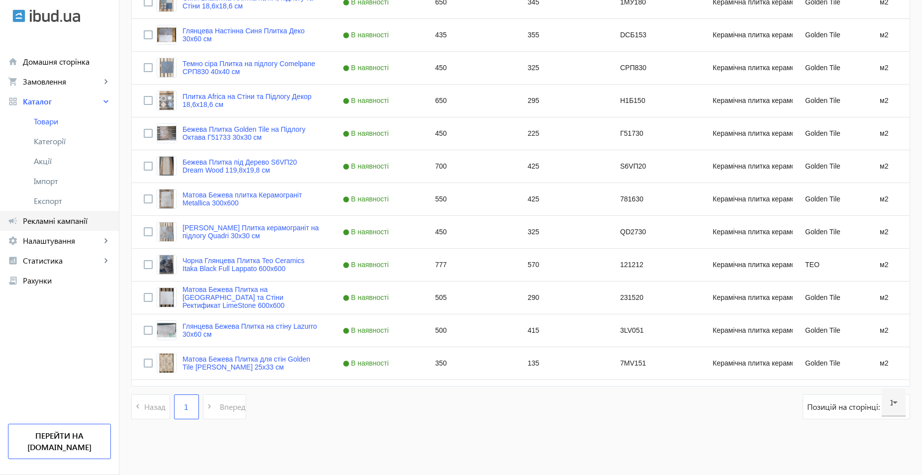
click at [78, 219] on span "Рекламні кампанії" at bounding box center [67, 221] width 88 height 10
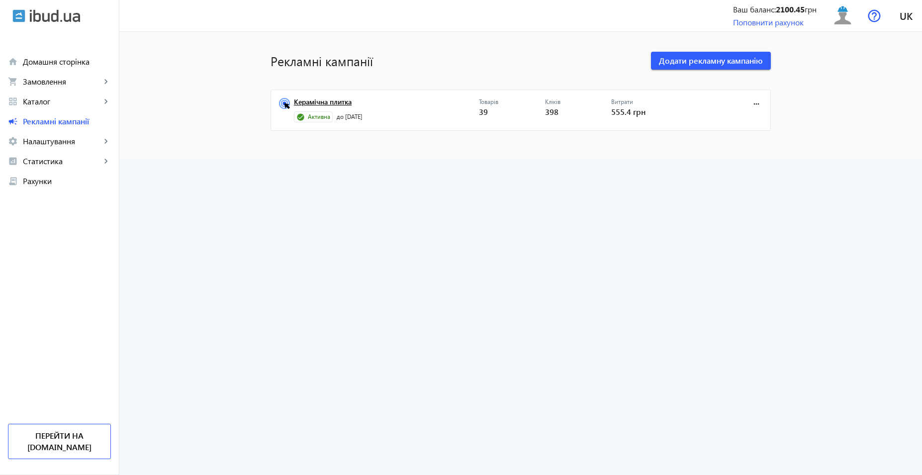
click at [337, 102] on link "Керамічна плитка" at bounding box center [386, 105] width 185 height 14
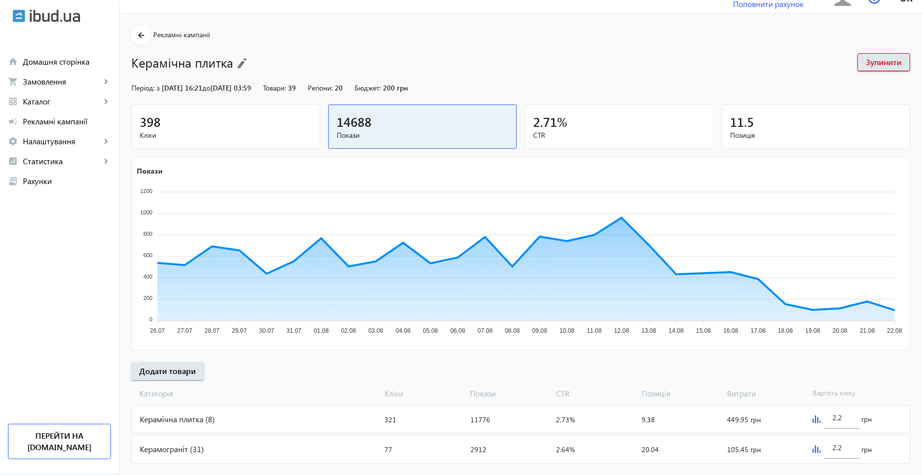
scroll to position [37, 0]
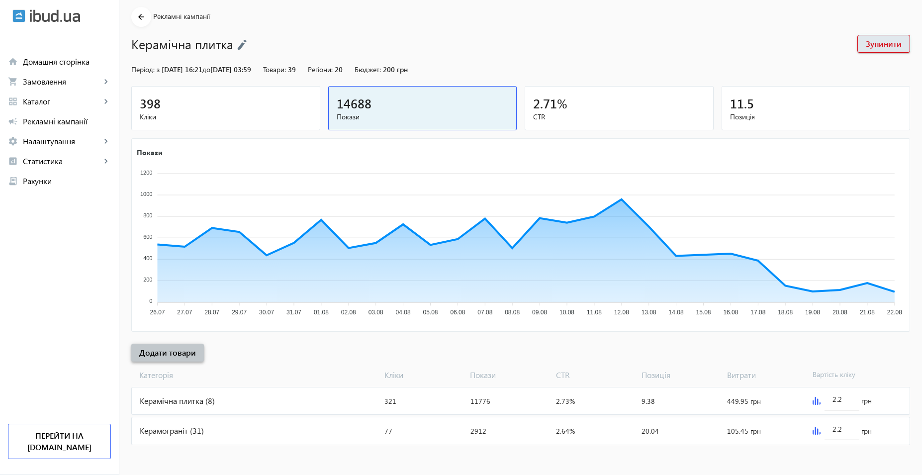
click at [166, 346] on span at bounding box center [167, 353] width 73 height 24
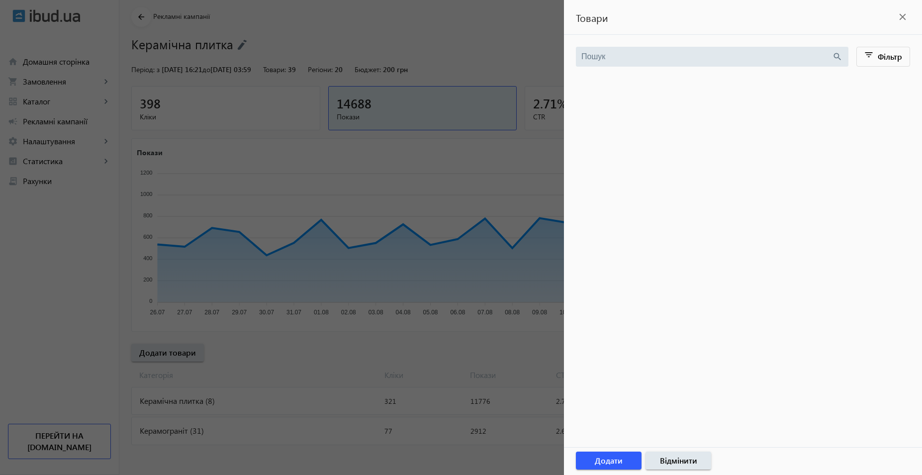
click at [64, 224] on div at bounding box center [461, 237] width 922 height 475
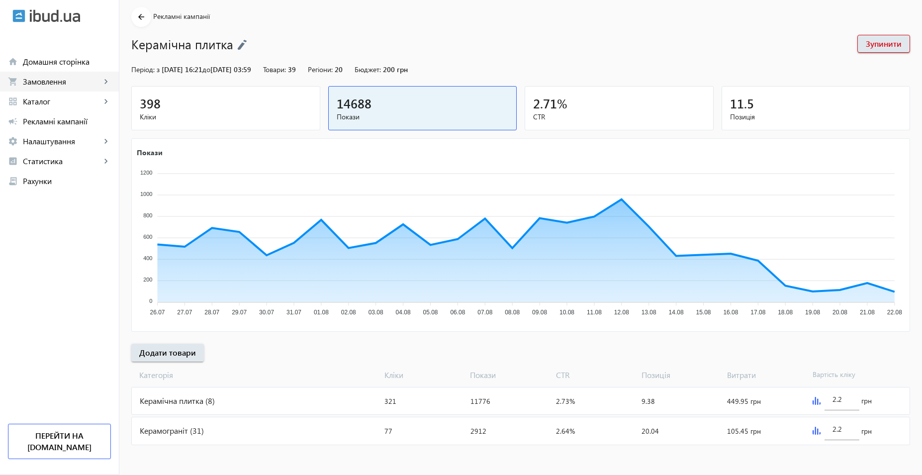
click at [52, 79] on span "Замовлення" at bounding box center [62, 82] width 78 height 10
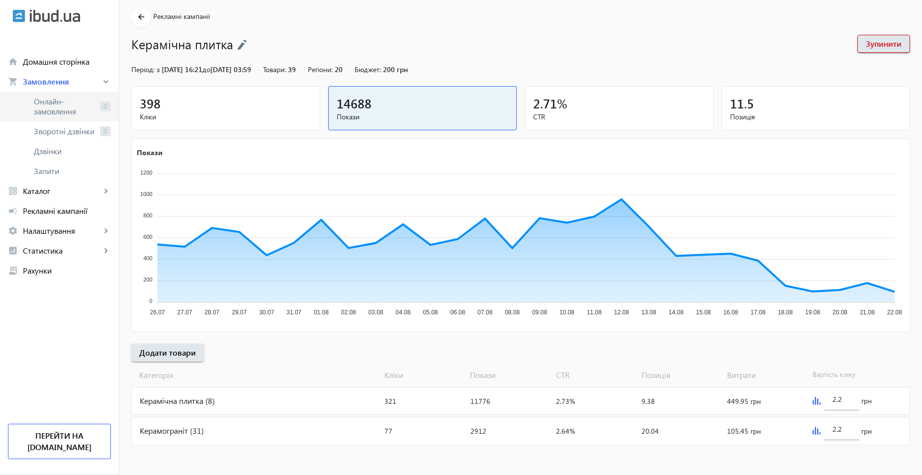
click at [93, 107] on span "Онлайн-замовлення" at bounding box center [65, 107] width 62 height 20
